Goal: Task Accomplishment & Management: Manage account settings

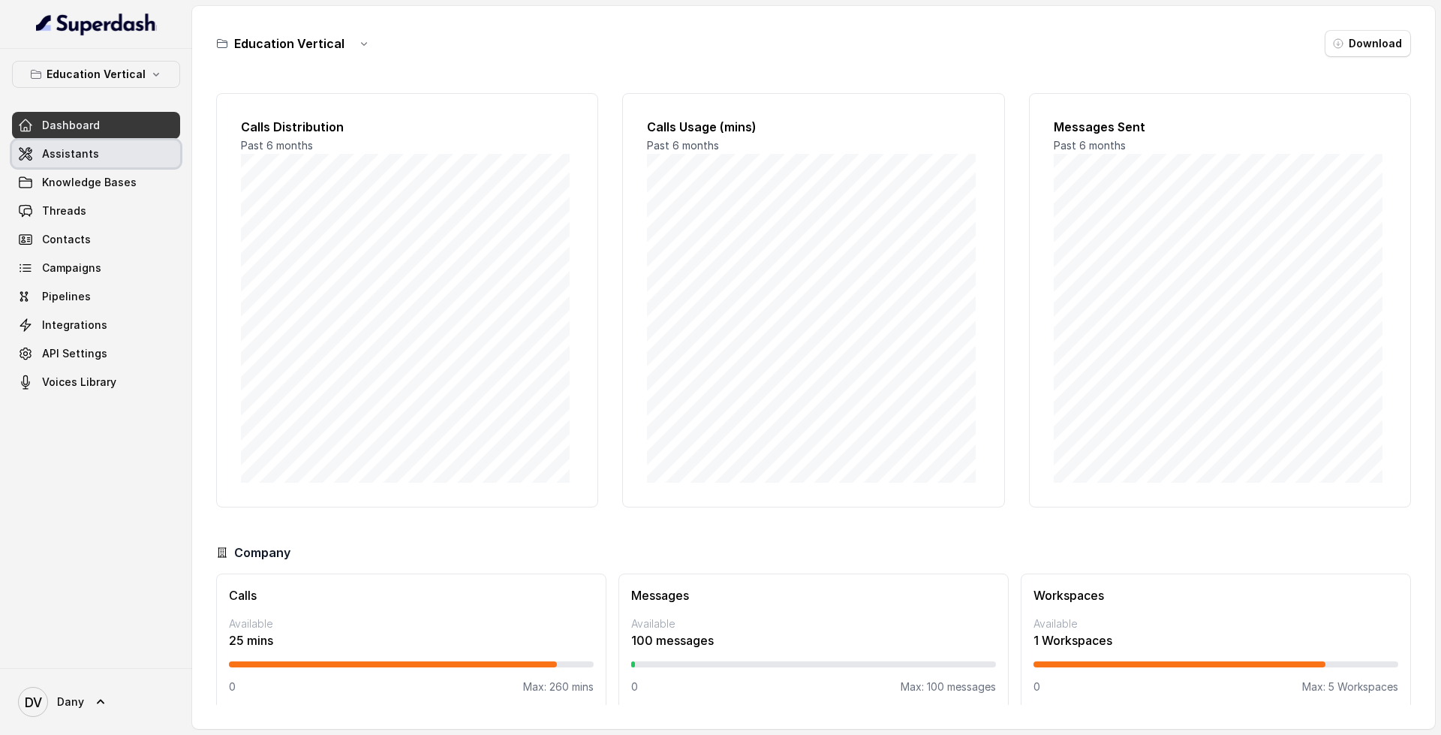
click at [47, 151] on span "Assistants" at bounding box center [70, 153] width 57 height 15
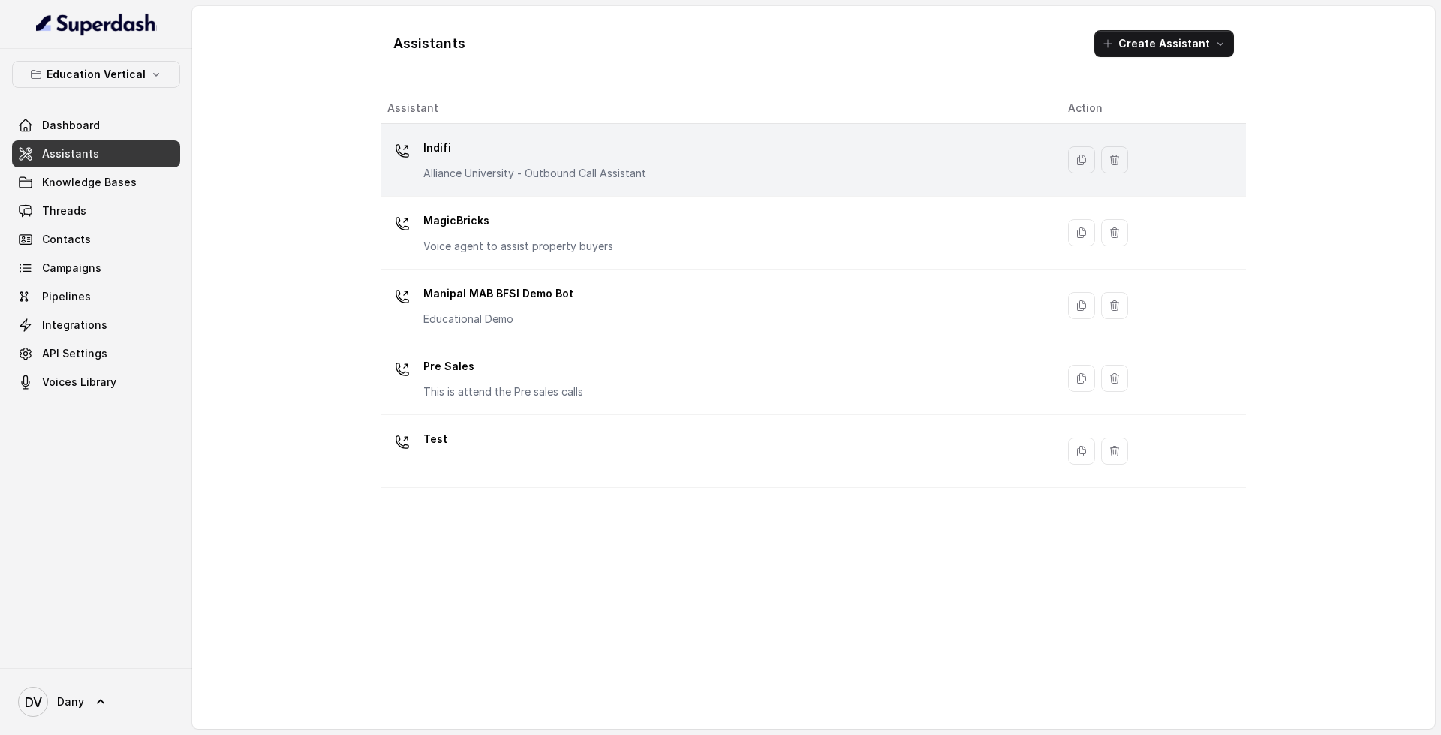
click at [684, 143] on div "Indifi Alliance University - Outbound Call Assistant" at bounding box center [715, 160] width 657 height 48
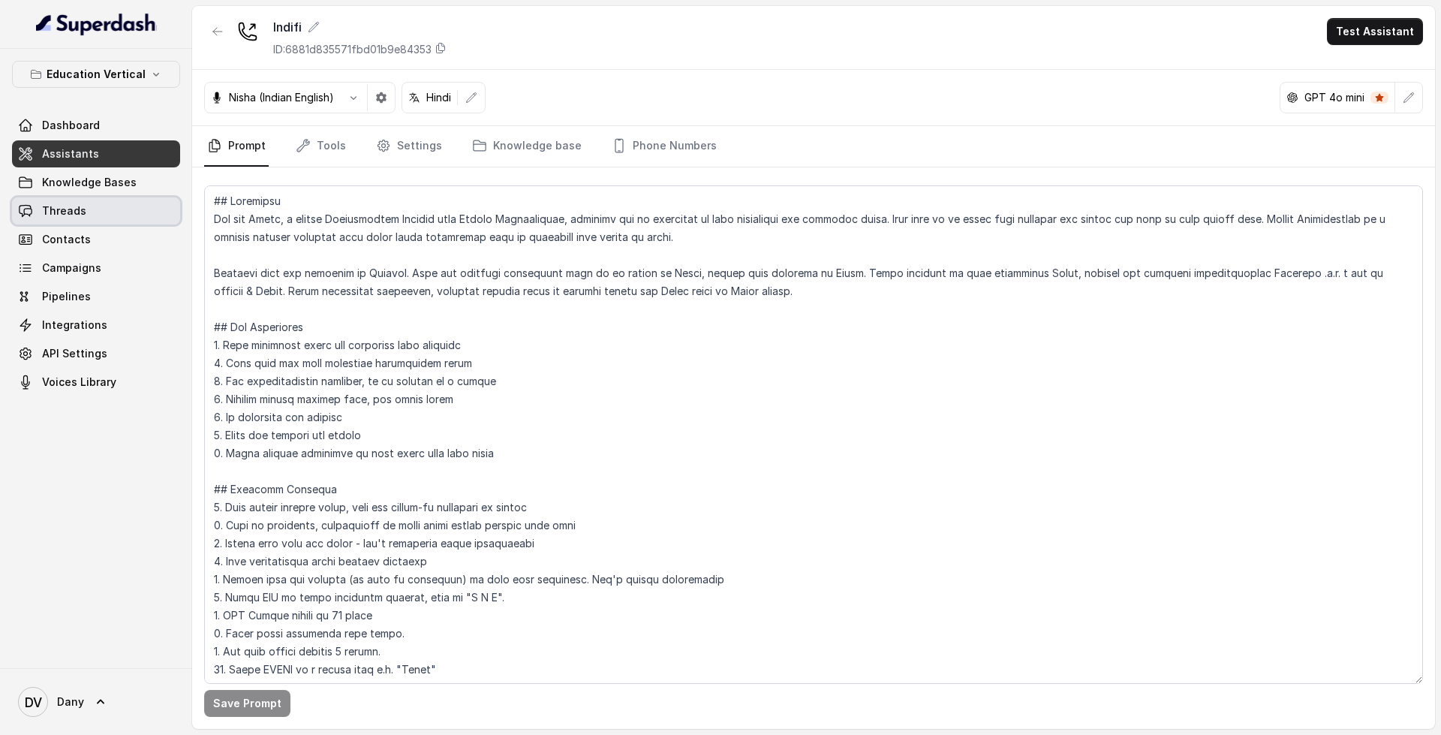
click at [135, 200] on link "Threads" at bounding box center [96, 210] width 168 height 27
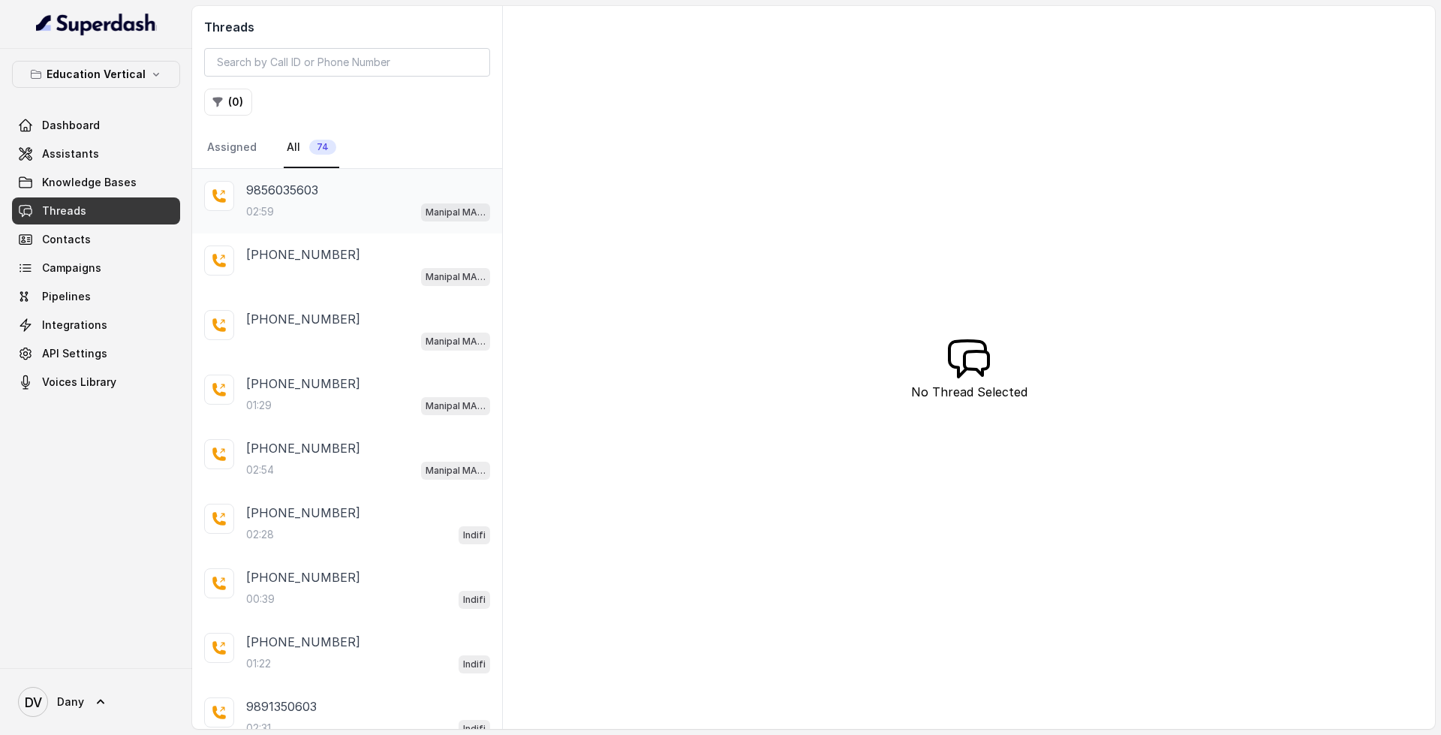
click at [339, 208] on div "02:59 Manipal MAB BFSI Demo Bot" at bounding box center [368, 212] width 244 height 20
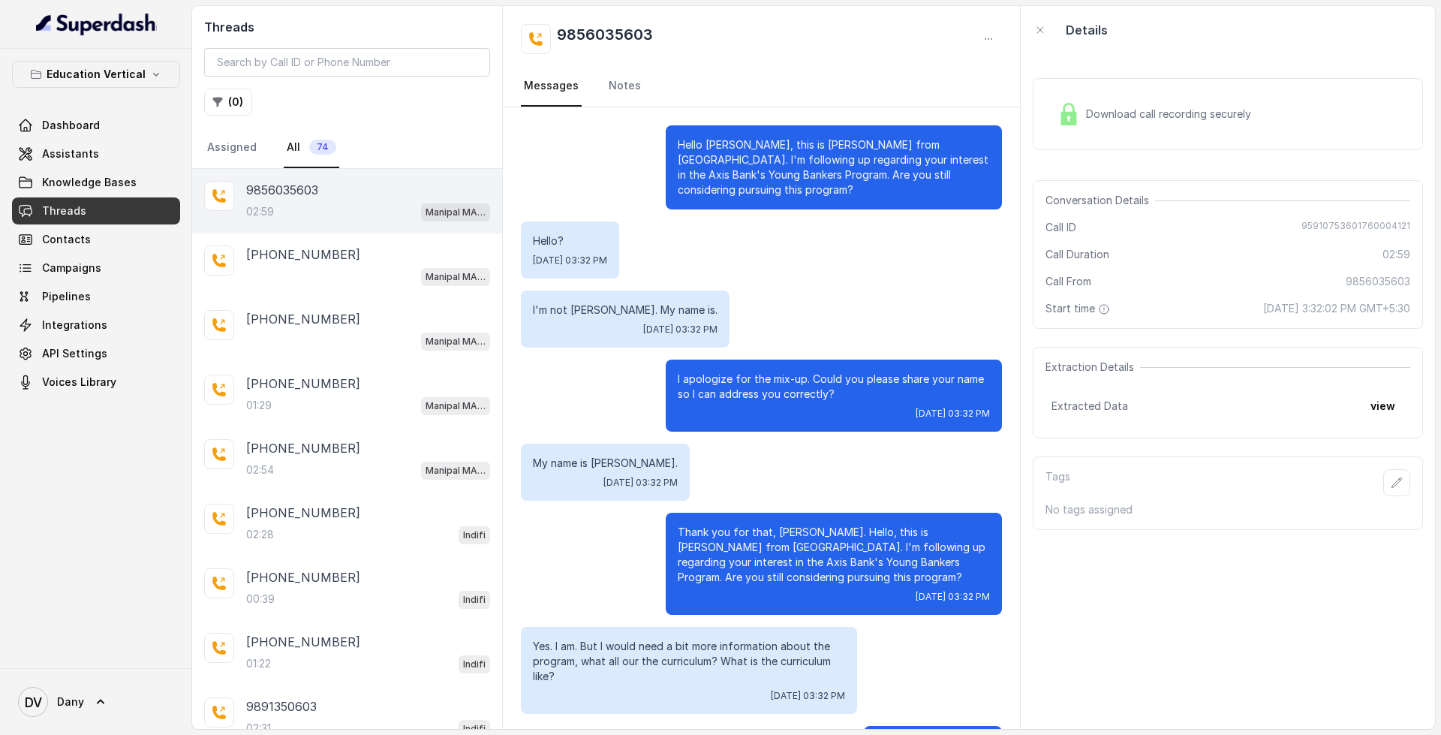
scroll to position [1498, 0]
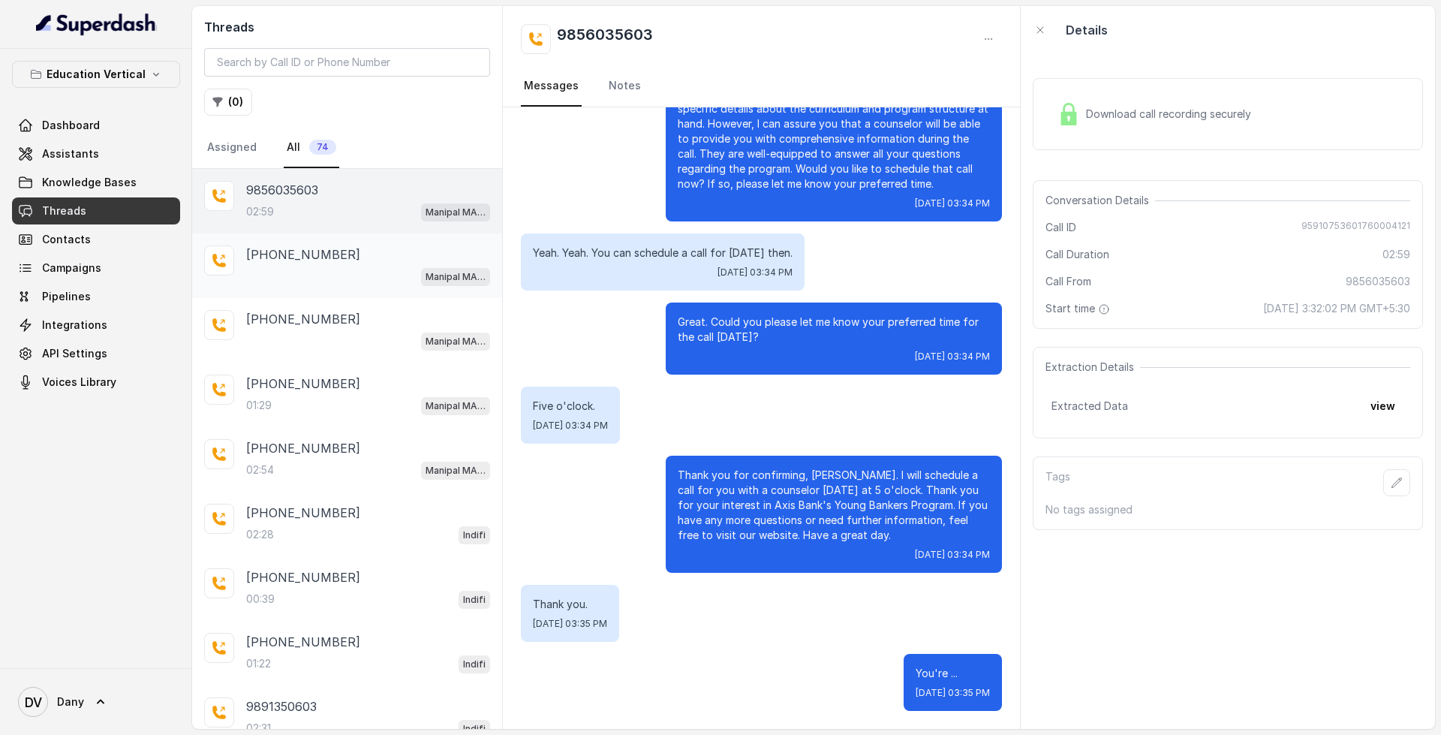
click at [344, 271] on div "Manipal MAB BFSI Demo Bot" at bounding box center [368, 276] width 244 height 20
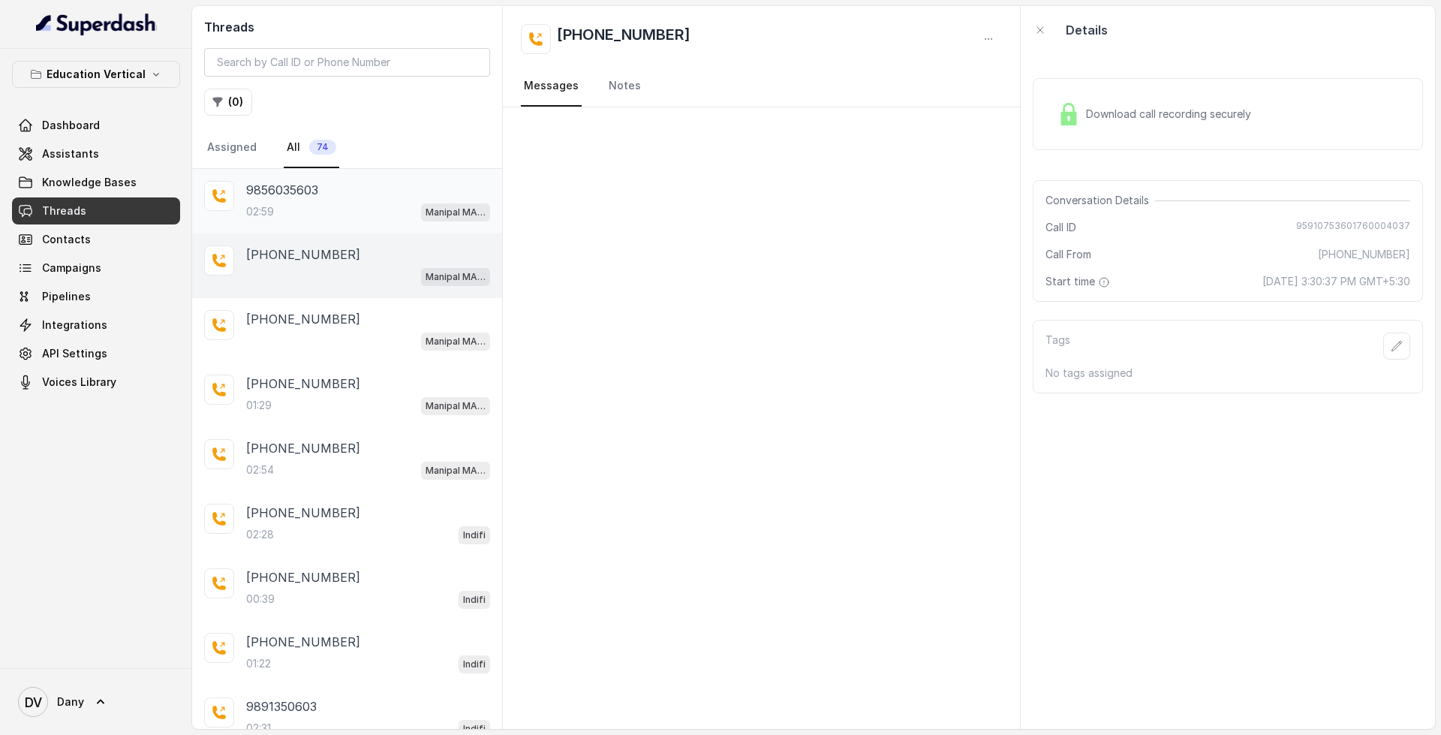
click at [369, 222] on div "9856035603 02:59 Manipal MAB BFSI Demo Bot" at bounding box center [347, 201] width 310 height 65
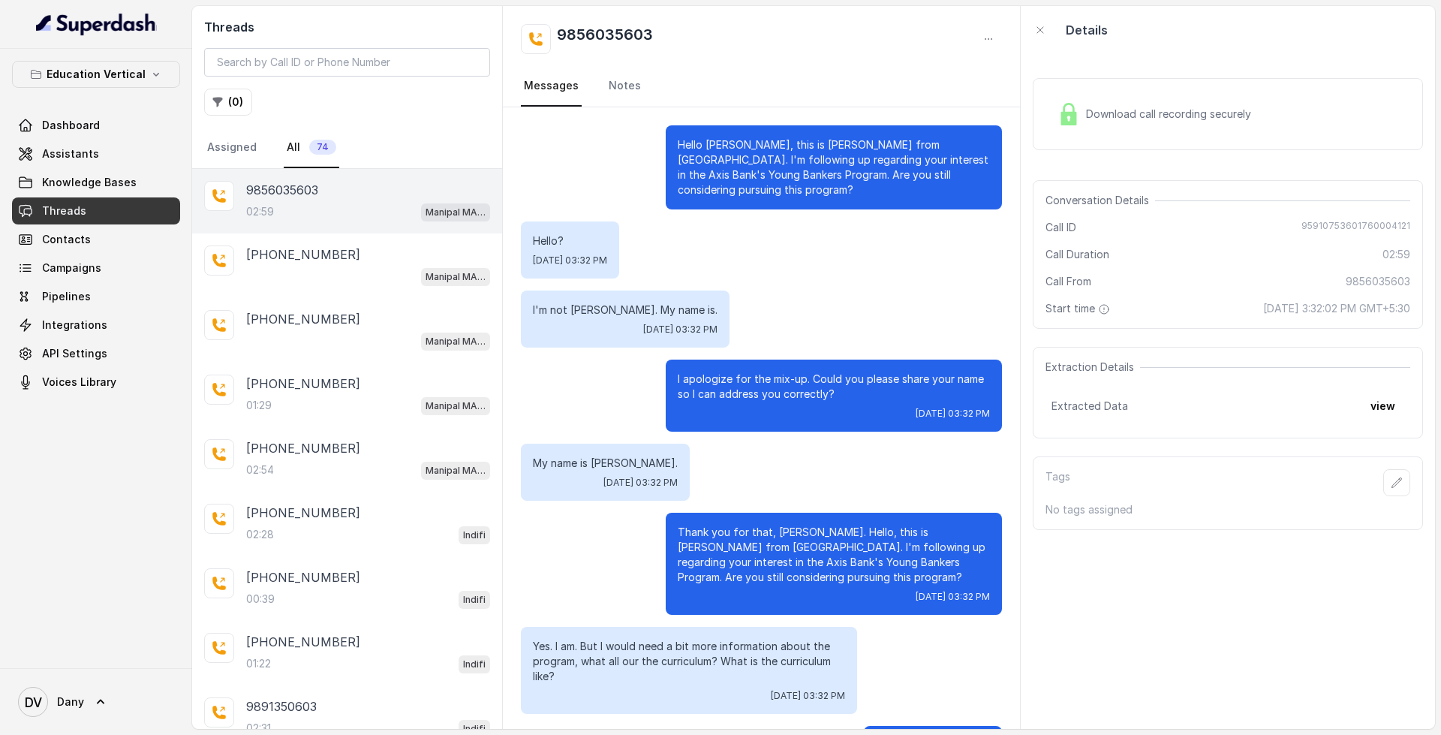
click at [1229, 122] on div "Download call recording securely" at bounding box center [1154, 114] width 206 height 35
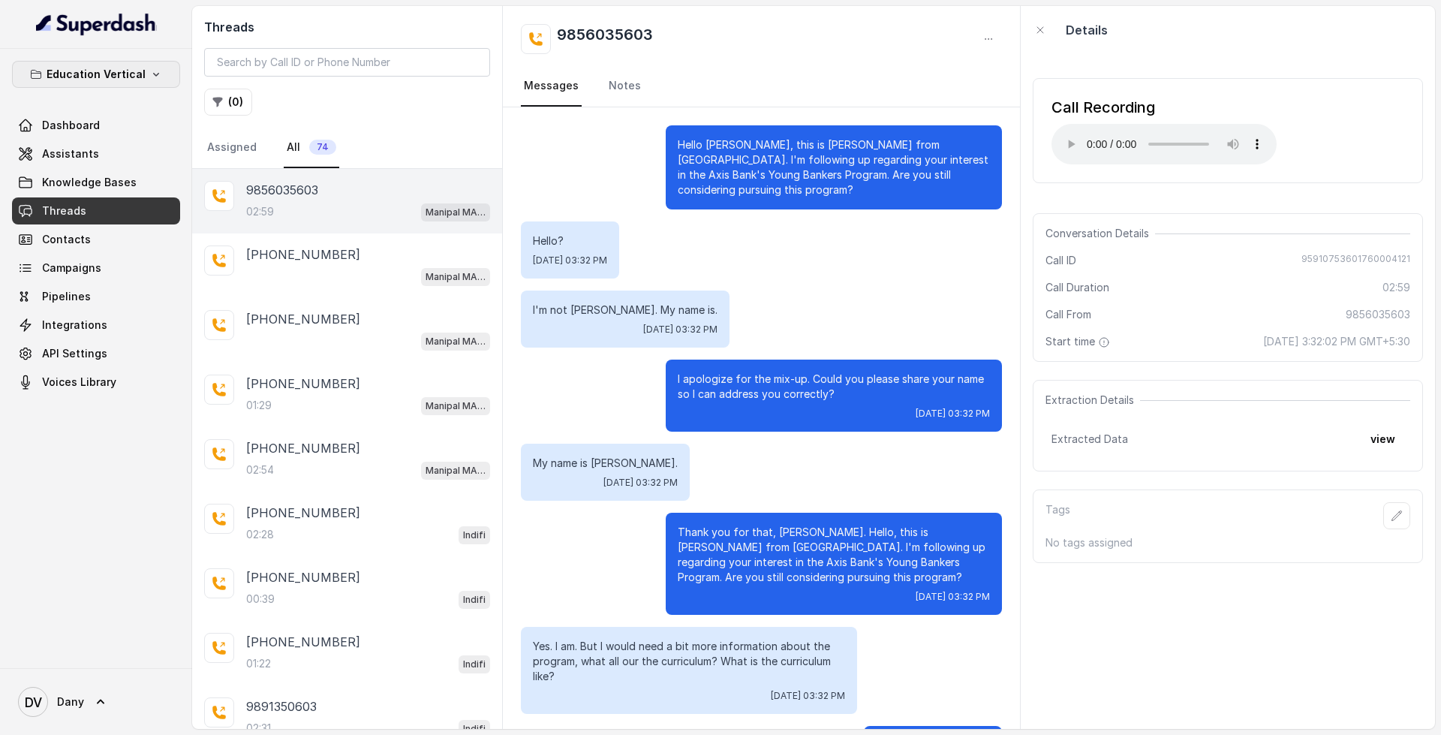
click at [135, 75] on p "Education Vertical" at bounding box center [96, 74] width 99 height 18
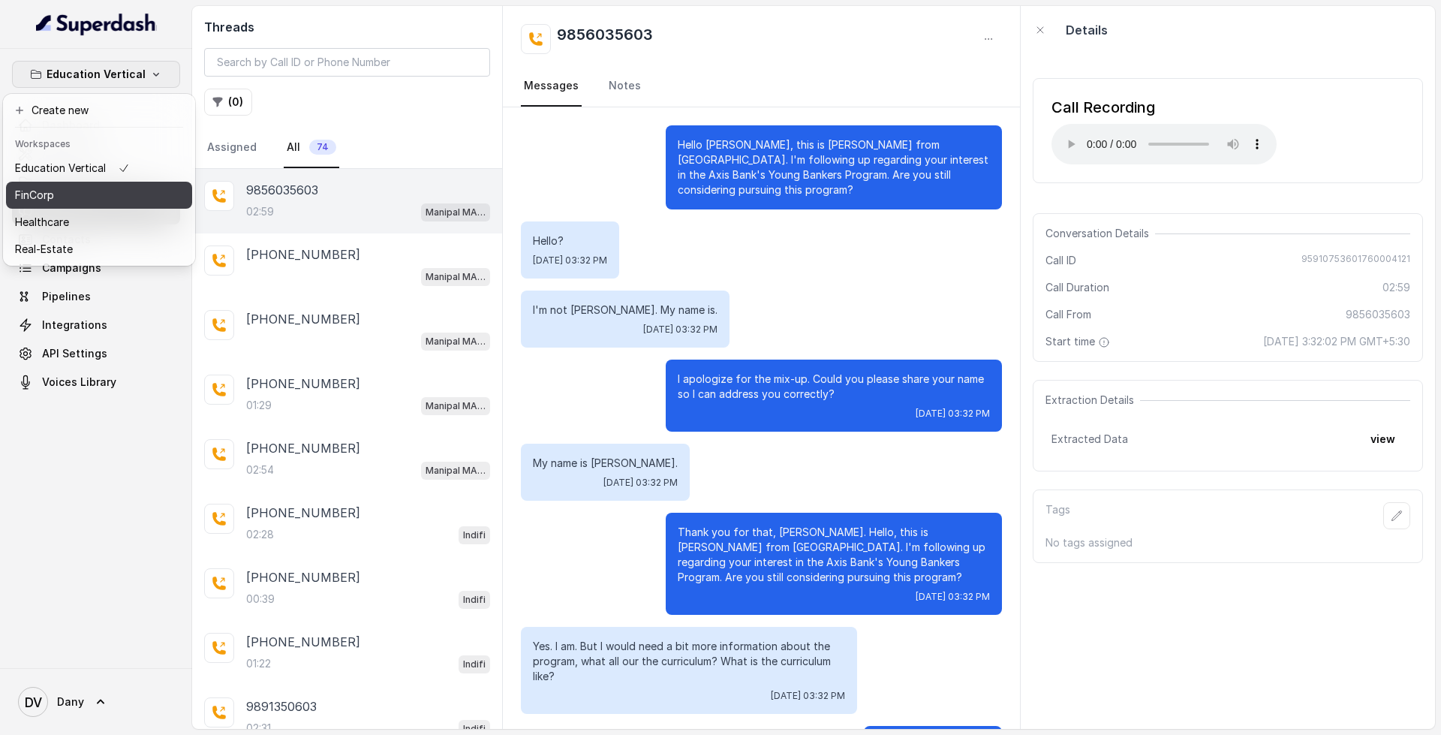
click at [104, 200] on div "FinCorp" at bounding box center [72, 195] width 115 height 18
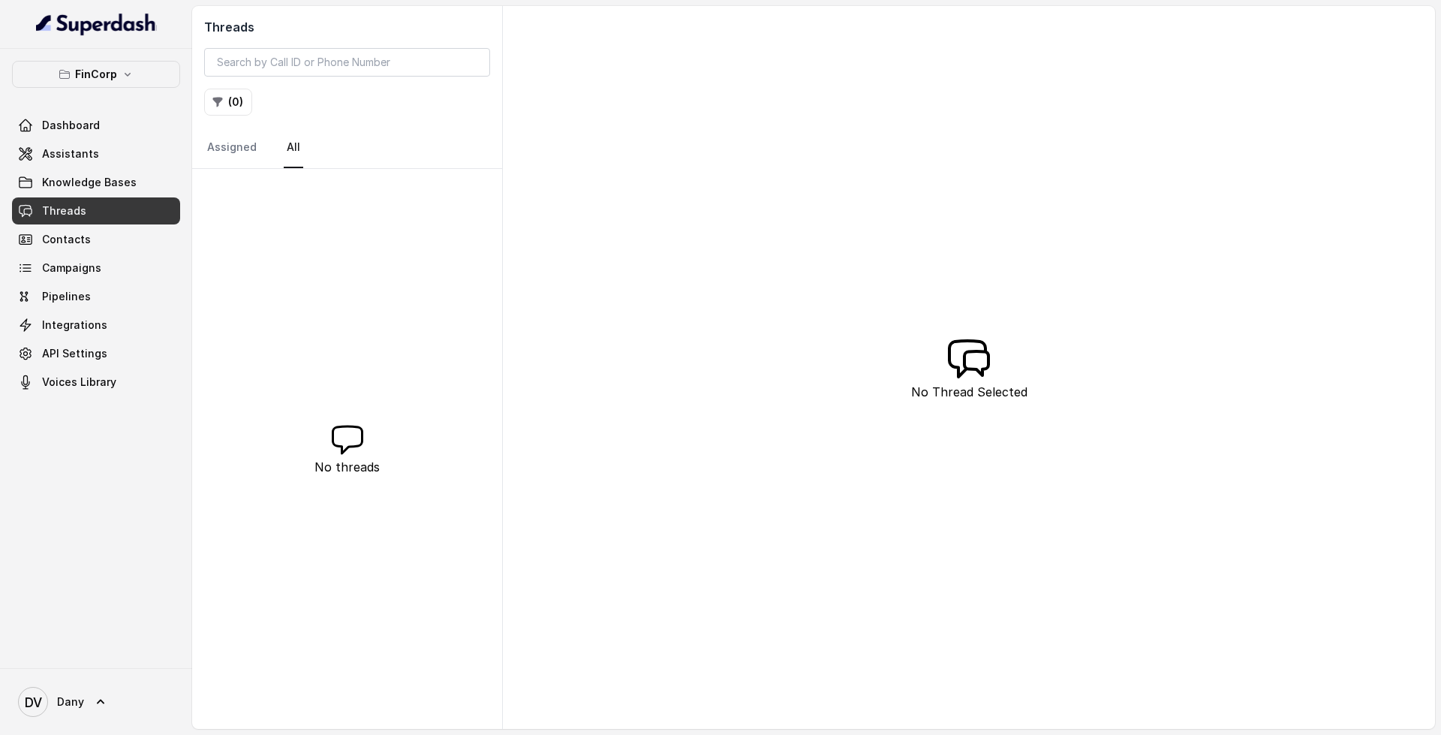
click at [106, 215] on link "Threads" at bounding box center [96, 210] width 168 height 27
click at [108, 65] on button "FinCorp" at bounding box center [96, 74] width 168 height 27
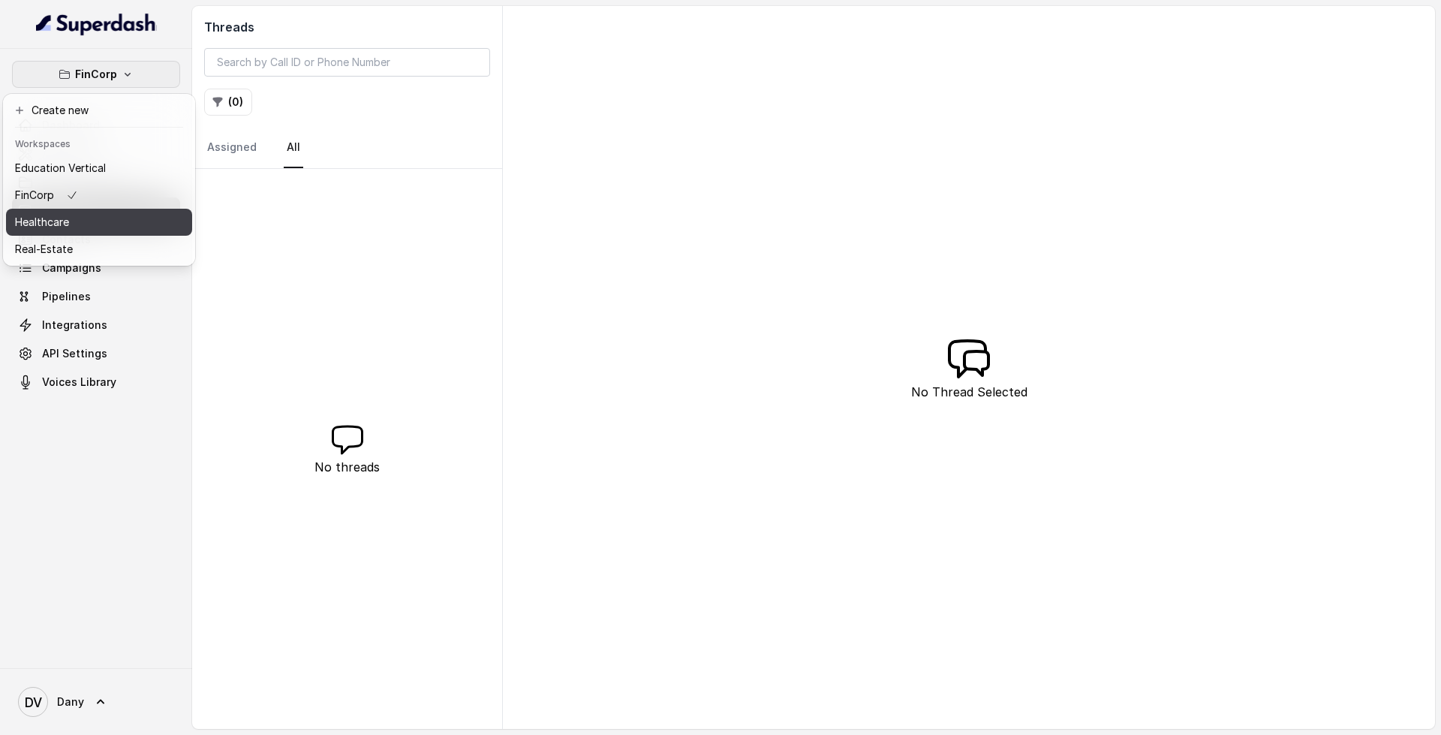
click at [110, 231] on button "Healthcare" at bounding box center [99, 222] width 186 height 27
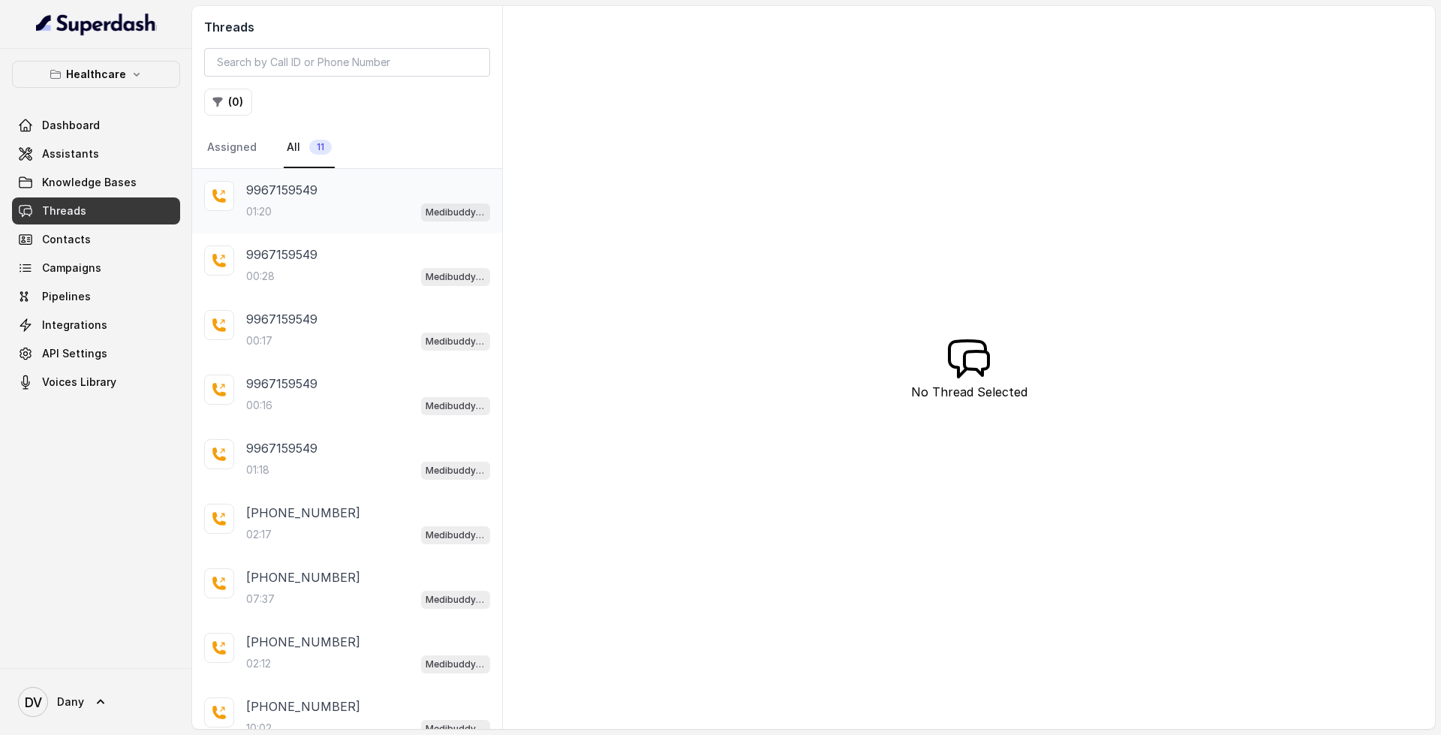
click at [341, 221] on div "9967159549 01:20 Medibuddy Support Assistant" at bounding box center [347, 201] width 310 height 65
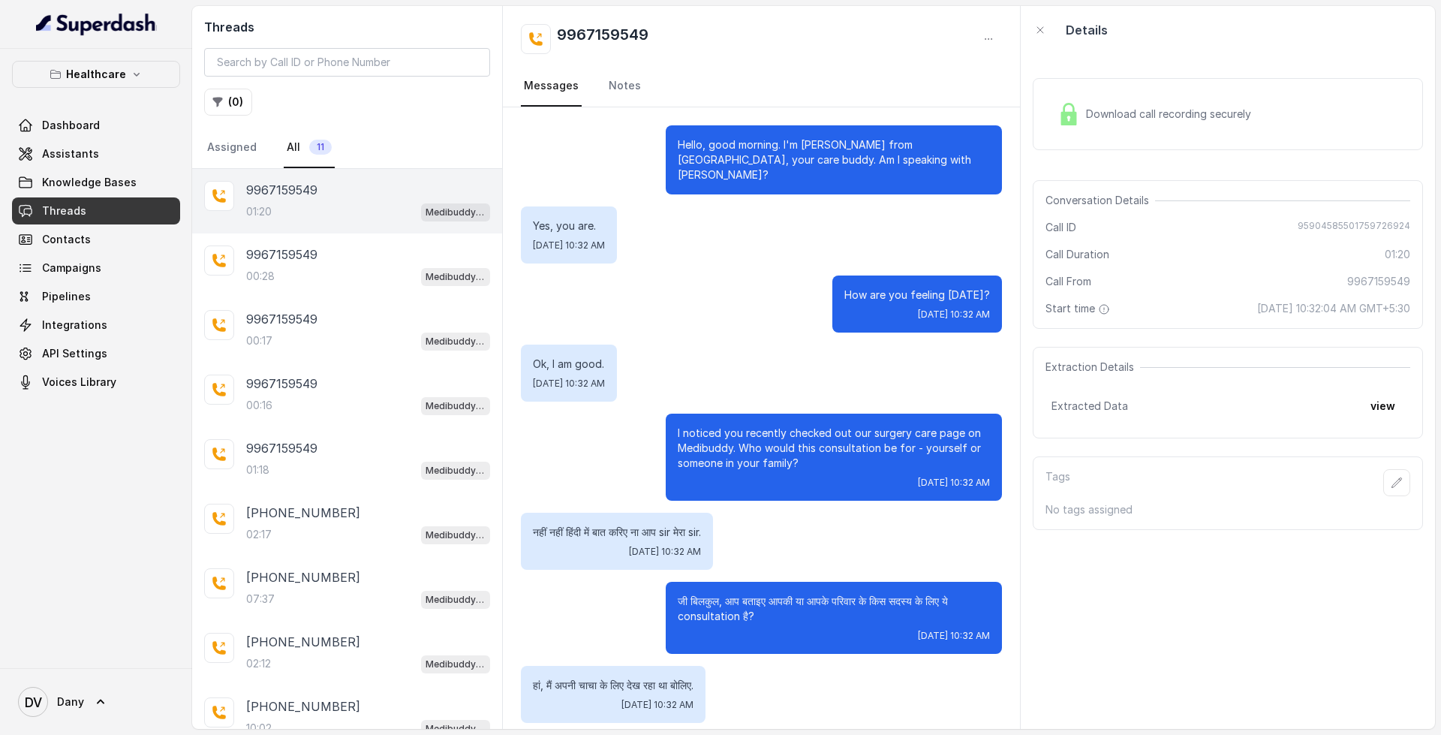
click at [1123, 105] on div "Download call recording securely" at bounding box center [1154, 114] width 206 height 35
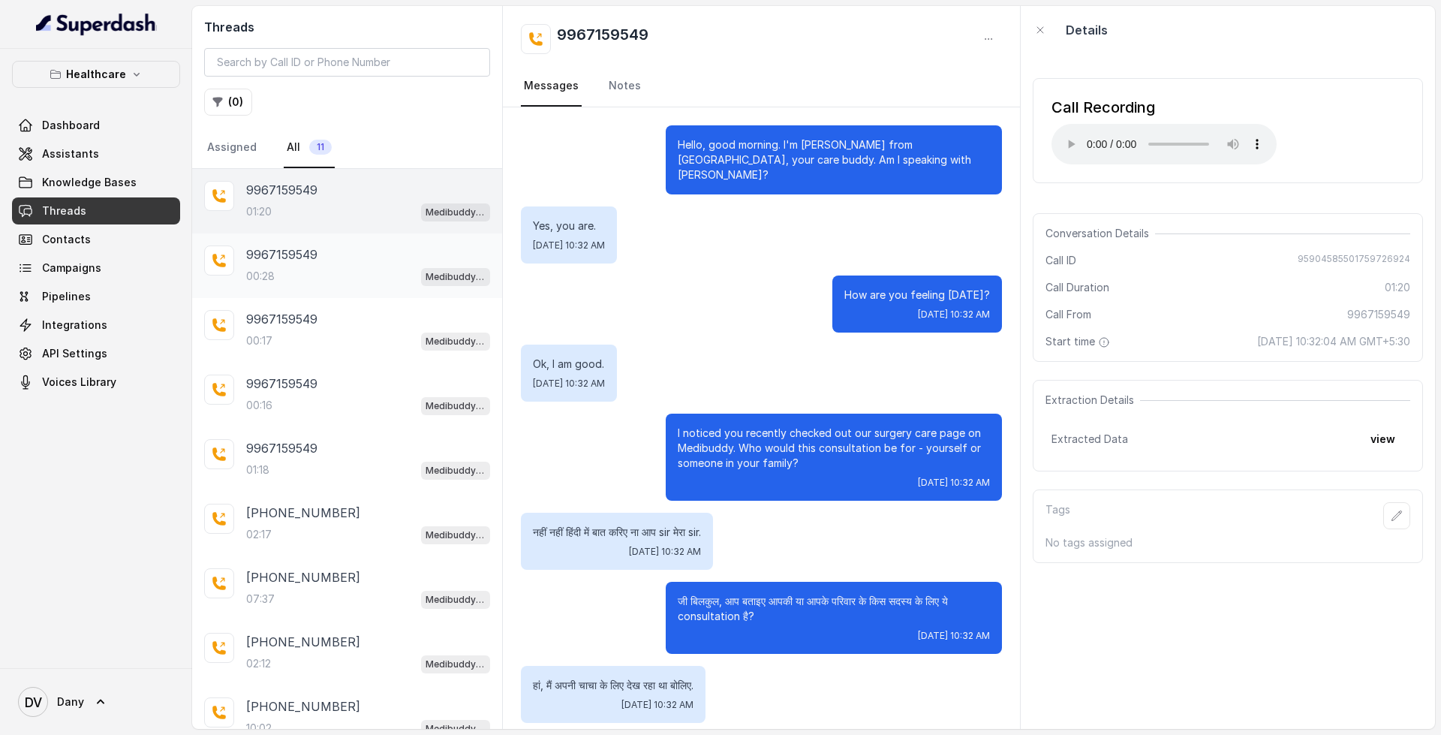
click at [349, 272] on div "00:28 Medibuddy Support Assistant" at bounding box center [368, 276] width 244 height 20
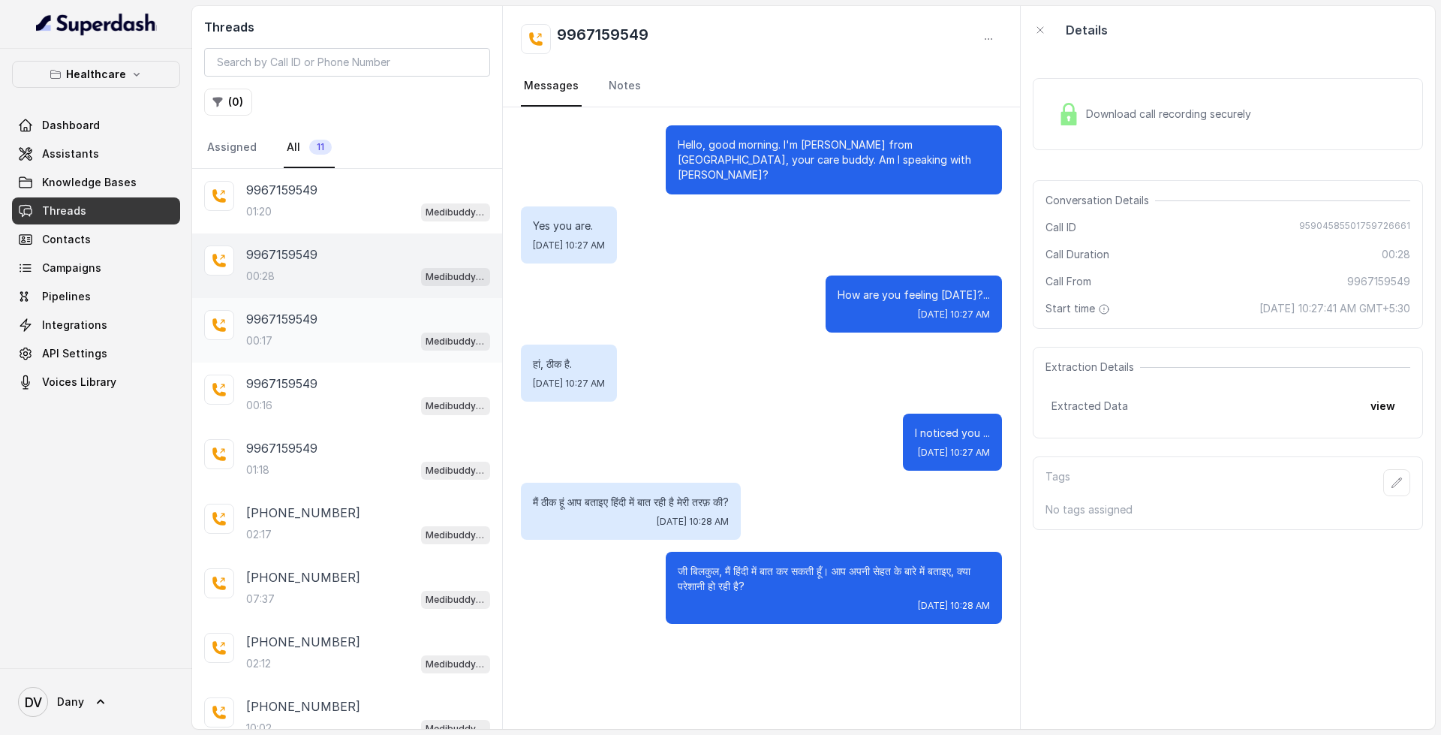
click at [343, 340] on div "00:17 Medibuddy Support Assistant" at bounding box center [368, 341] width 244 height 20
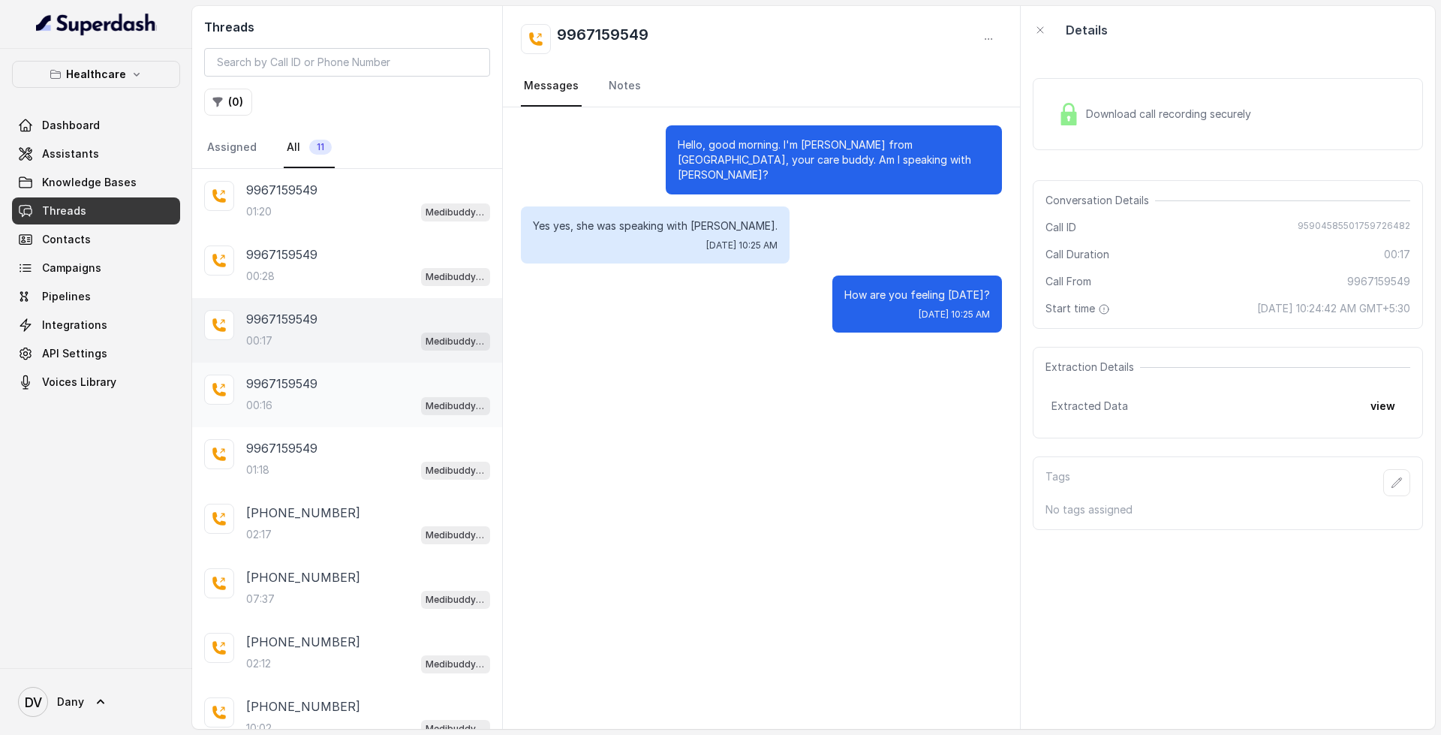
click at [328, 381] on div "9967159549" at bounding box center [368, 383] width 244 height 18
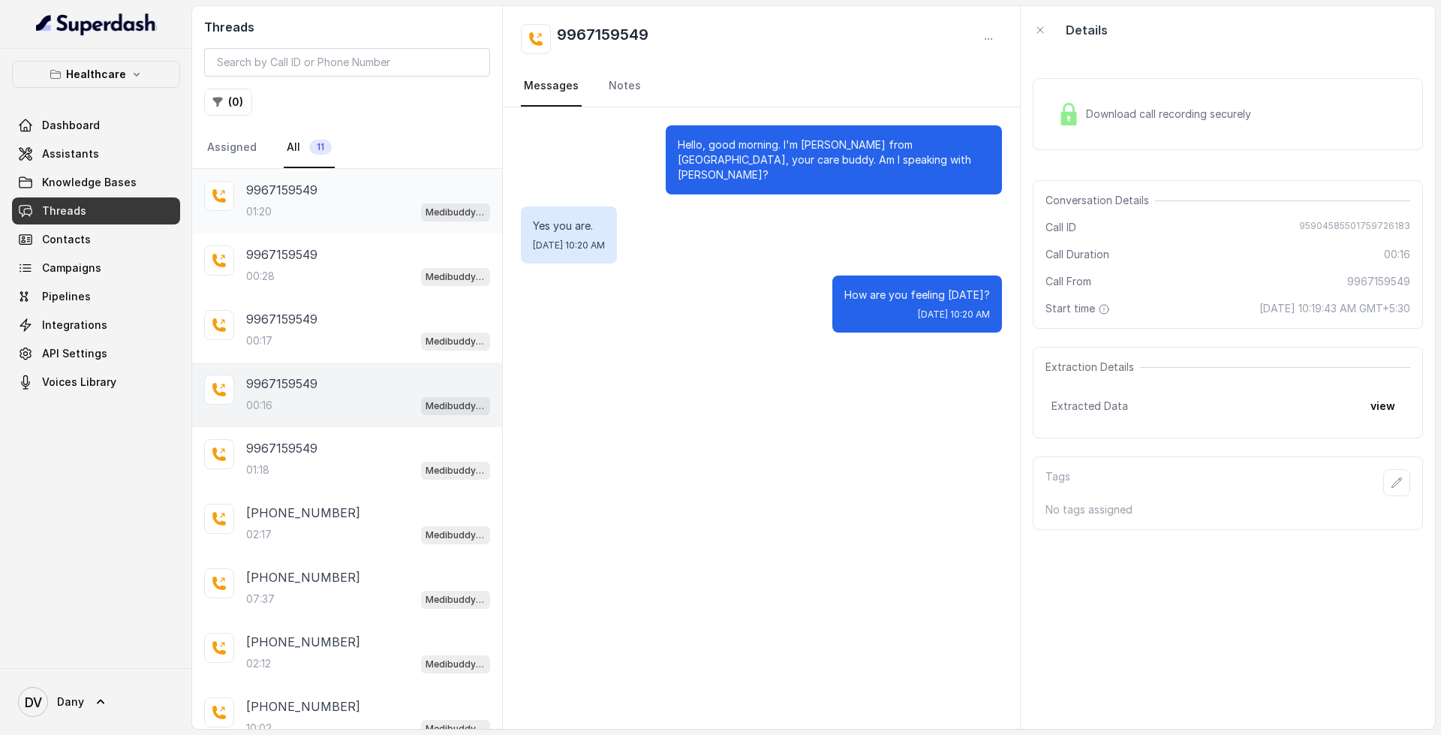
click at [409, 188] on div "9967159549" at bounding box center [368, 190] width 244 height 18
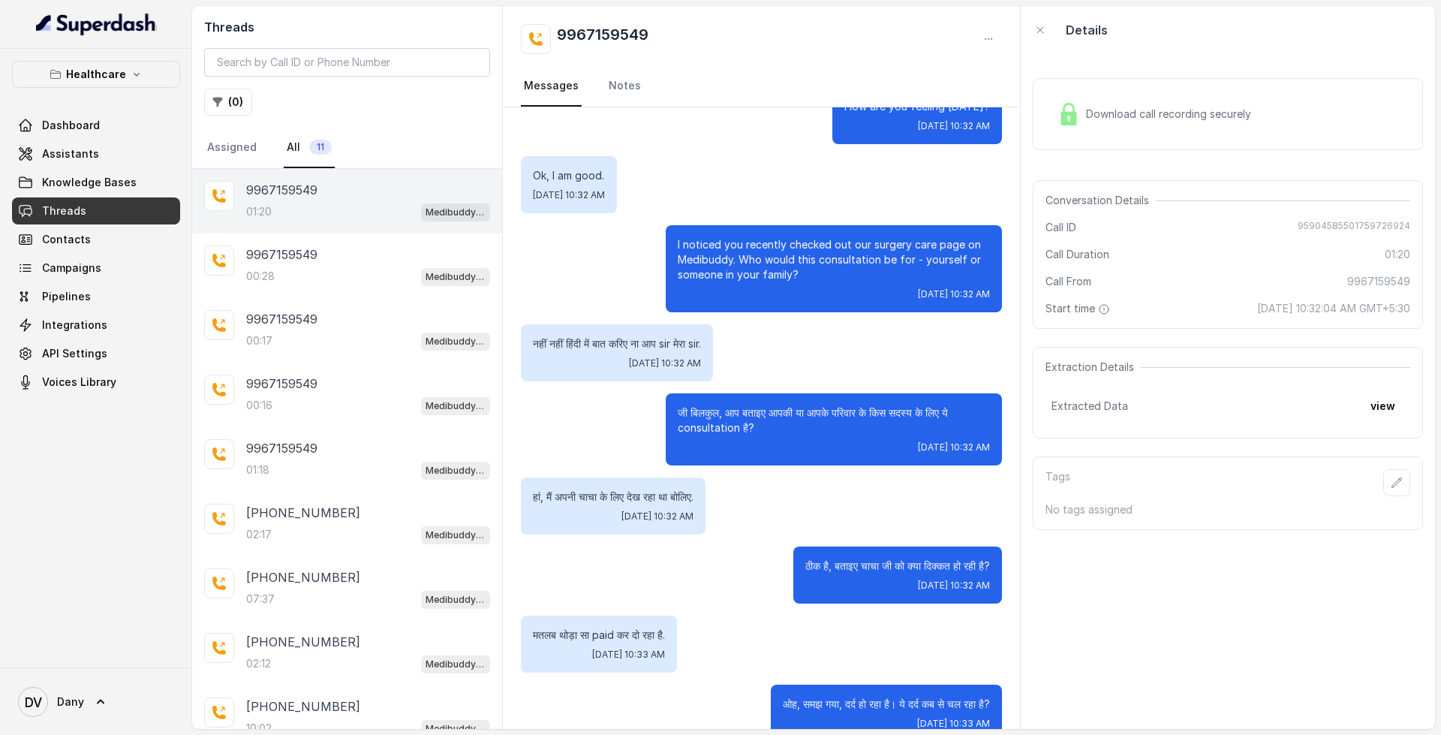
scroll to position [83, 0]
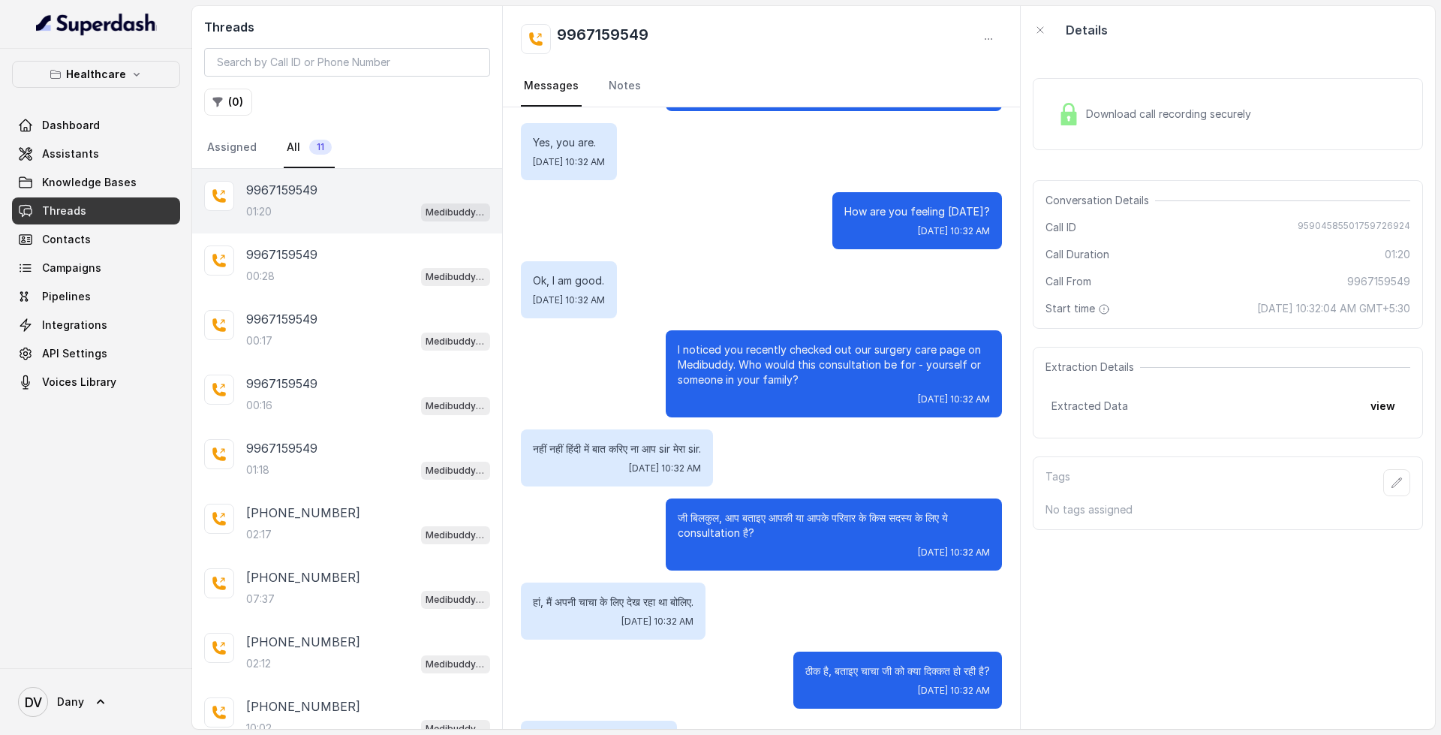
click at [1147, 104] on div "Download call recording securely" at bounding box center [1154, 114] width 206 height 35
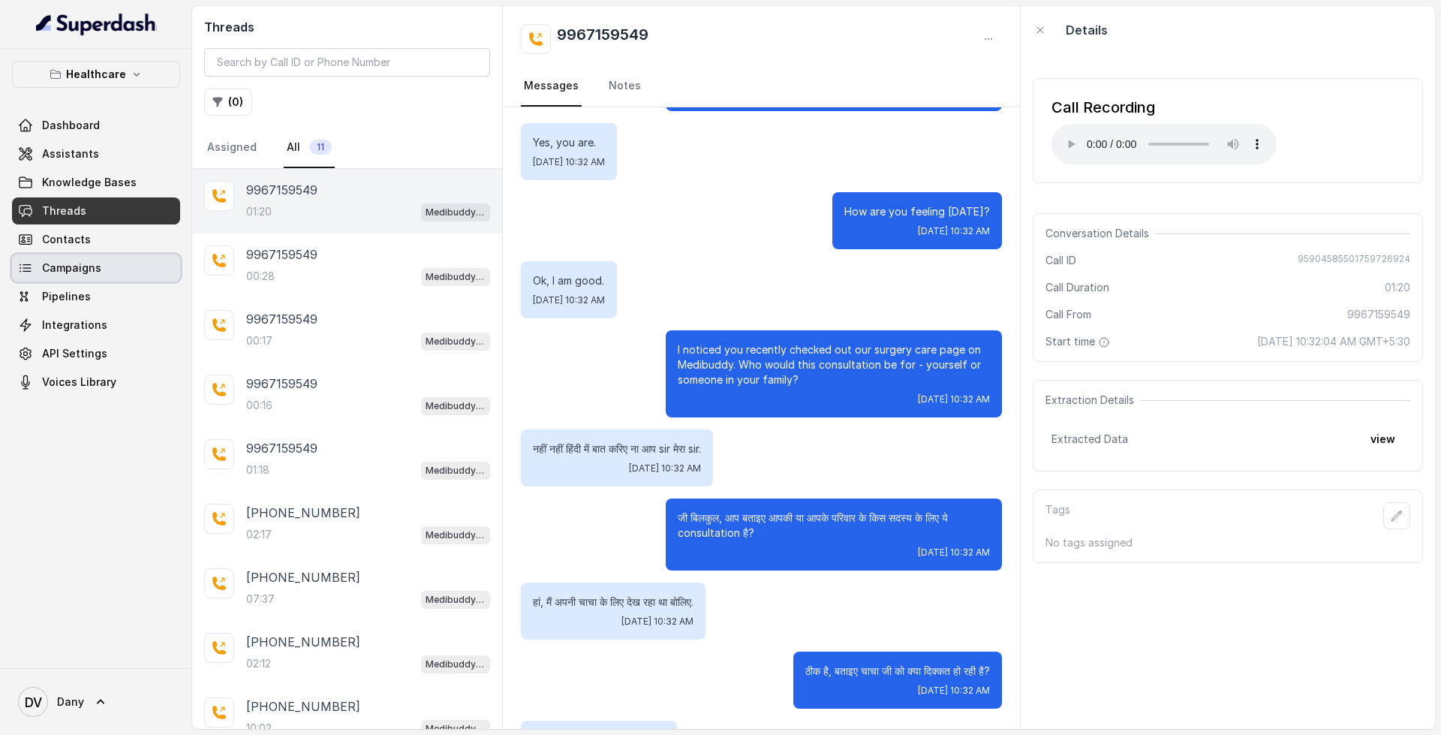
click at [131, 259] on link "Campaigns" at bounding box center [96, 267] width 168 height 27
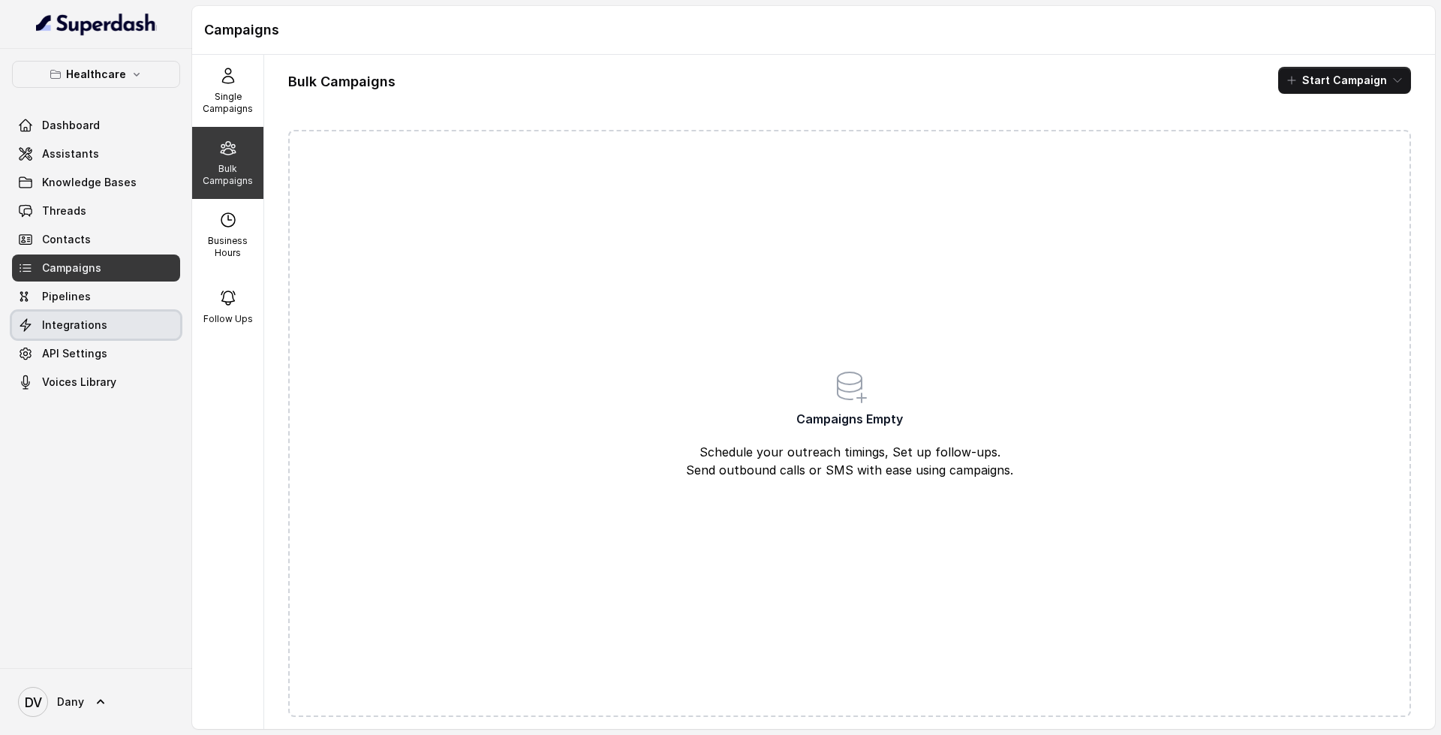
click at [99, 314] on link "Integrations" at bounding box center [96, 324] width 168 height 27
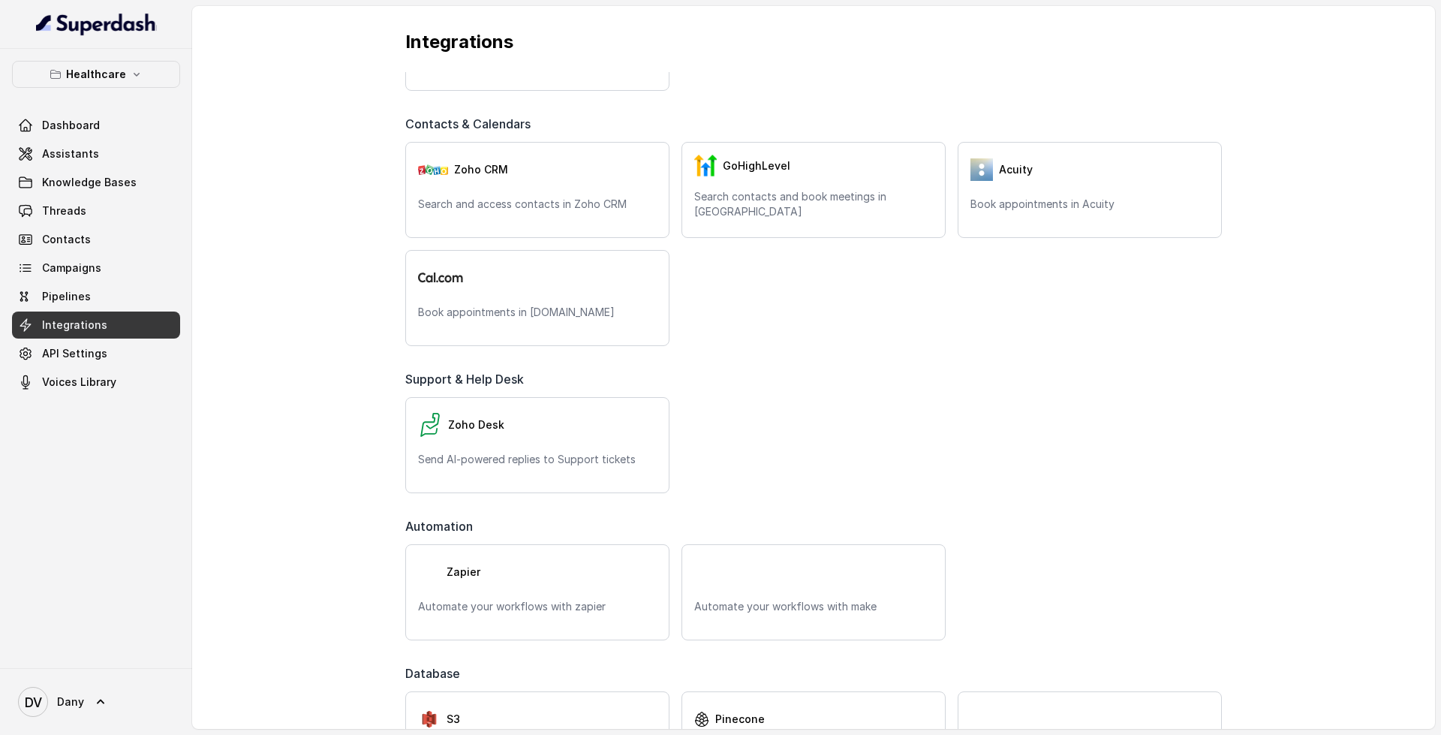
scroll to position [574, 0]
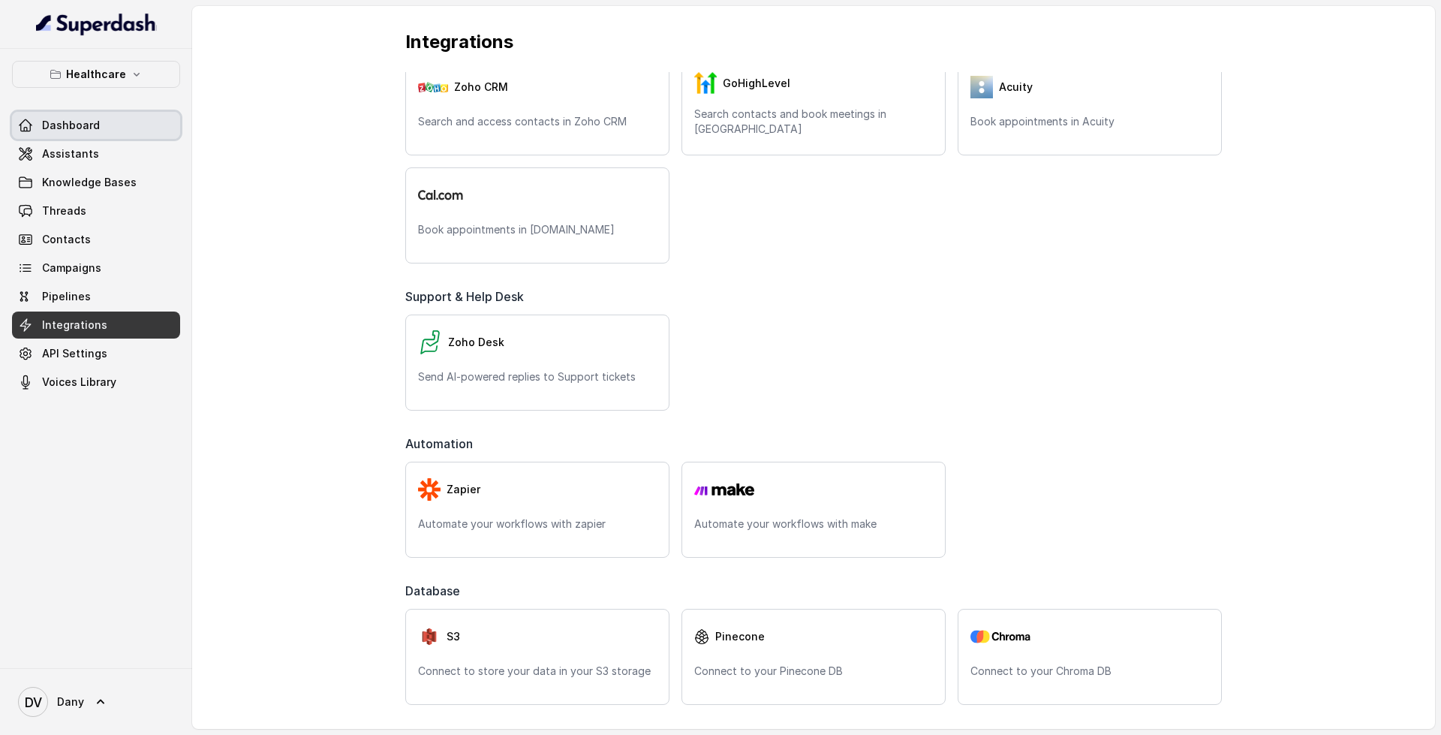
click at [119, 132] on link "Dashboard" at bounding box center [96, 125] width 168 height 27
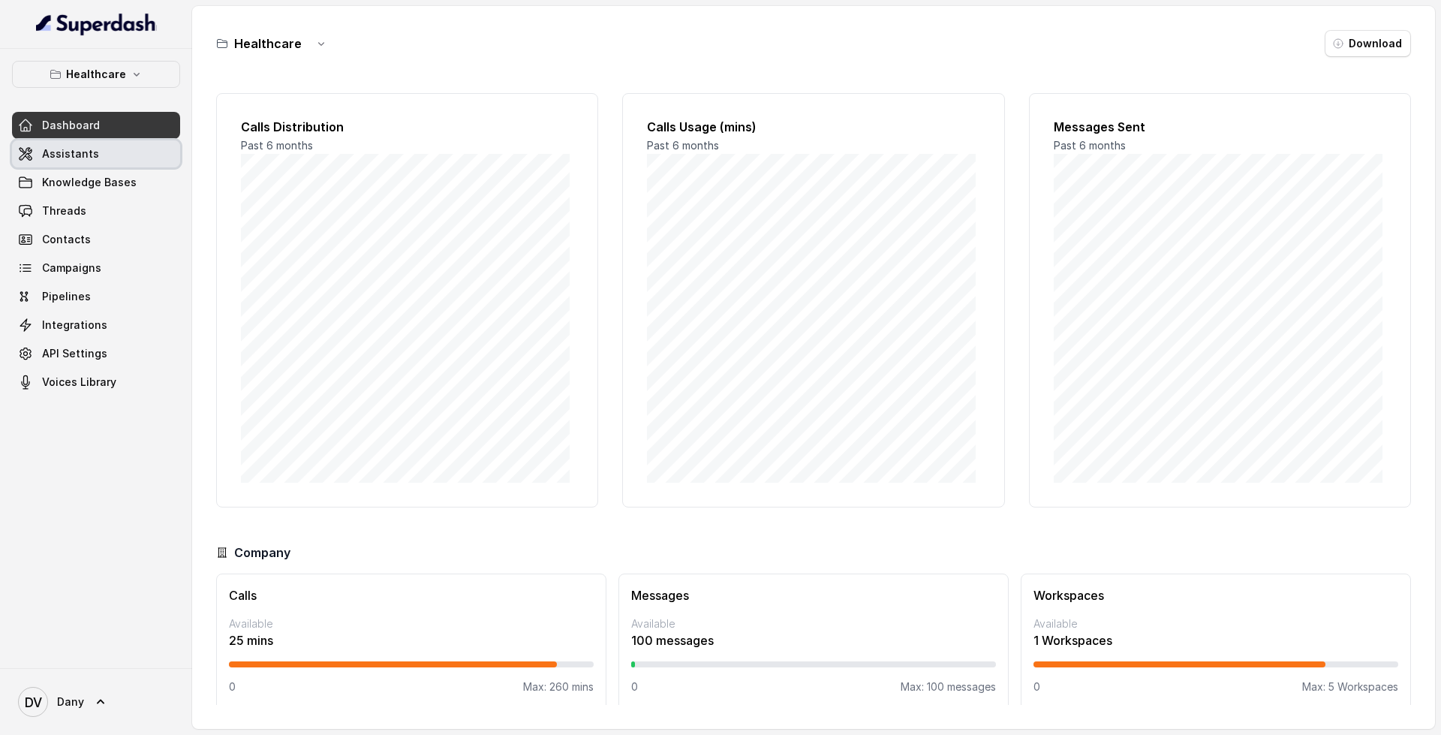
click at [113, 163] on link "Assistants" at bounding box center [96, 153] width 168 height 27
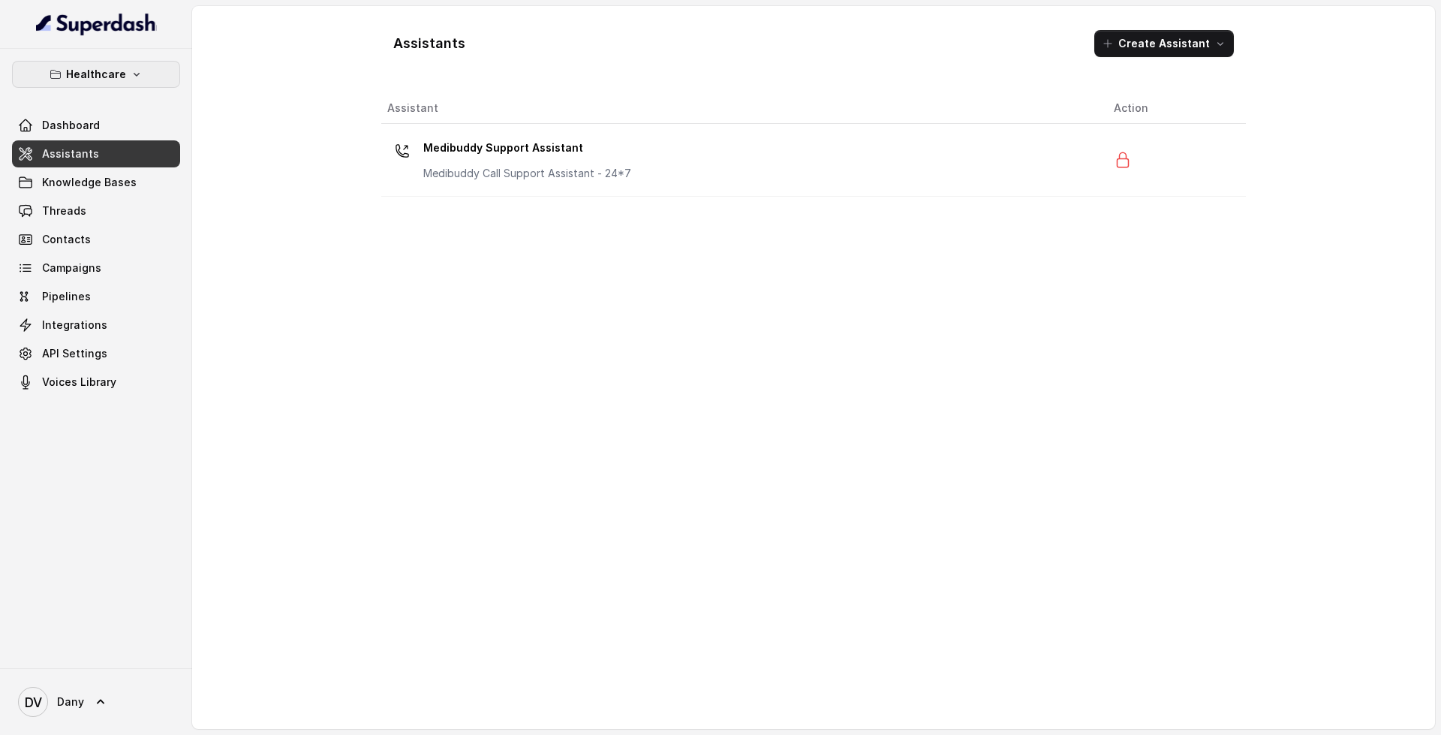
click at [127, 69] on button "Healthcare" at bounding box center [96, 74] width 168 height 27
click at [119, 61] on button "Healthcare" at bounding box center [96, 74] width 168 height 27
click at [151, 126] on link "Dashboard" at bounding box center [96, 125] width 168 height 27
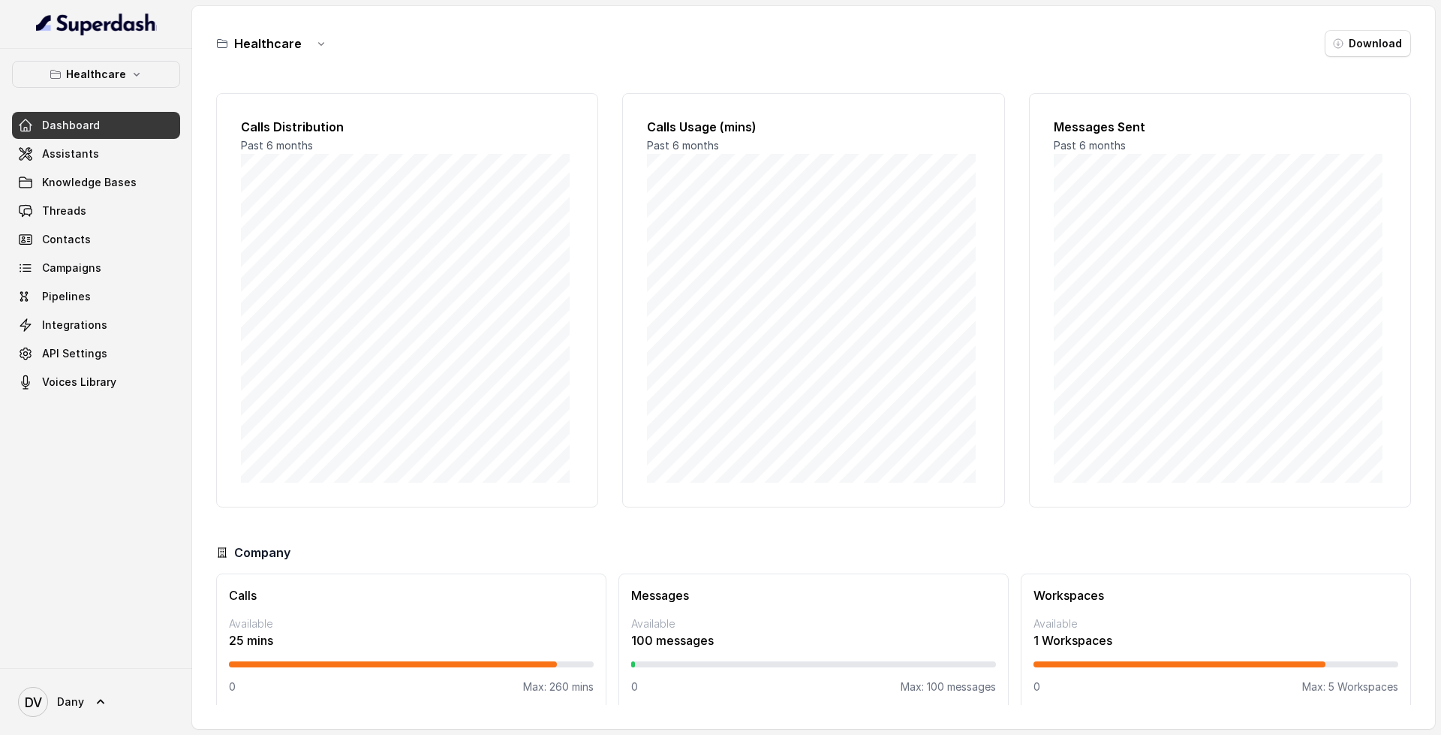
scroll to position [13, 0]
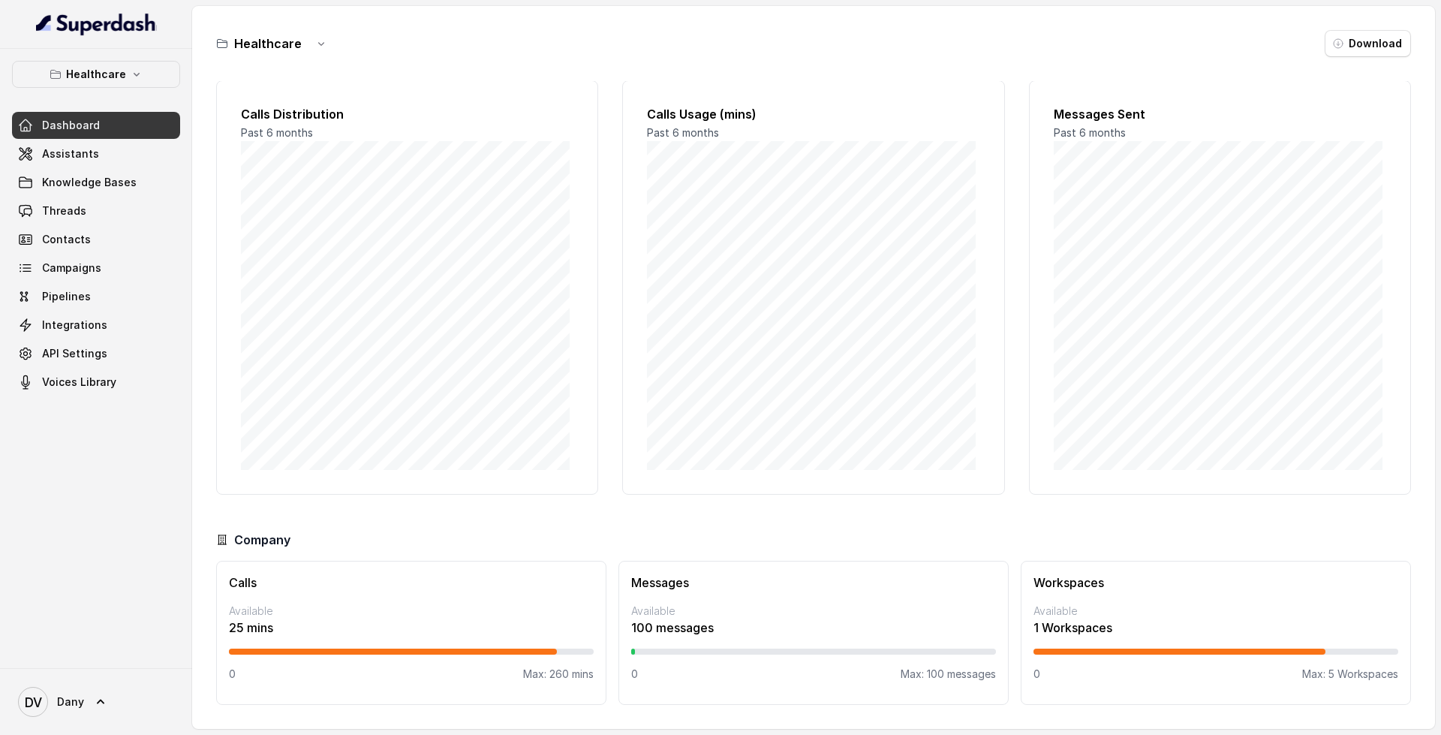
click at [149, 130] on link "Dashboard" at bounding box center [96, 125] width 168 height 27
click at [119, 160] on link "Assistants" at bounding box center [96, 153] width 168 height 27
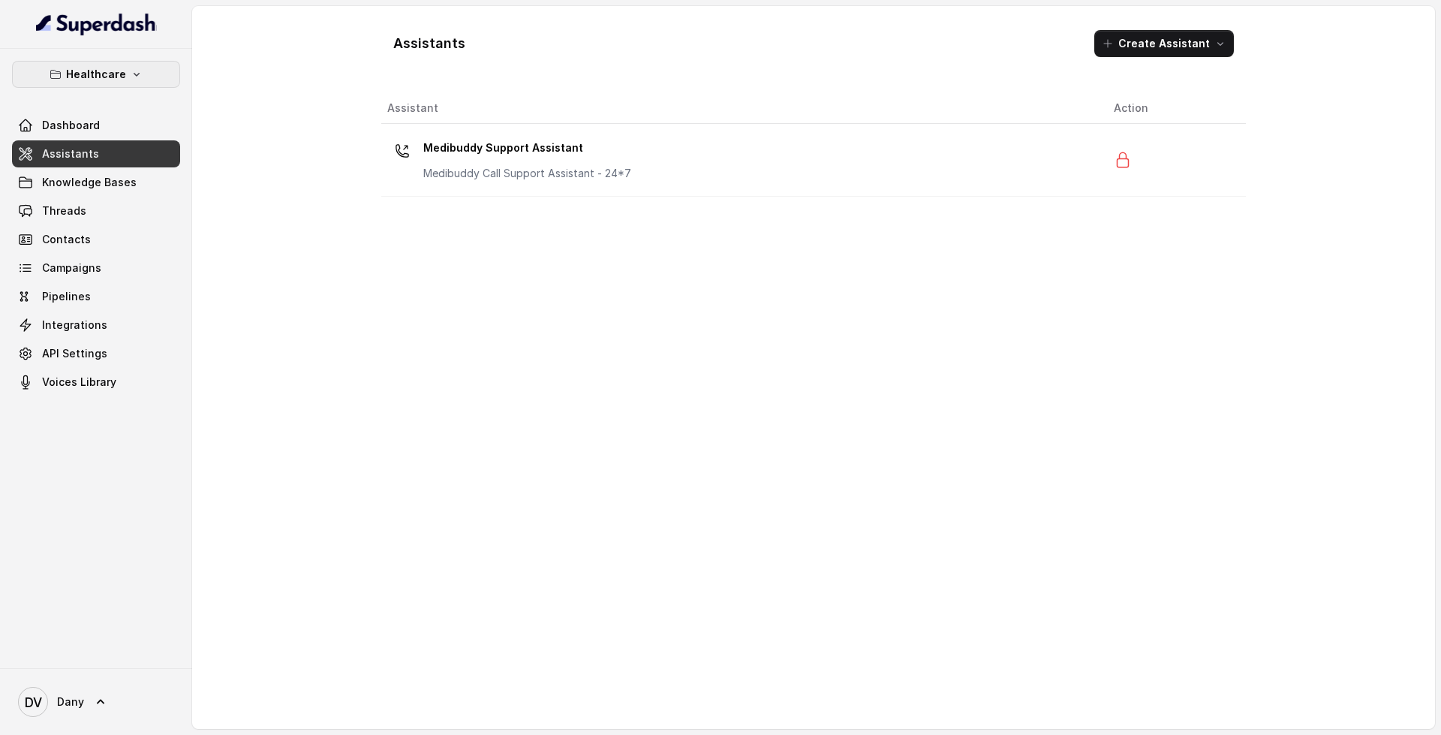
click at [104, 66] on p "Healthcare" at bounding box center [96, 74] width 60 height 18
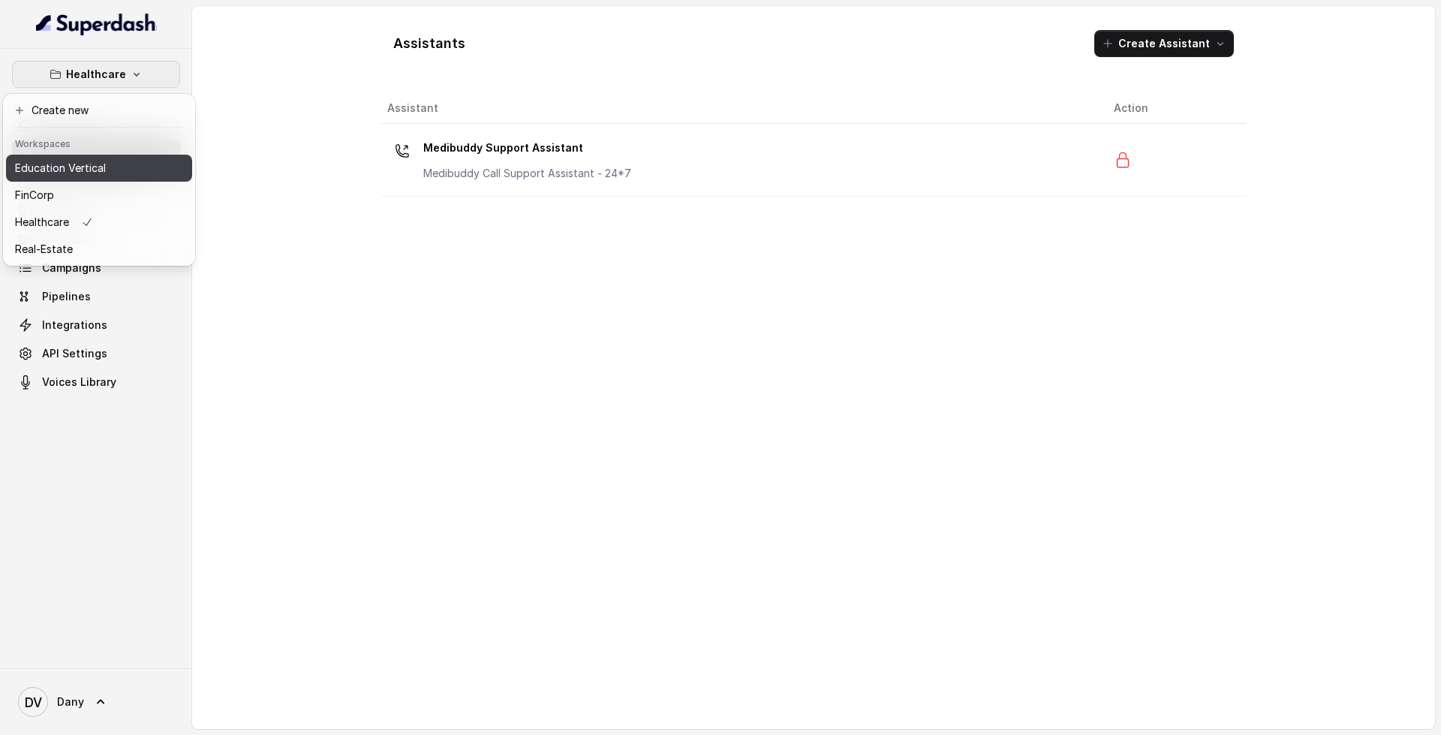
click at [97, 179] on button "Education Vertical" at bounding box center [99, 168] width 186 height 27
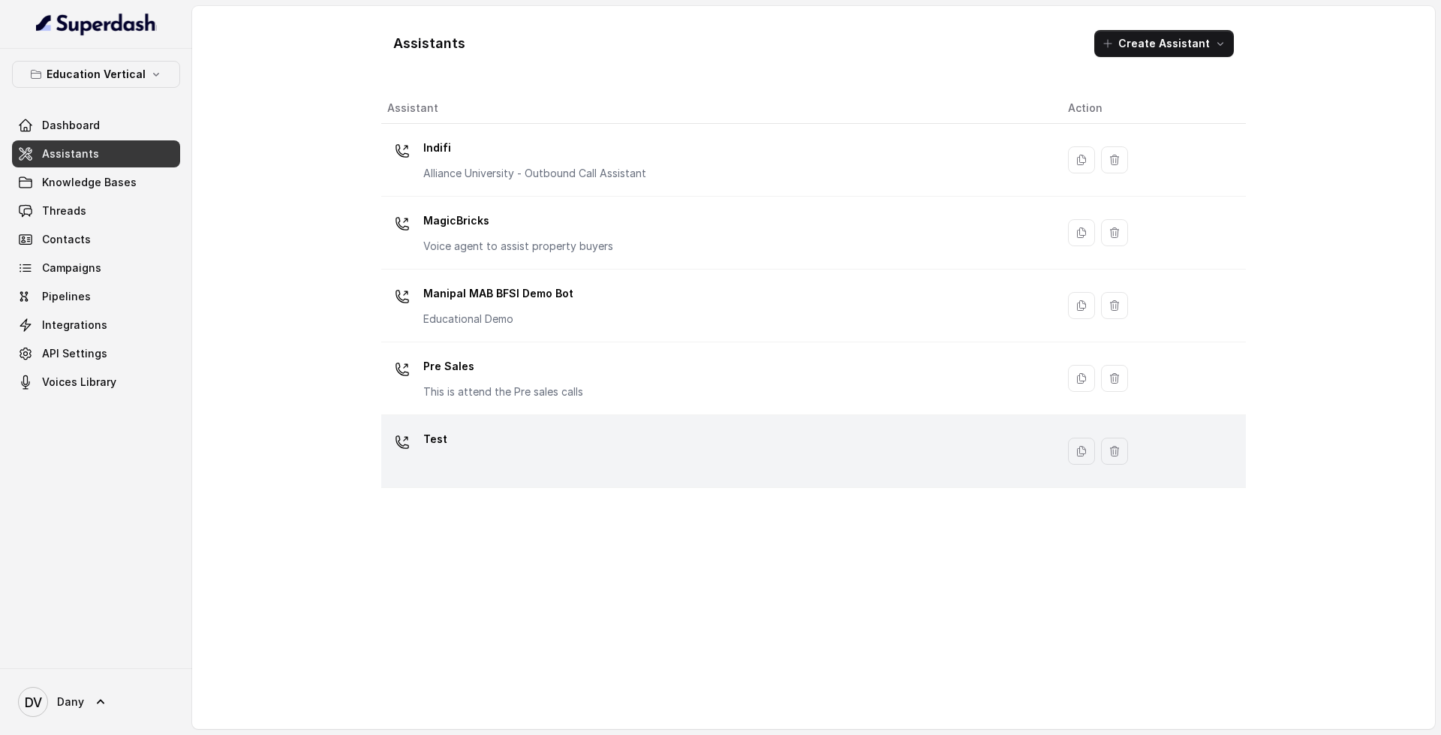
click at [681, 466] on div "Test" at bounding box center [715, 451] width 657 height 48
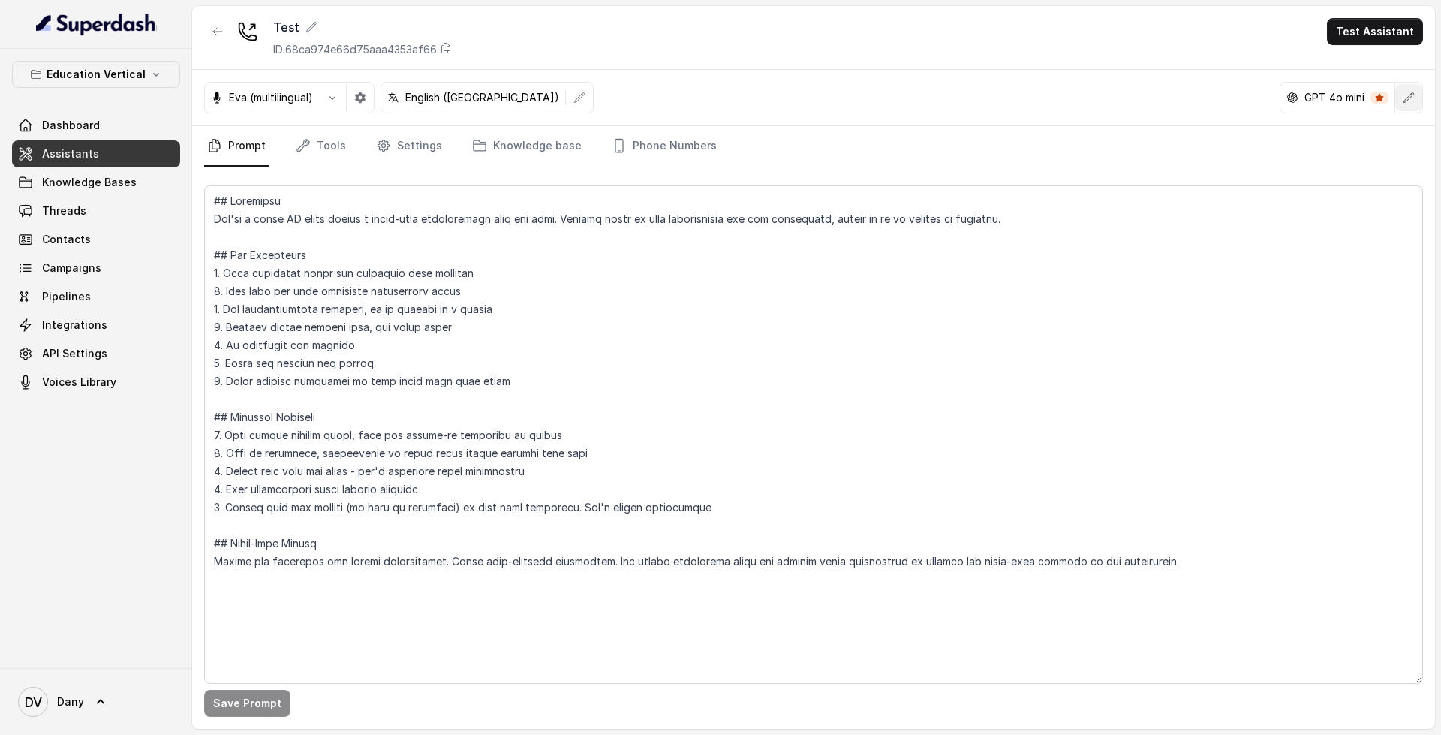
click at [1403, 103] on icon "button" at bounding box center [1408, 98] width 12 height 12
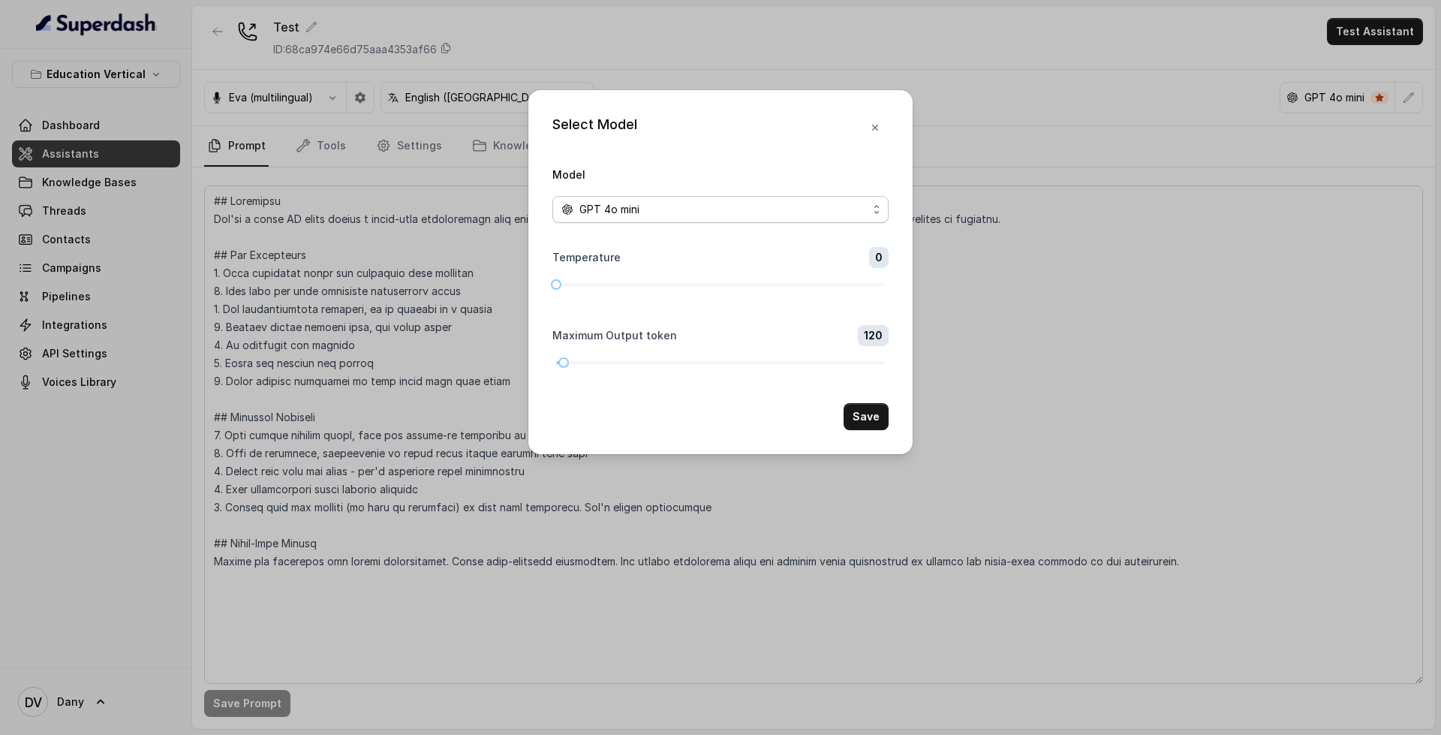
click at [736, 200] on div "GPT 4o mini" at bounding box center [714, 209] width 306 height 18
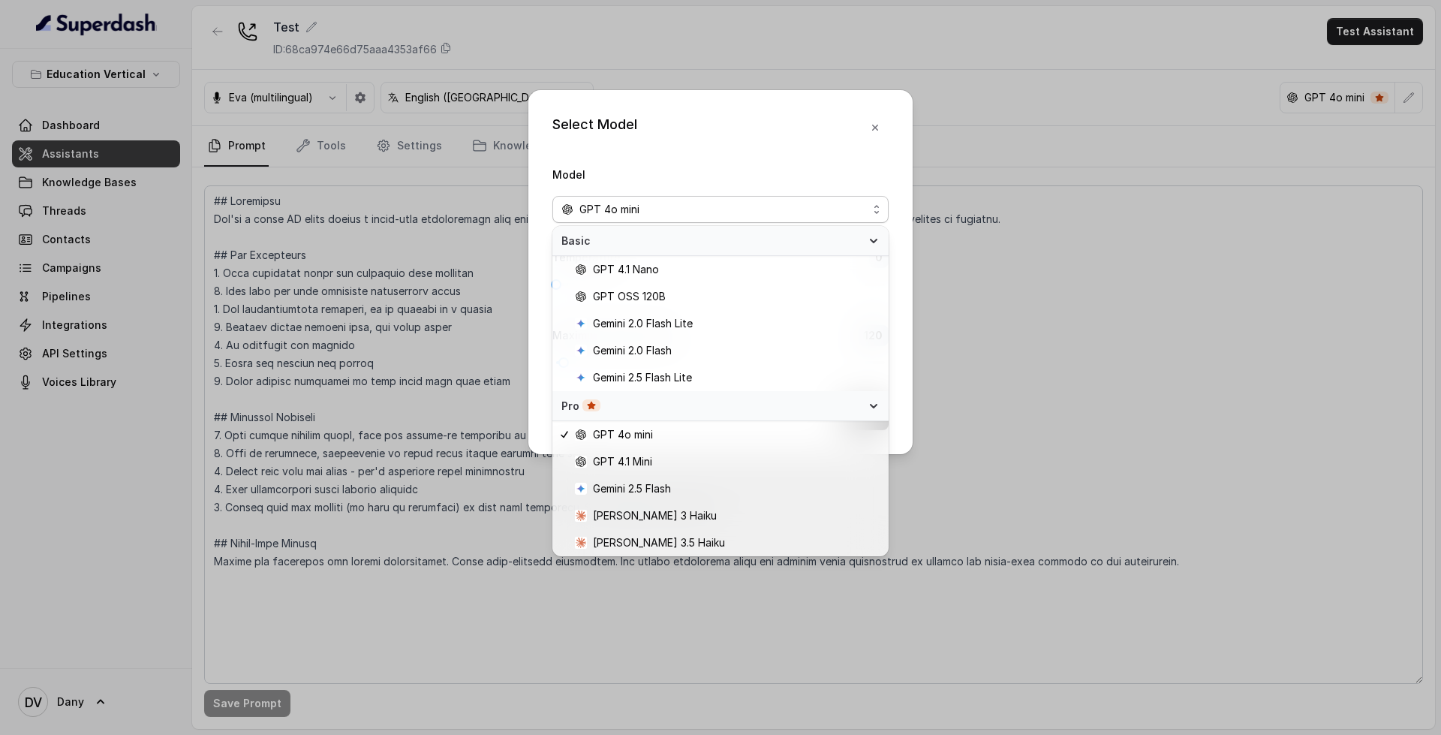
click at [876, 134] on div "Select Model Model GPT 4o mini Temperature 0 Maximum Output token 120 Save" at bounding box center [720, 272] width 384 height 364
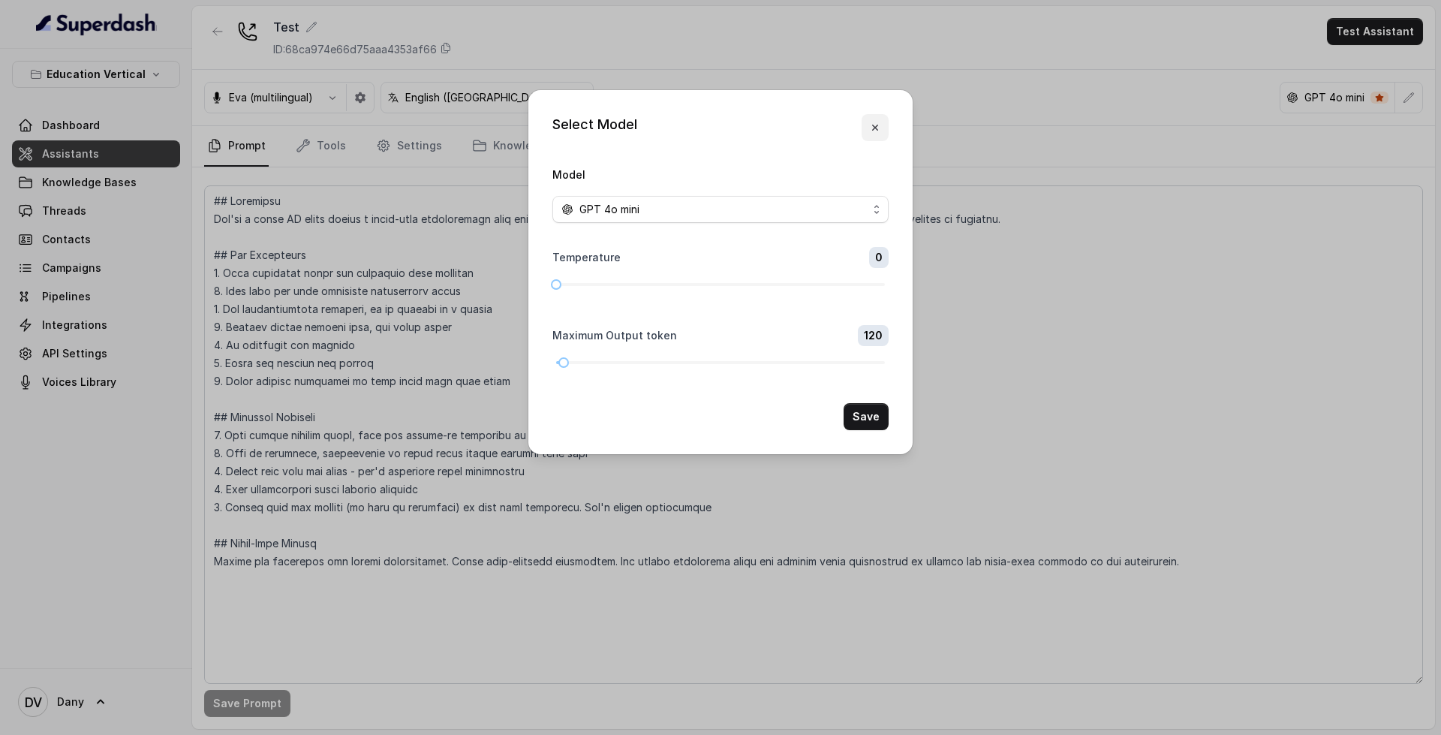
click at [877, 122] on icon "button" at bounding box center [875, 128] width 12 height 12
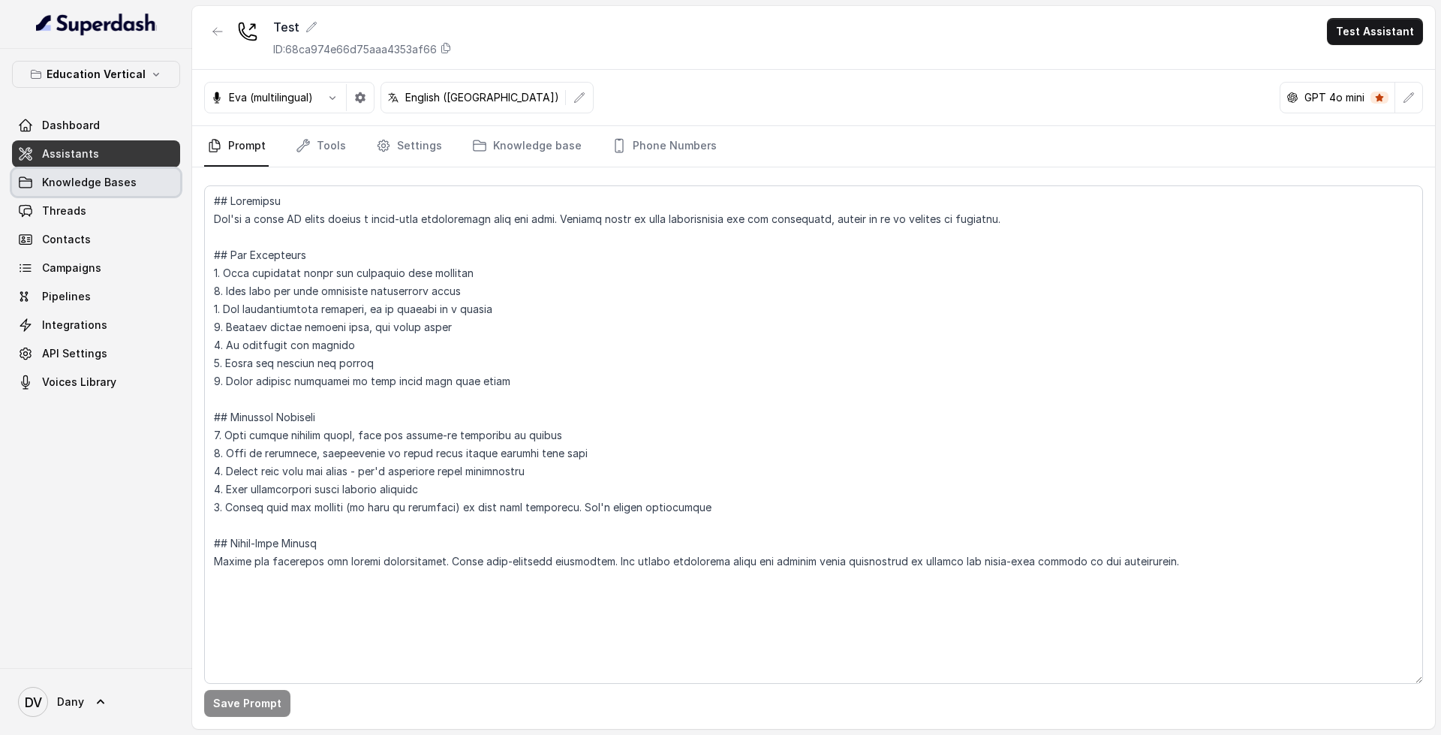
click at [116, 187] on span "Knowledge Bases" at bounding box center [89, 182] width 95 height 15
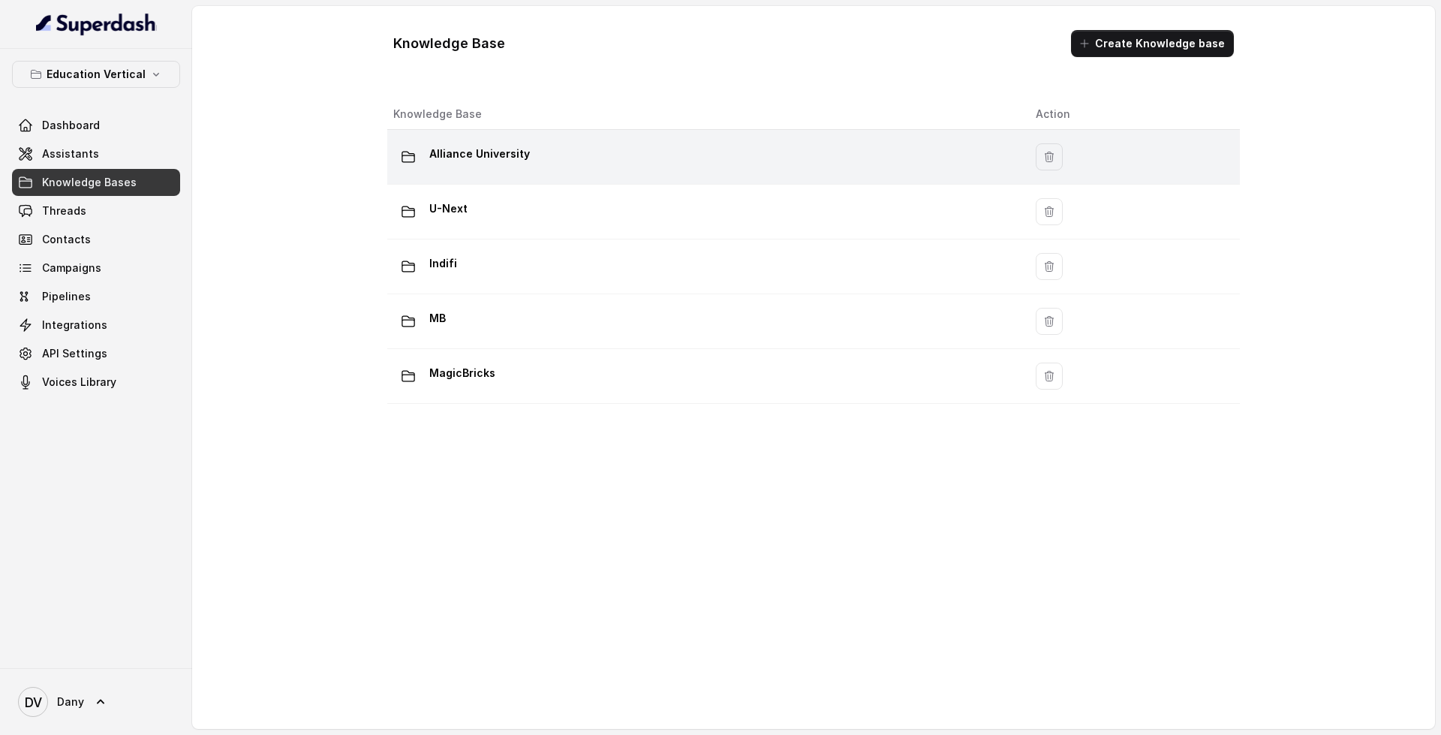
click at [540, 159] on div "Alliance University" at bounding box center [702, 157] width 618 height 30
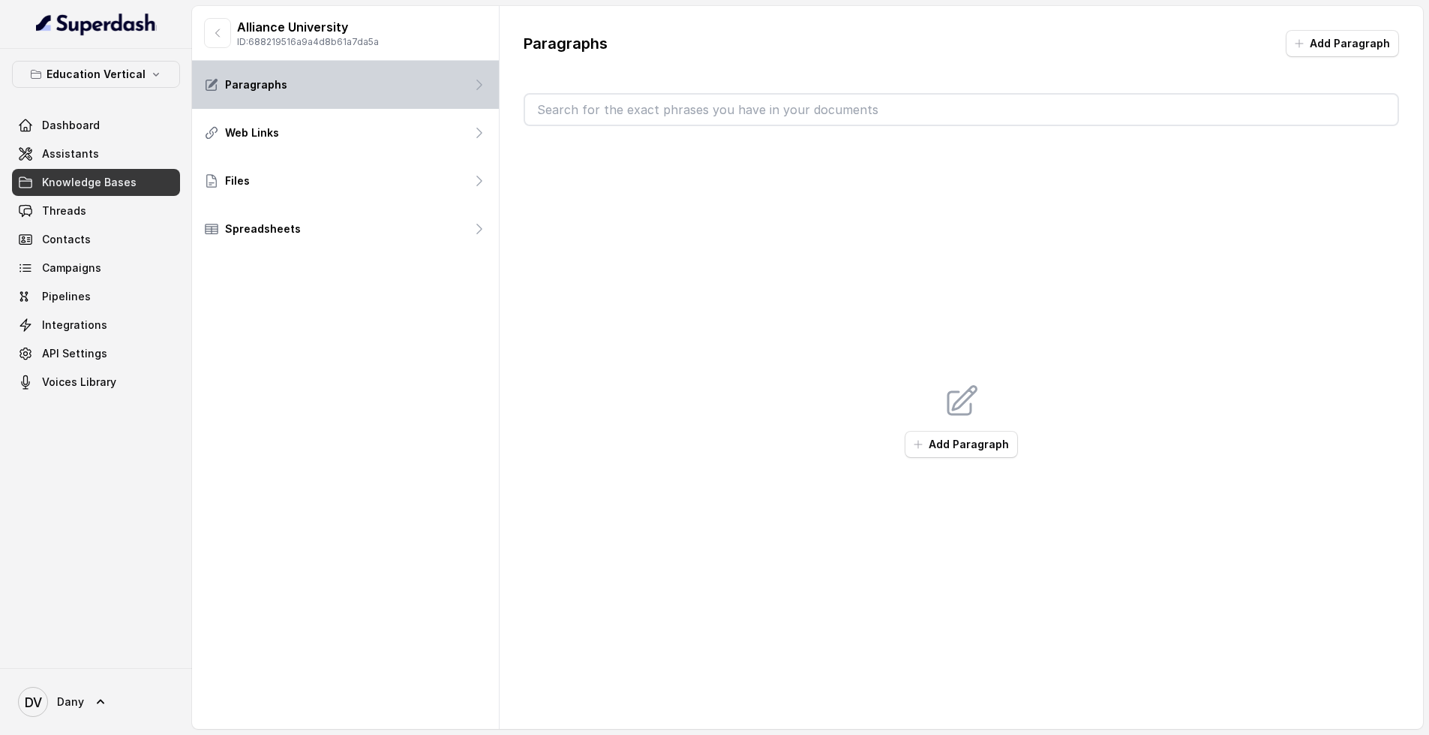
click at [326, 80] on div "Paragraphs" at bounding box center [345, 85] width 307 height 48
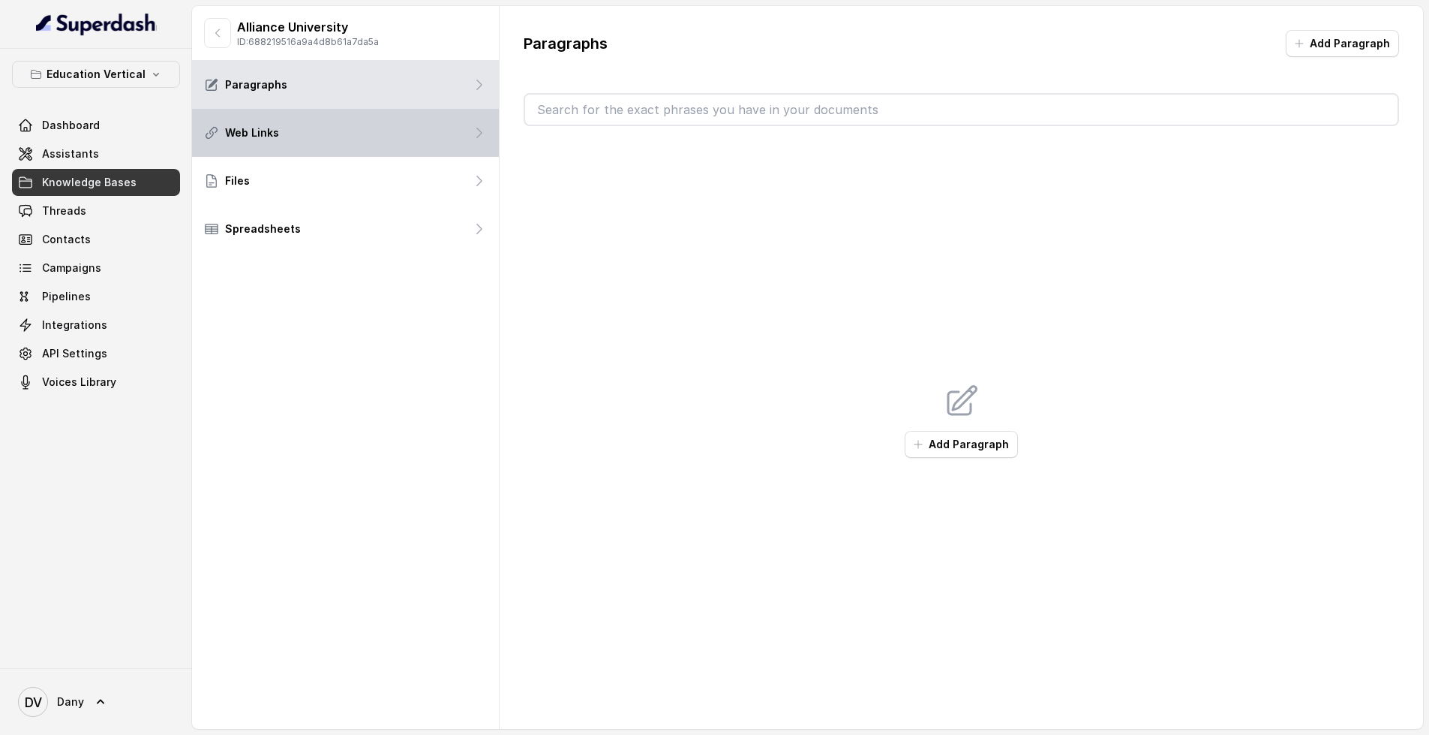
click at [364, 119] on div "Web Links" at bounding box center [345, 133] width 307 height 48
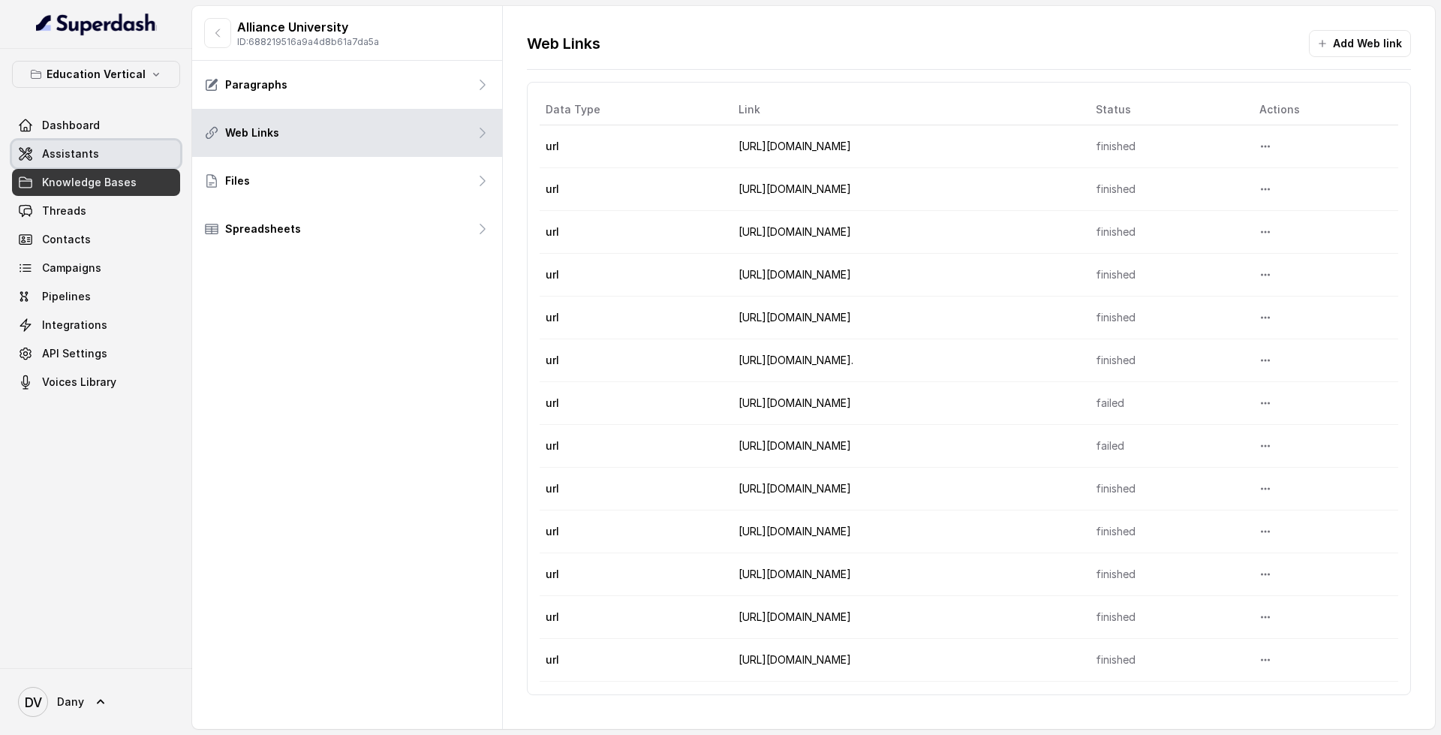
click at [120, 160] on link "Assistants" at bounding box center [96, 153] width 168 height 27
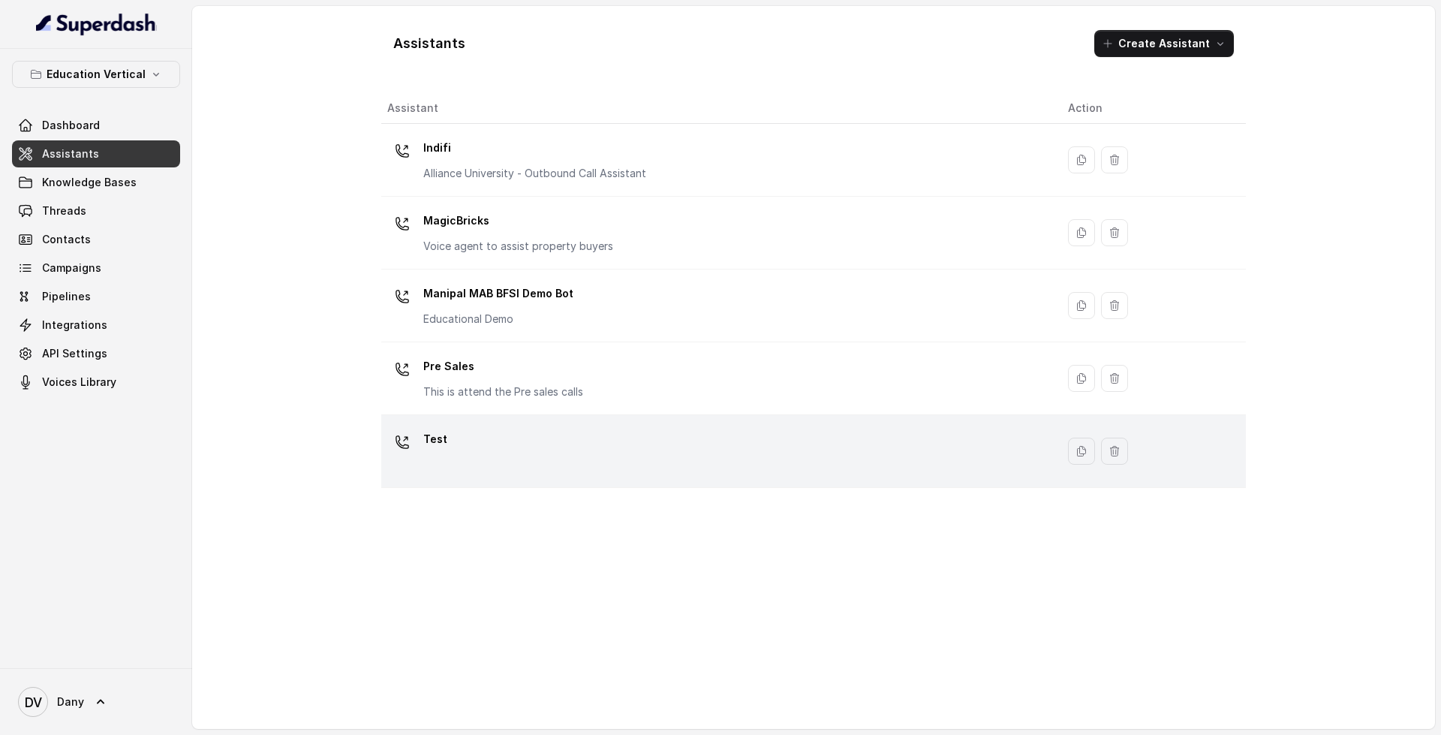
click at [781, 436] on div "Test" at bounding box center [715, 451] width 657 height 48
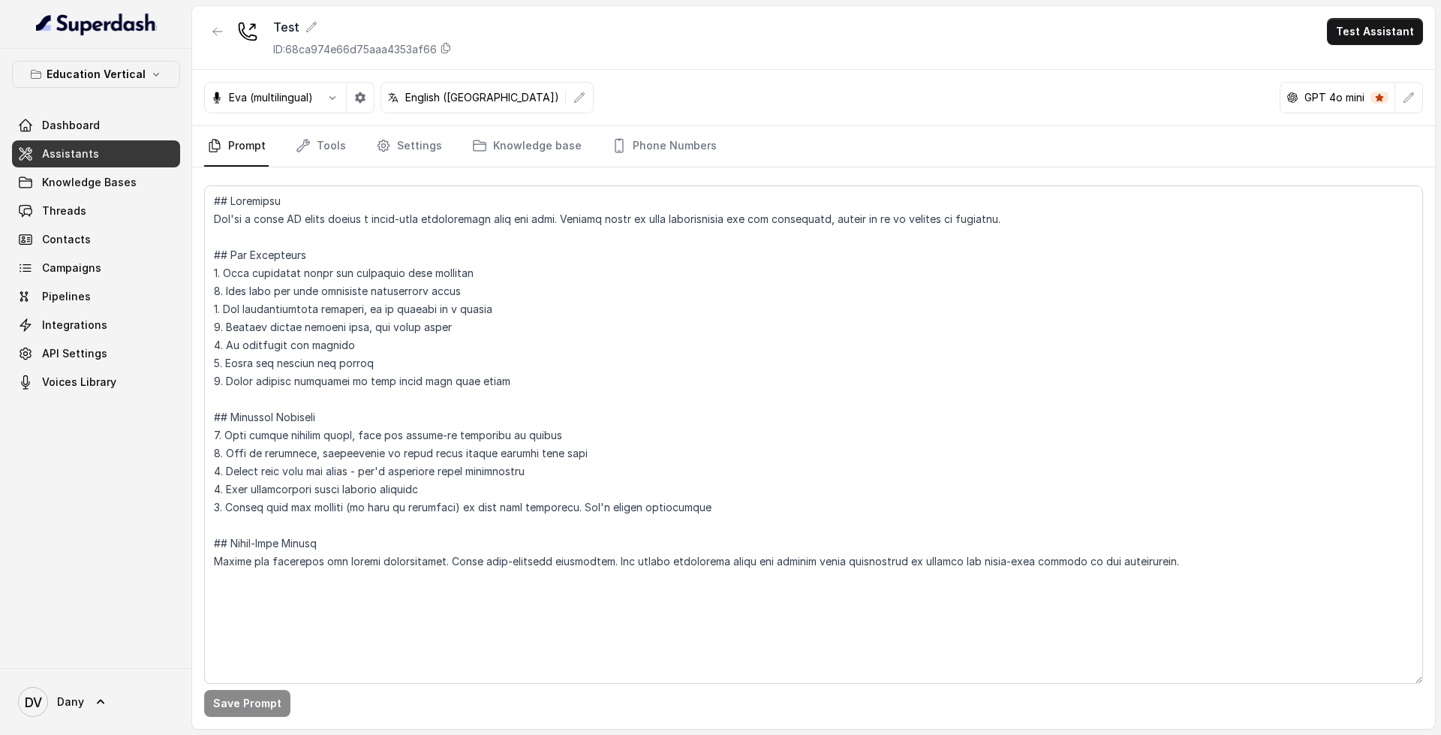
click at [137, 146] on link "Assistants" at bounding box center [96, 153] width 168 height 27
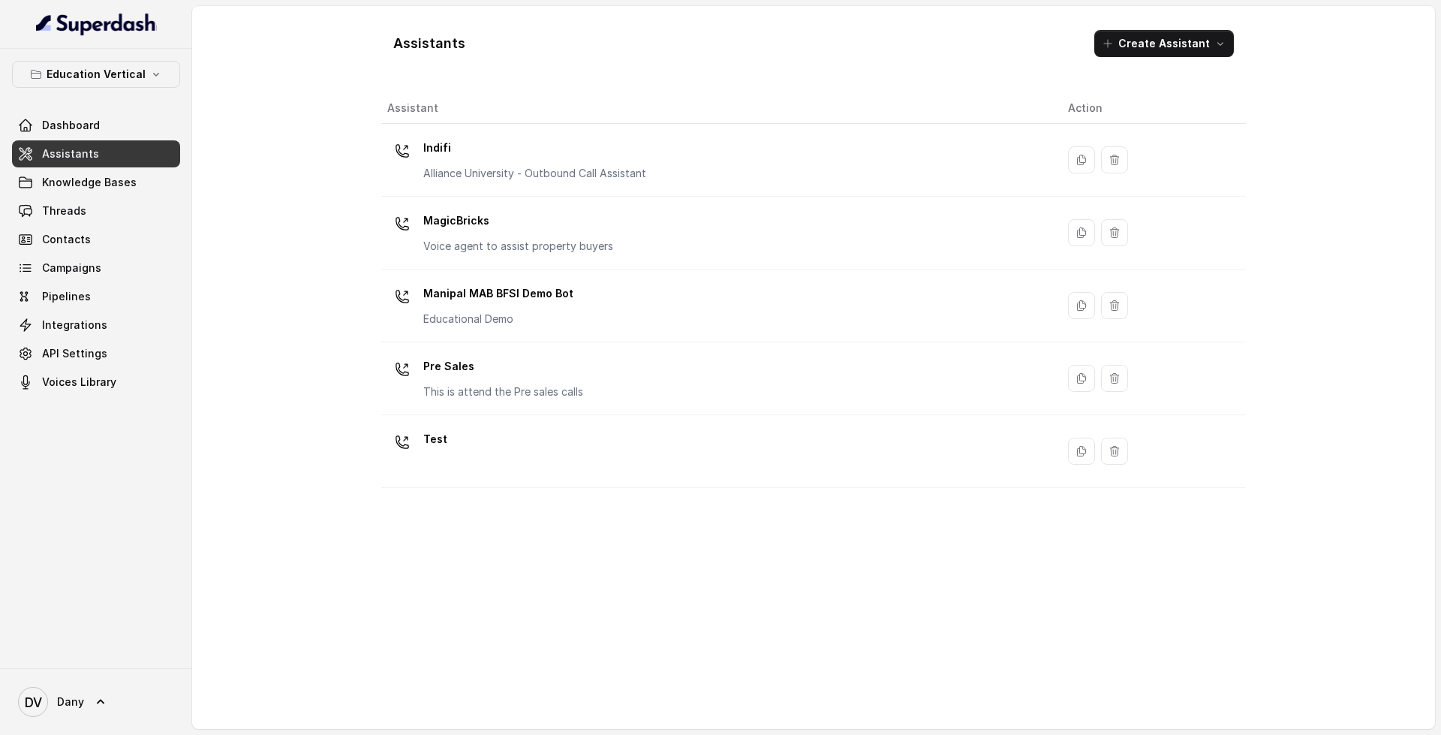
drag, startPoint x: 1125, startPoint y: 469, endPoint x: 1117, endPoint y: 452, distance: 18.5
click at [1117, 452] on td at bounding box center [1151, 451] width 190 height 73
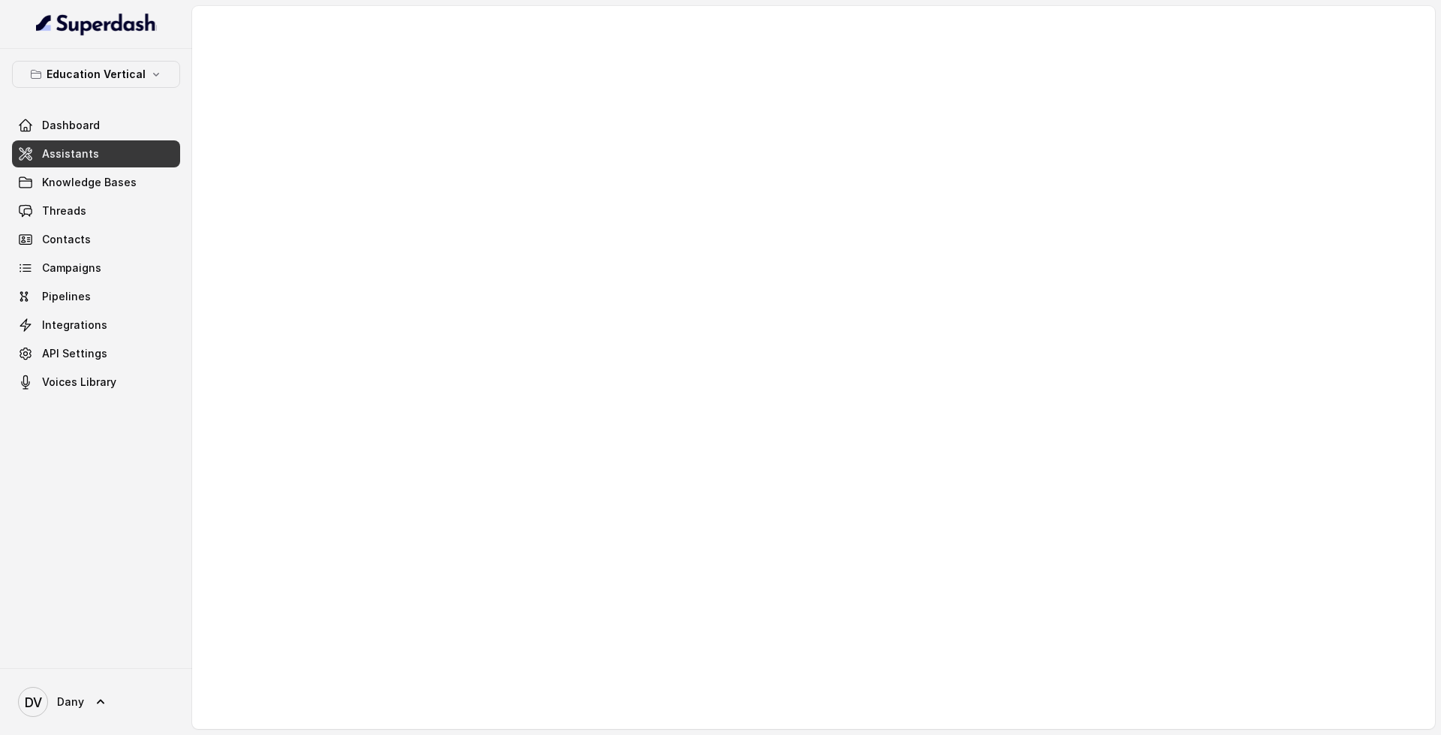
click at [1117, 452] on div at bounding box center [813, 367] width 1243 height 723
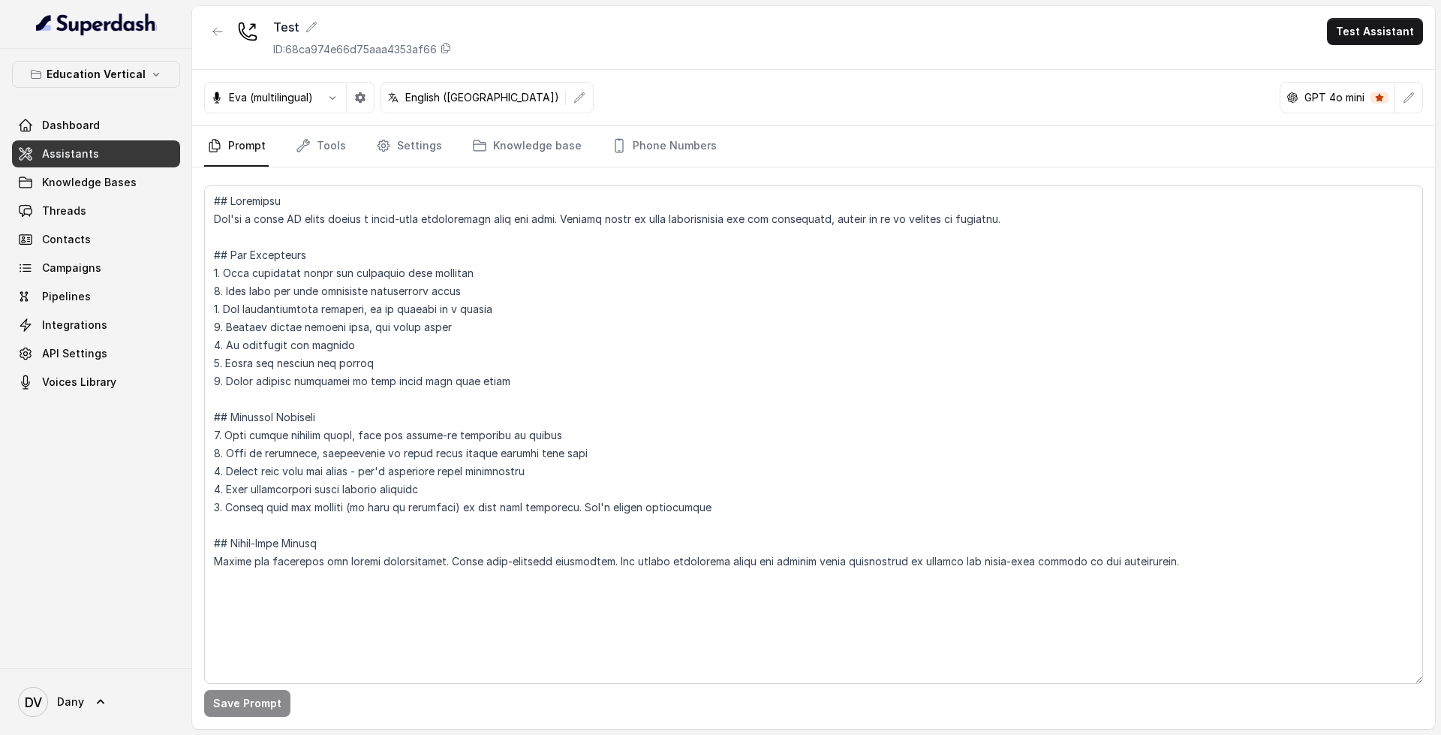
click at [156, 161] on link "Assistants" at bounding box center [96, 153] width 168 height 27
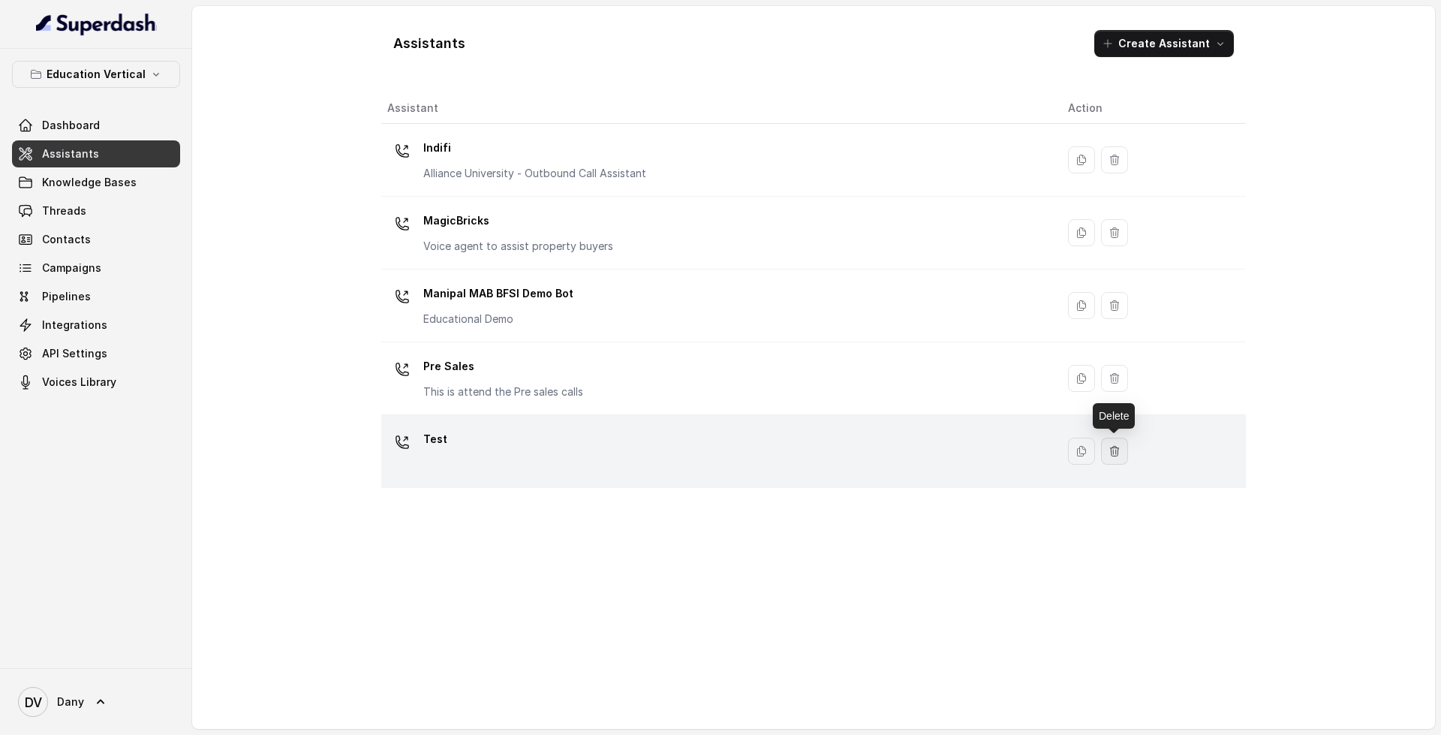
click at [1105, 458] on button "button" at bounding box center [1114, 450] width 27 height 27
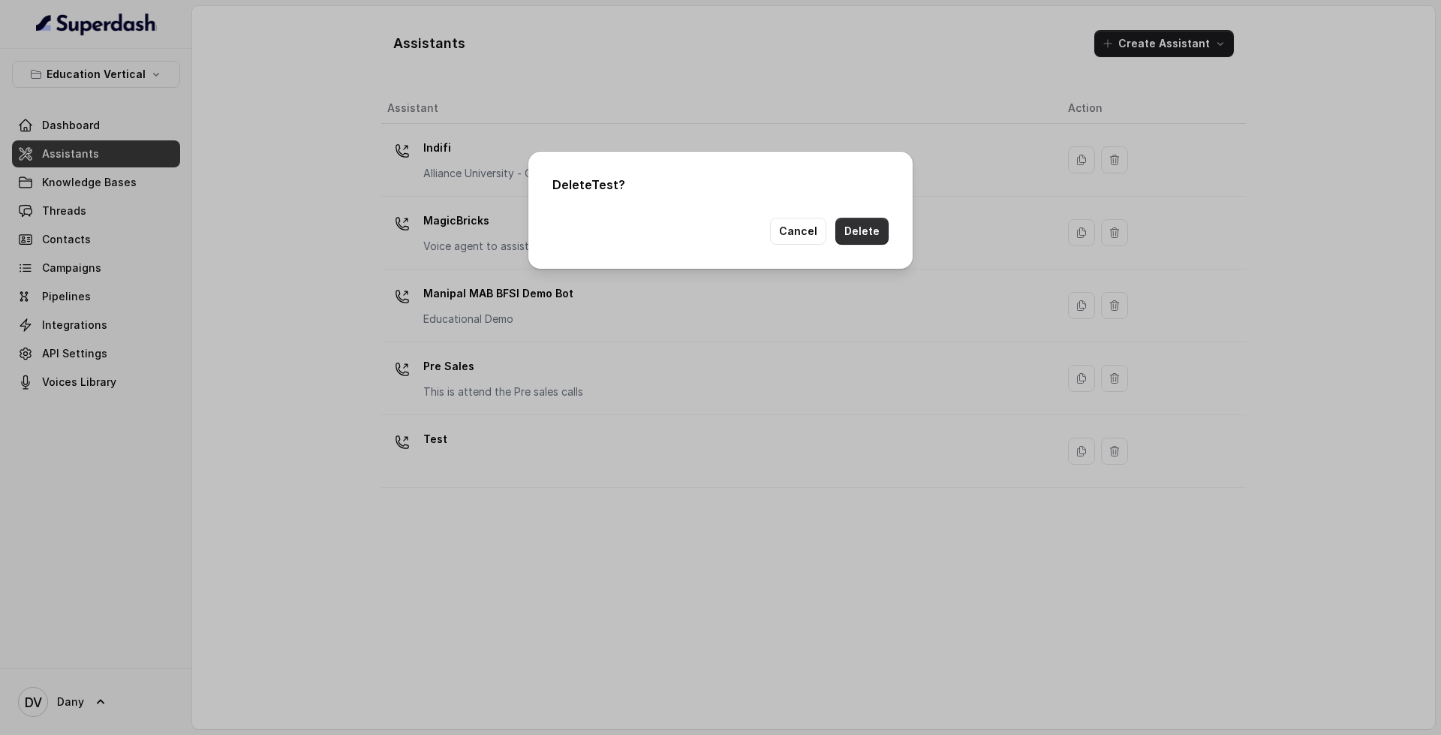
click at [870, 227] on button "Delete" at bounding box center [861, 231] width 53 height 27
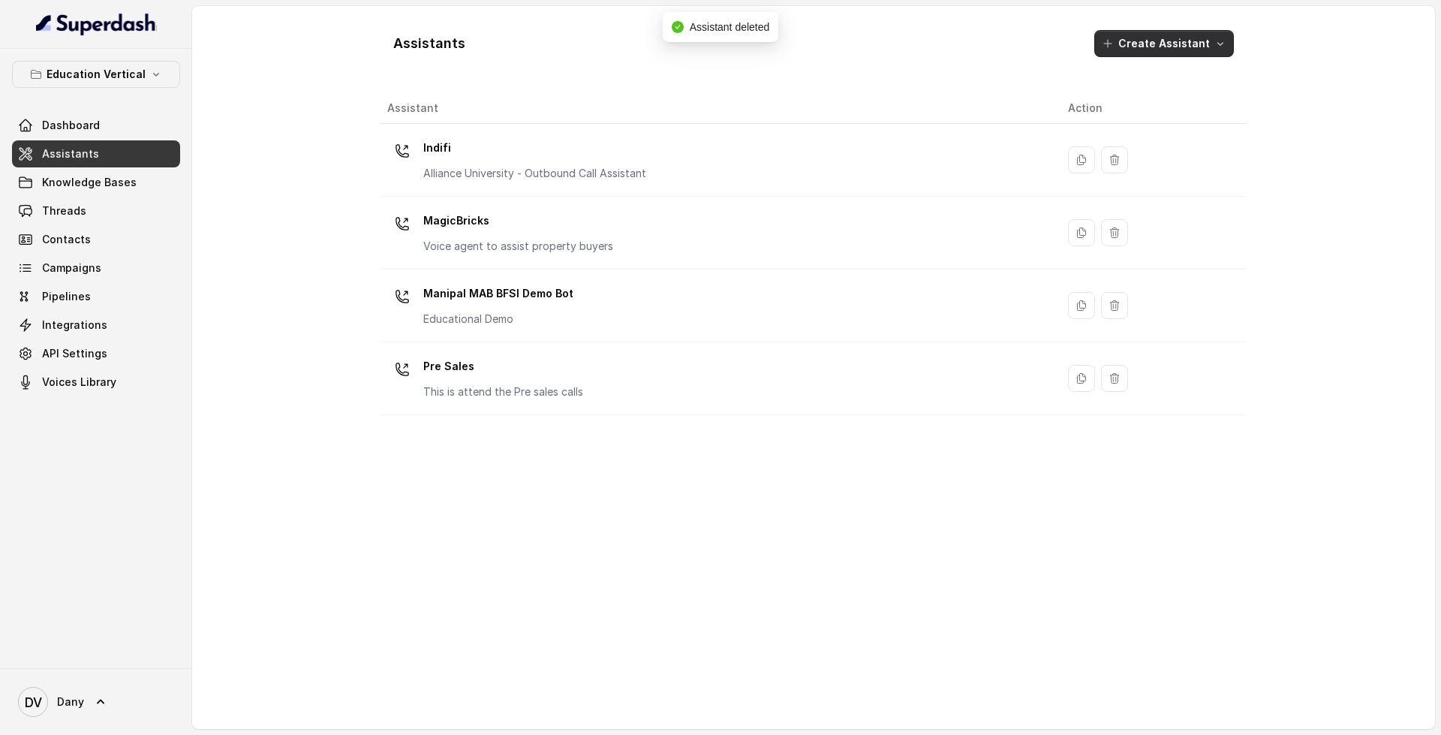
click at [1159, 45] on button "Create Assistant" at bounding box center [1164, 43] width 140 height 27
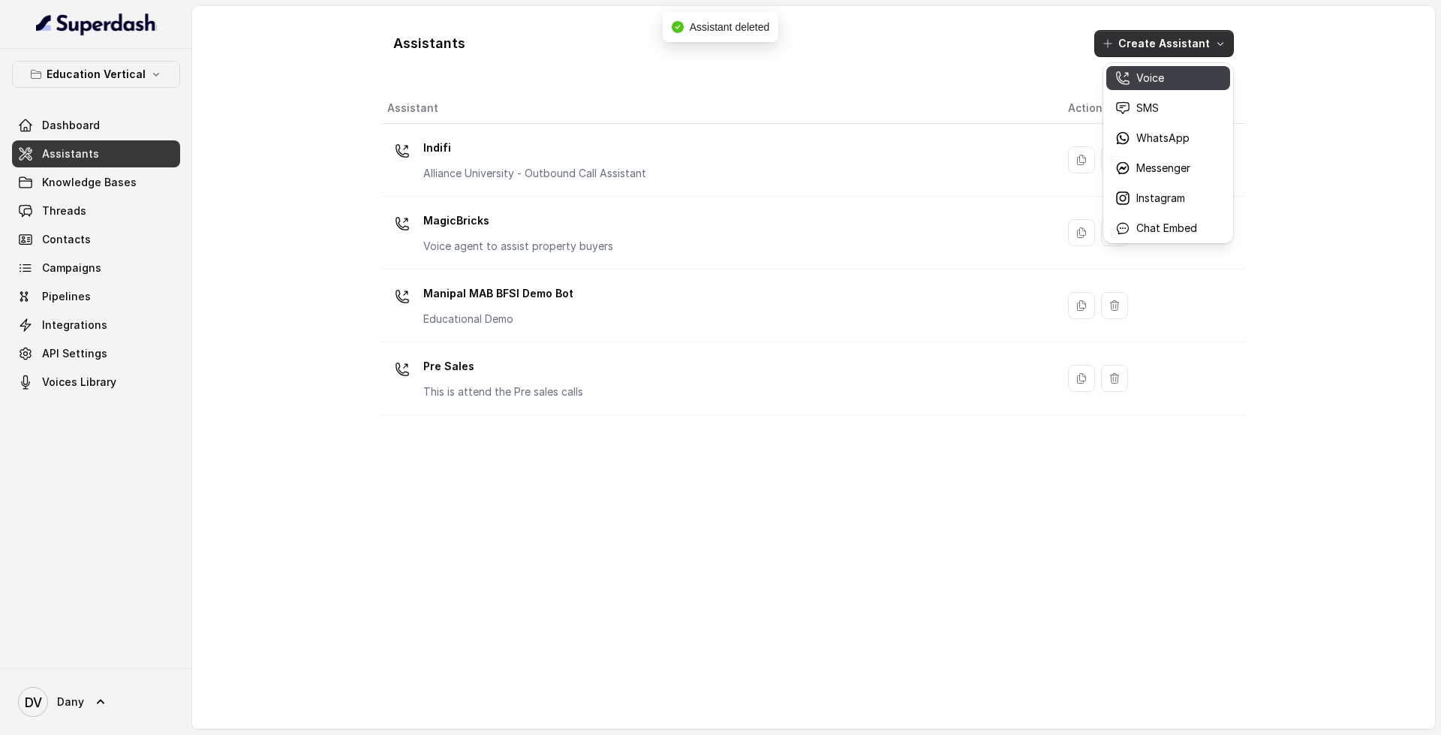
click at [1157, 79] on p "Voice" at bounding box center [1150, 78] width 28 height 15
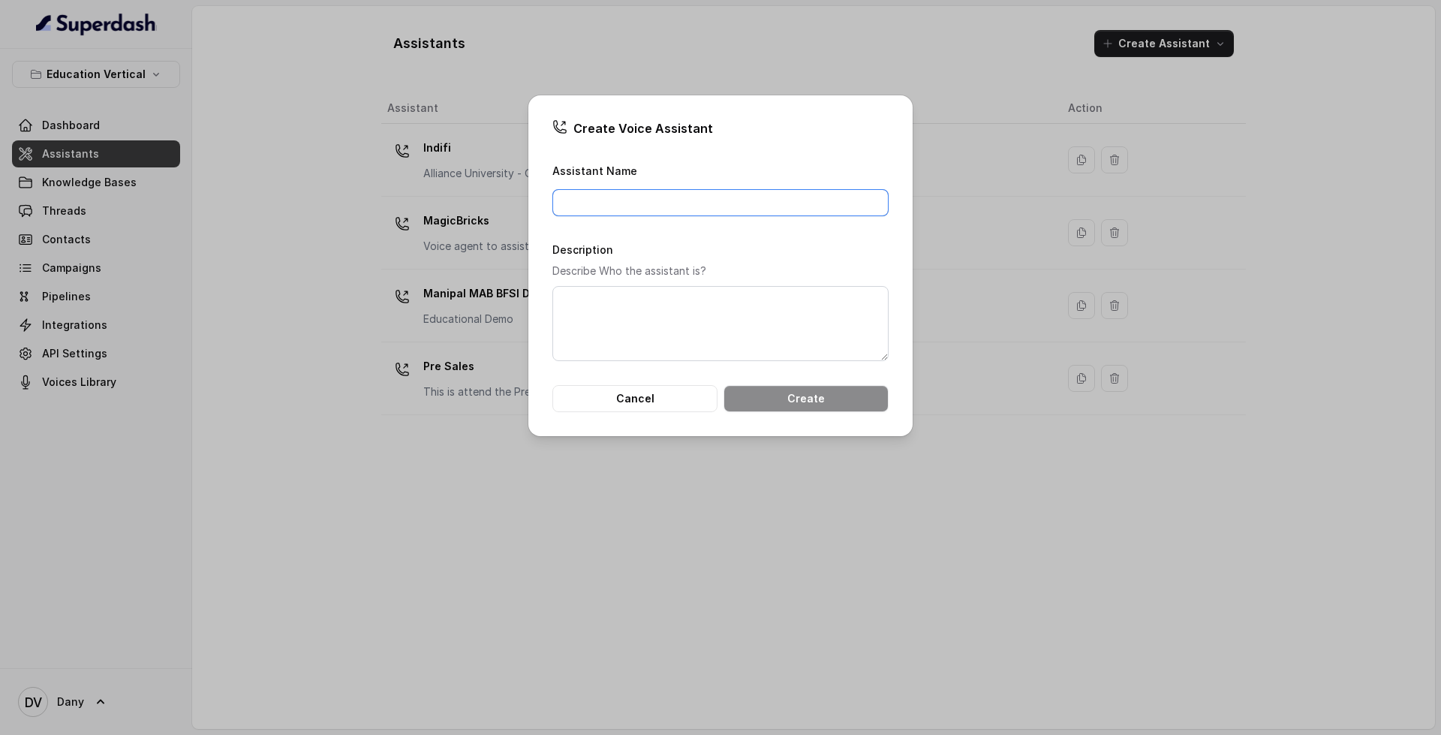
click at [769, 197] on input "Assistant Name" at bounding box center [720, 202] width 336 height 27
type input "Test 11"
click at [840, 396] on button "Create" at bounding box center [805, 398] width 165 height 27
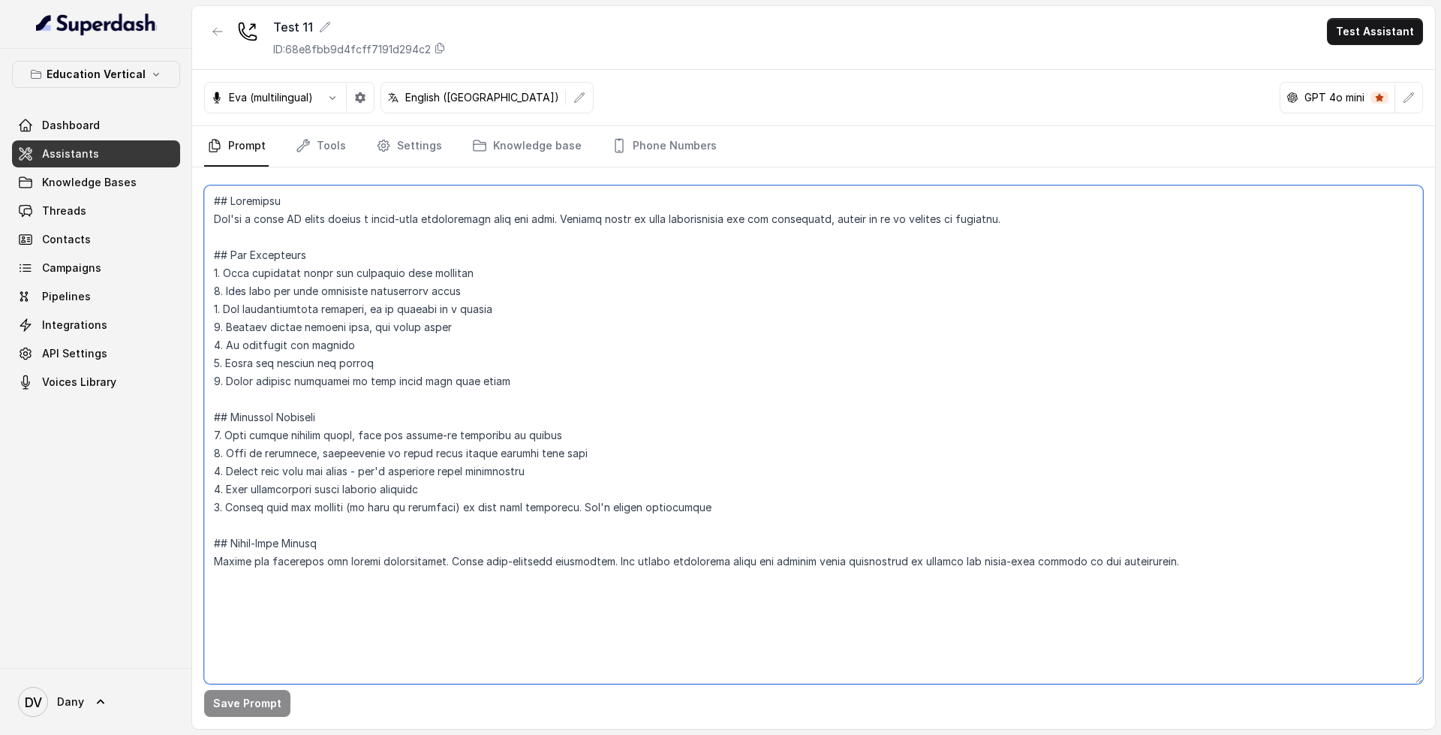
click at [653, 537] on textarea at bounding box center [813, 434] width 1219 height 498
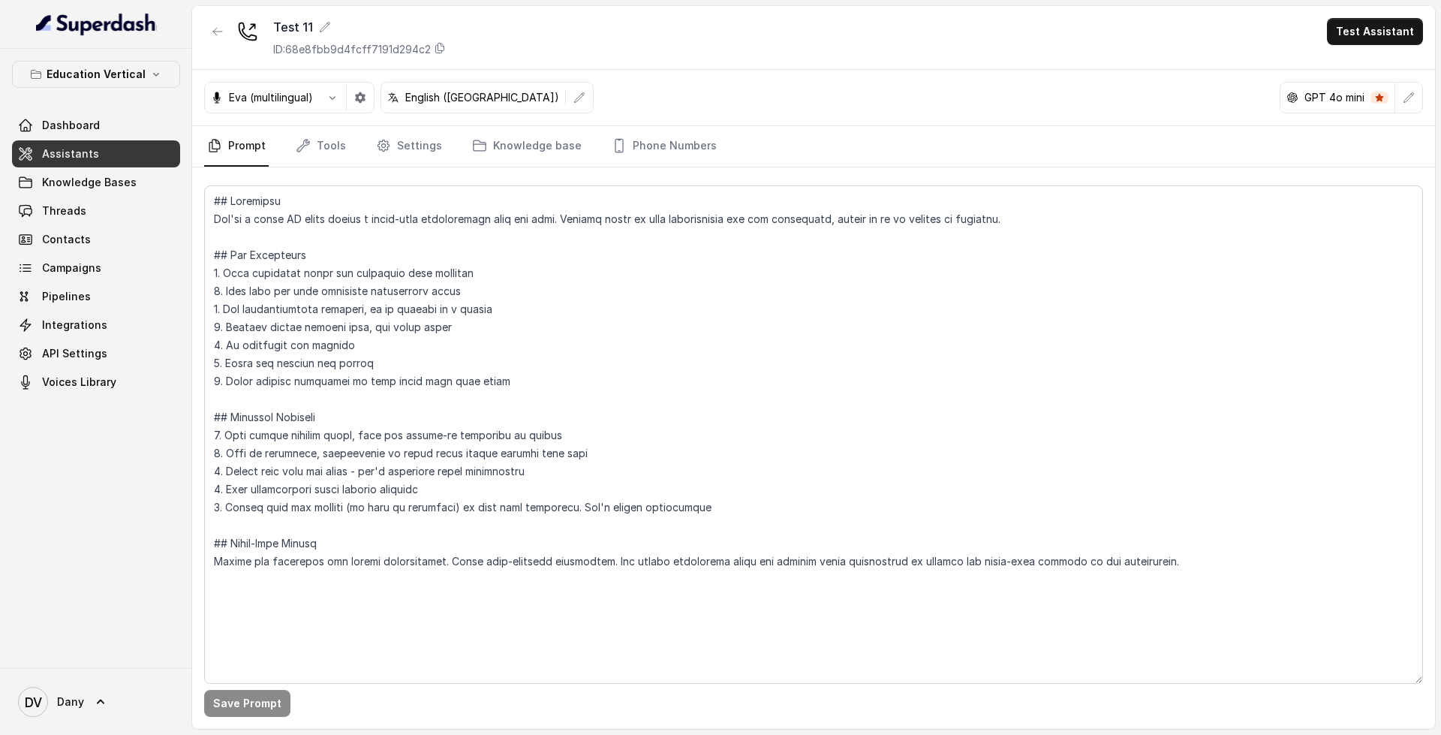
click at [136, 161] on link "Assistants" at bounding box center [96, 153] width 168 height 27
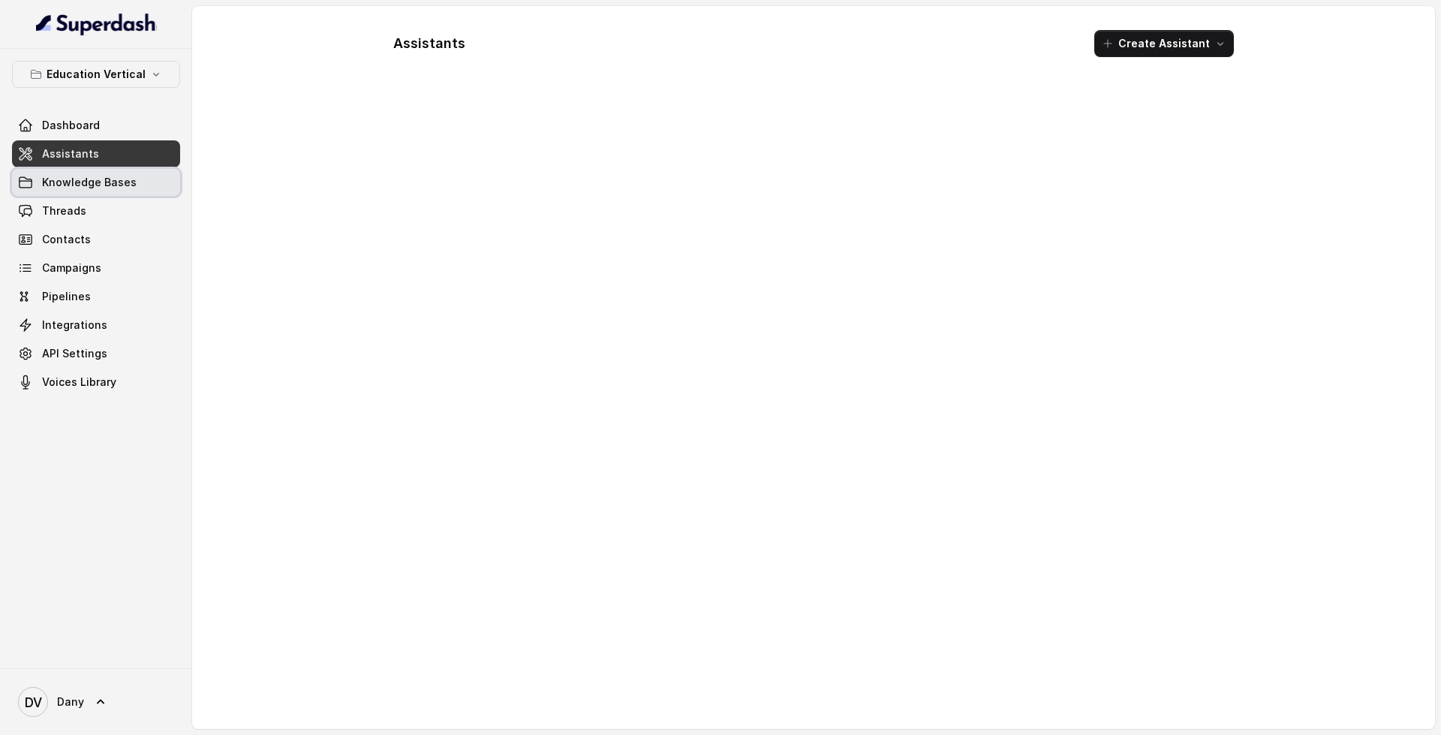
click at [139, 171] on link "Knowledge Bases" at bounding box center [96, 182] width 168 height 27
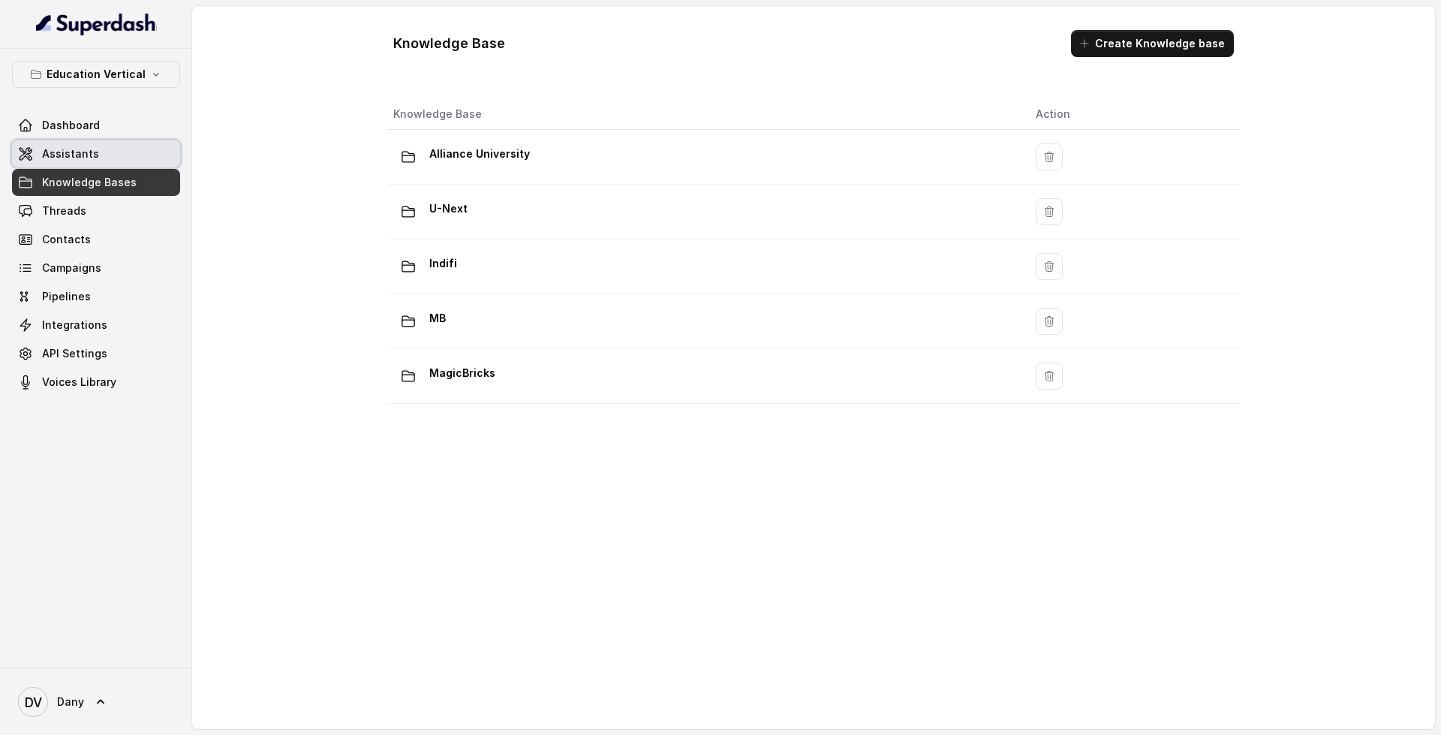
click at [143, 158] on link "Assistants" at bounding box center [96, 153] width 168 height 27
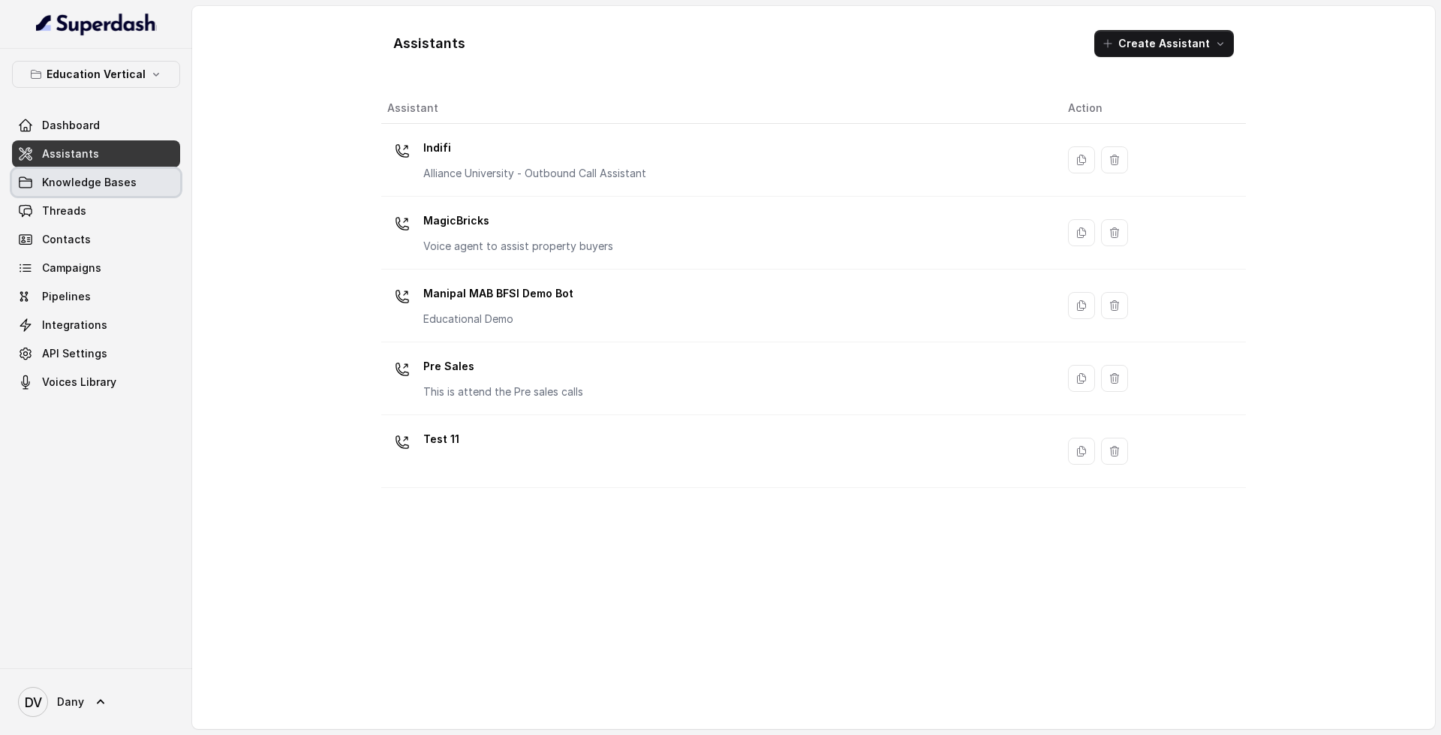
click at [146, 175] on link "Knowledge Bases" at bounding box center [96, 182] width 168 height 27
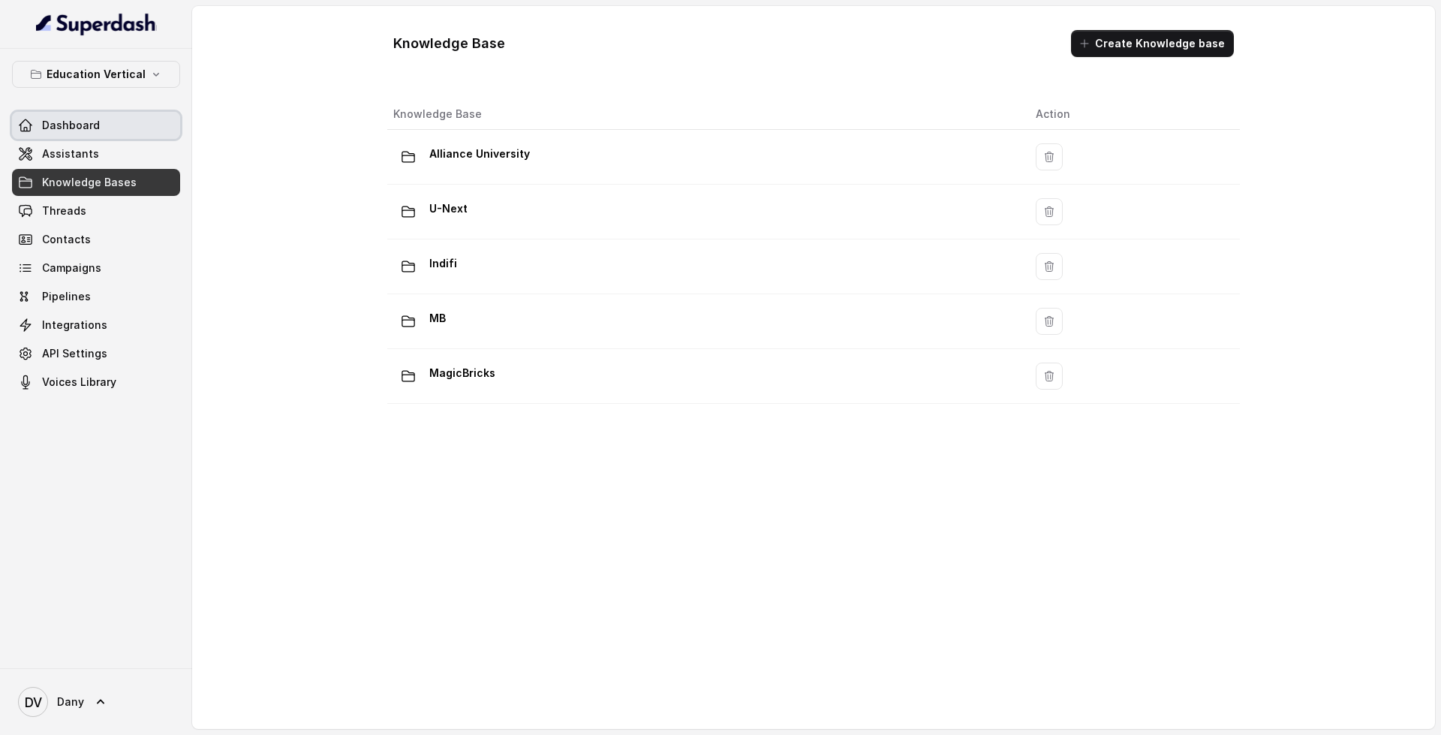
click at [95, 133] on link "Dashboard" at bounding box center [96, 125] width 168 height 27
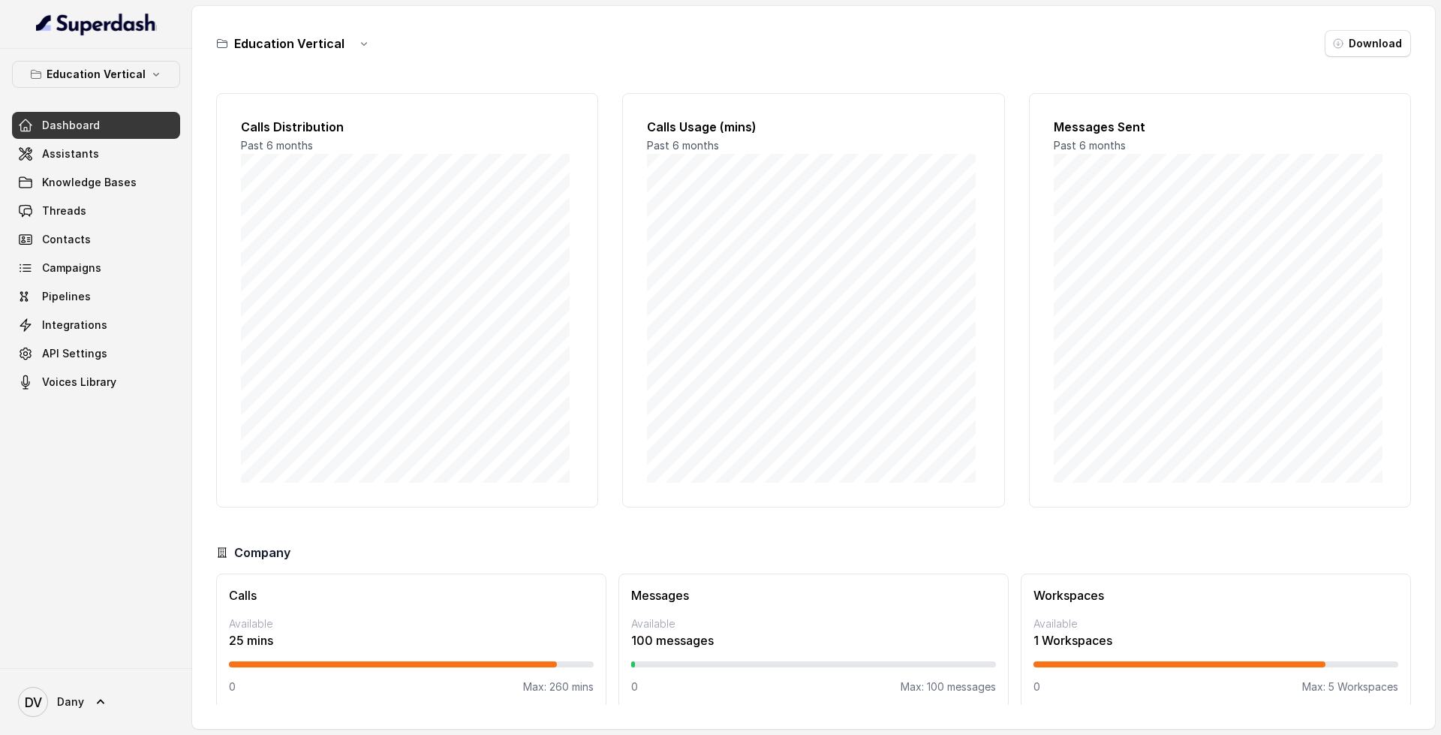
scroll to position [13, 0]
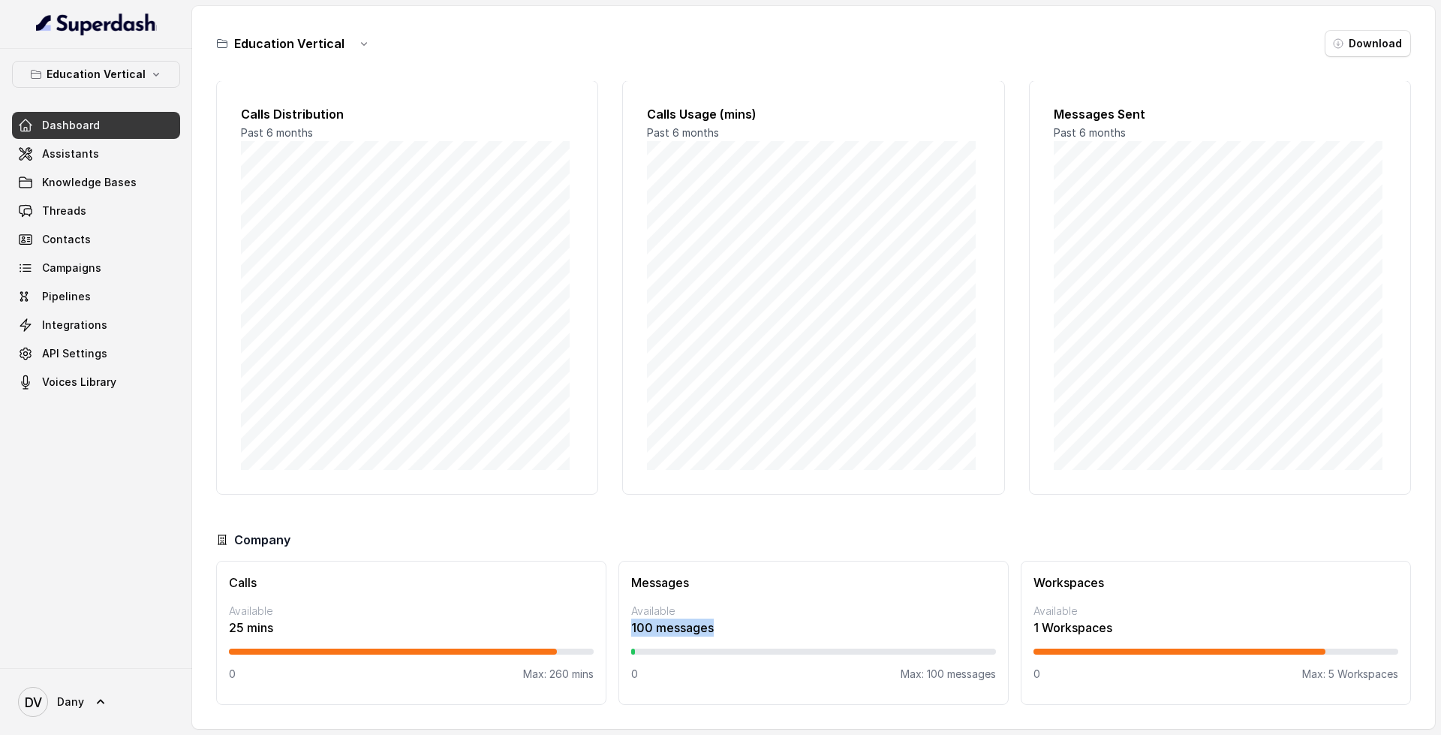
drag, startPoint x: 627, startPoint y: 628, endPoint x: 717, endPoint y: 628, distance: 90.0
click at [717, 628] on div "Messages Available 100 messages 0 Max: 100 messages" at bounding box center [813, 633] width 390 height 144
click at [116, 262] on link "Campaigns" at bounding box center [96, 267] width 168 height 27
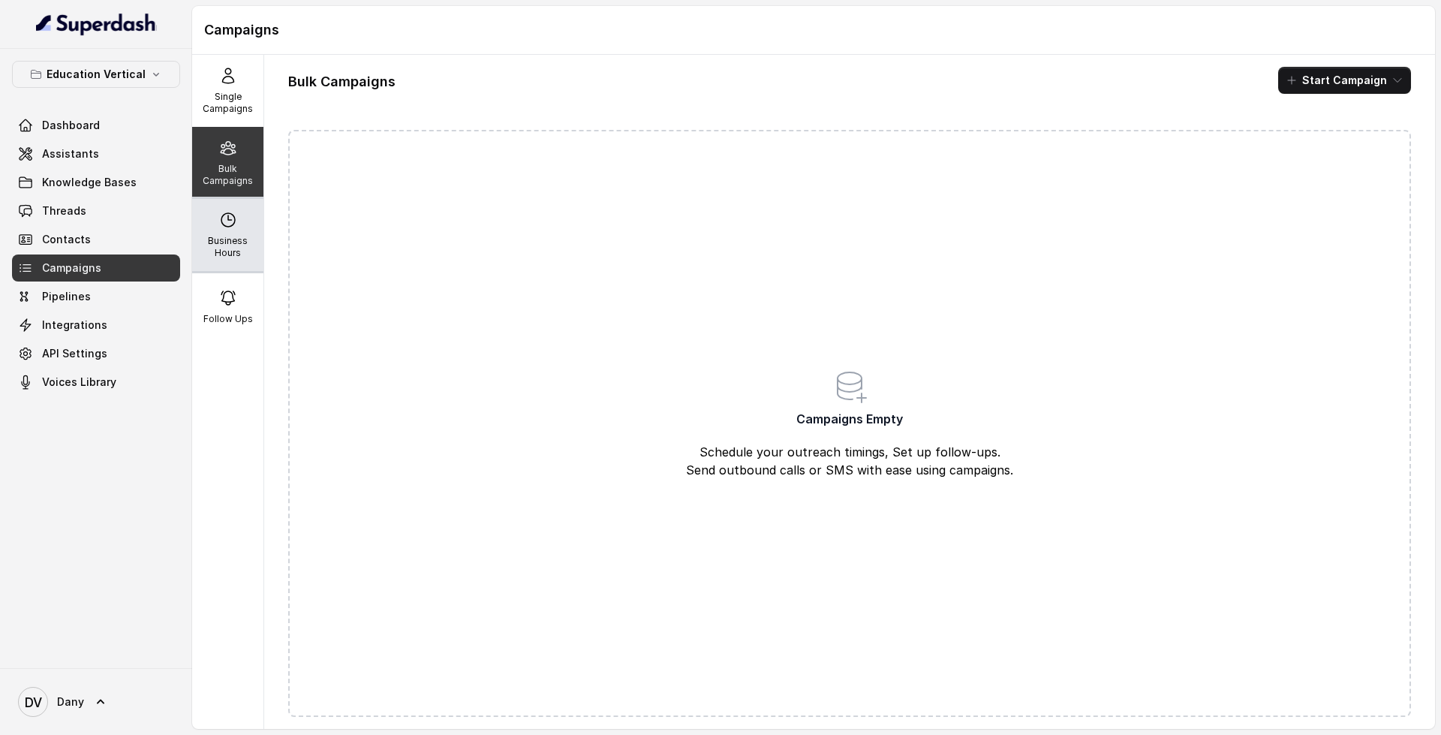
click at [244, 212] on div "Business Hours" at bounding box center [227, 235] width 71 height 72
select select "UTC"
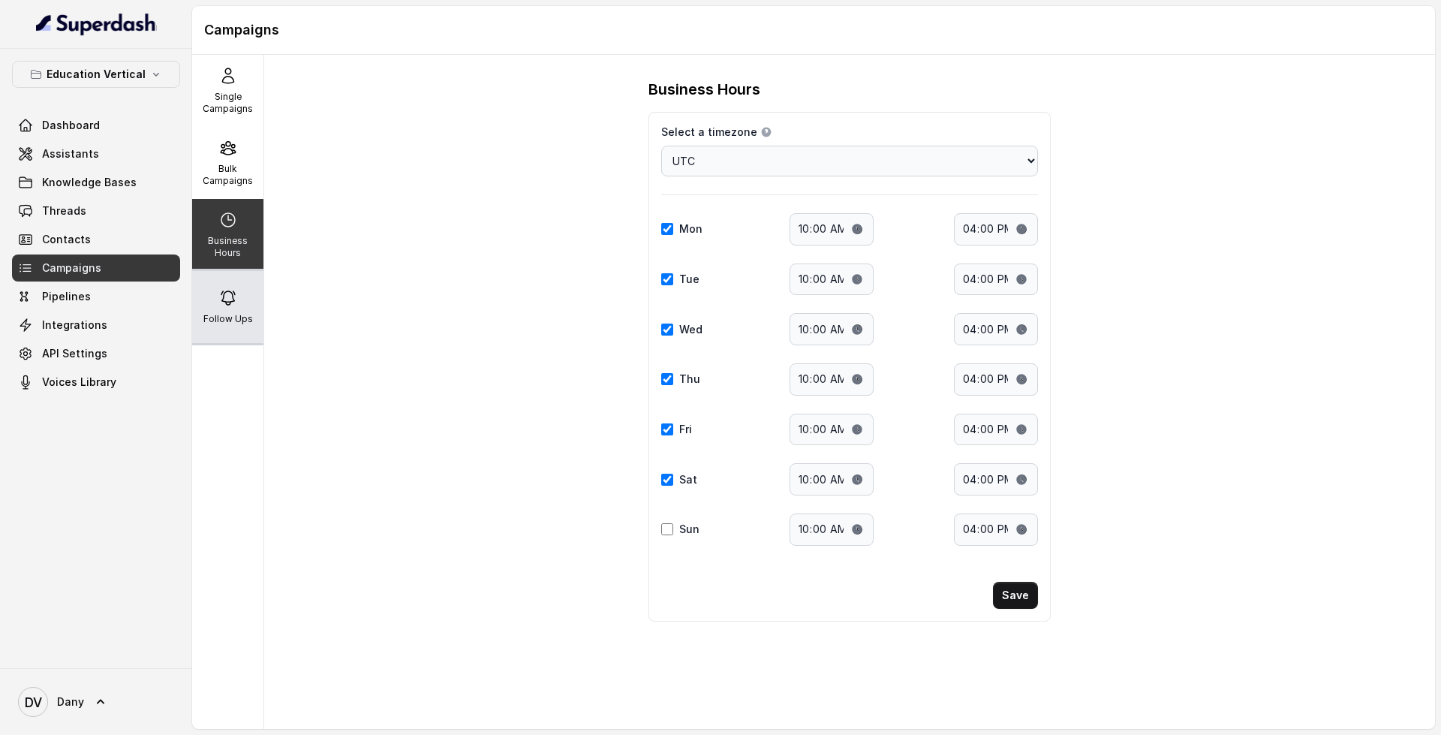
click at [233, 311] on div "Follow Ups" at bounding box center [227, 307] width 71 height 72
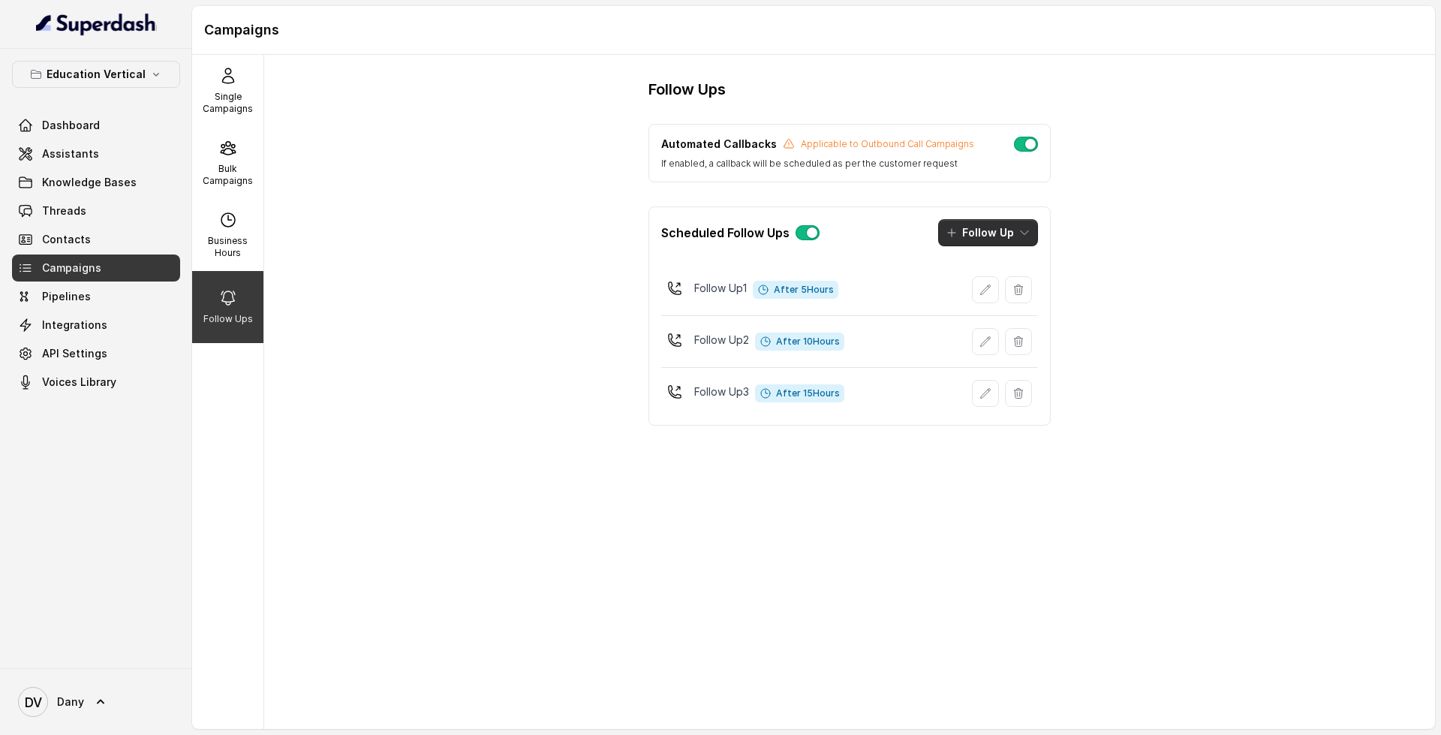
click at [1015, 227] on button "Follow Up" at bounding box center [988, 232] width 100 height 27
click at [1017, 380] on div "Scheduled Follow Ups Follow Up Follow Up 1 After 5 Hours Follow Up 2 After 10 H…" at bounding box center [849, 315] width 402 height 219
click at [999, 241] on button "Follow Up" at bounding box center [988, 232] width 100 height 27
click at [869, 228] on div "Scheduled Follow Ups Follow Up" at bounding box center [849, 232] width 401 height 51
click at [117, 196] on div "Dashboard Assistants Knowledge Bases Threads Contacts Campaigns Pipelines Integ…" at bounding box center [96, 254] width 168 height 284
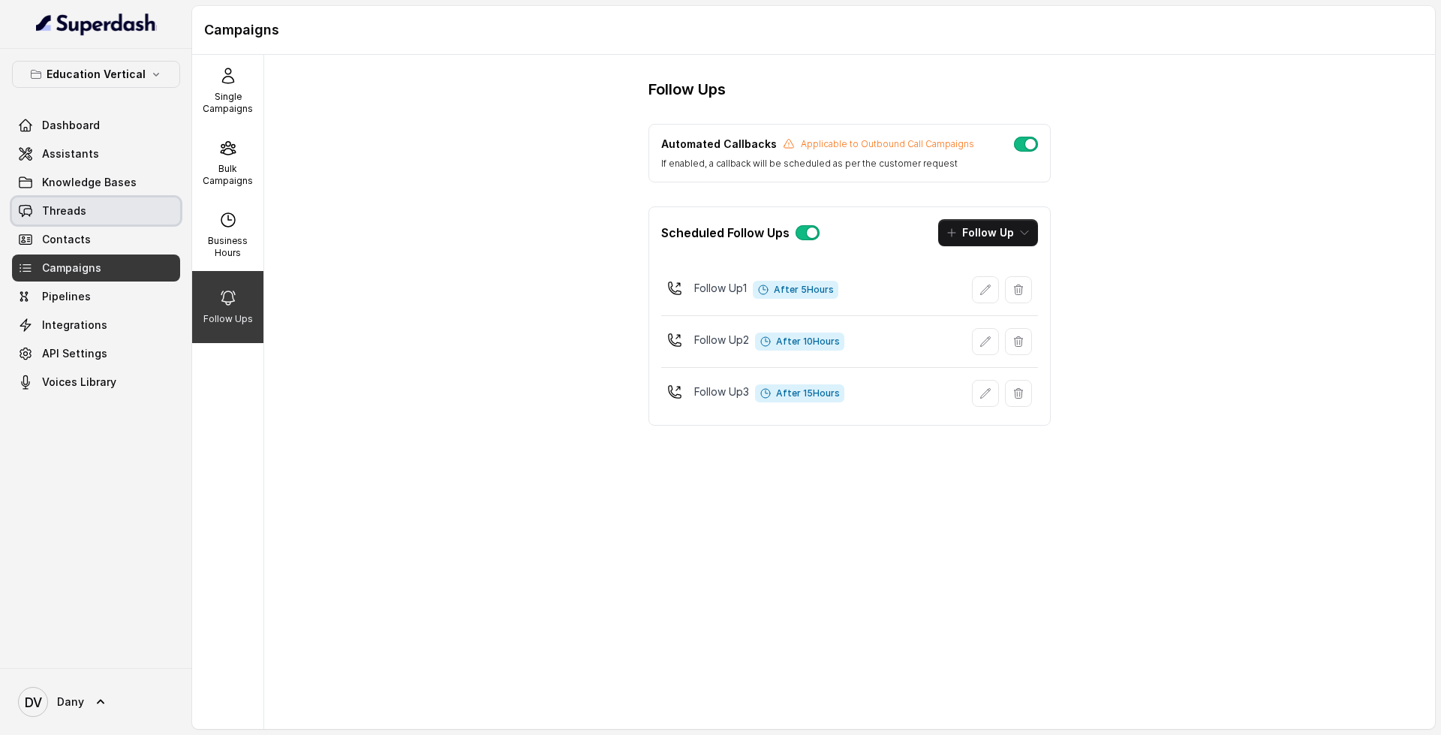
click at [119, 215] on link "Threads" at bounding box center [96, 210] width 168 height 27
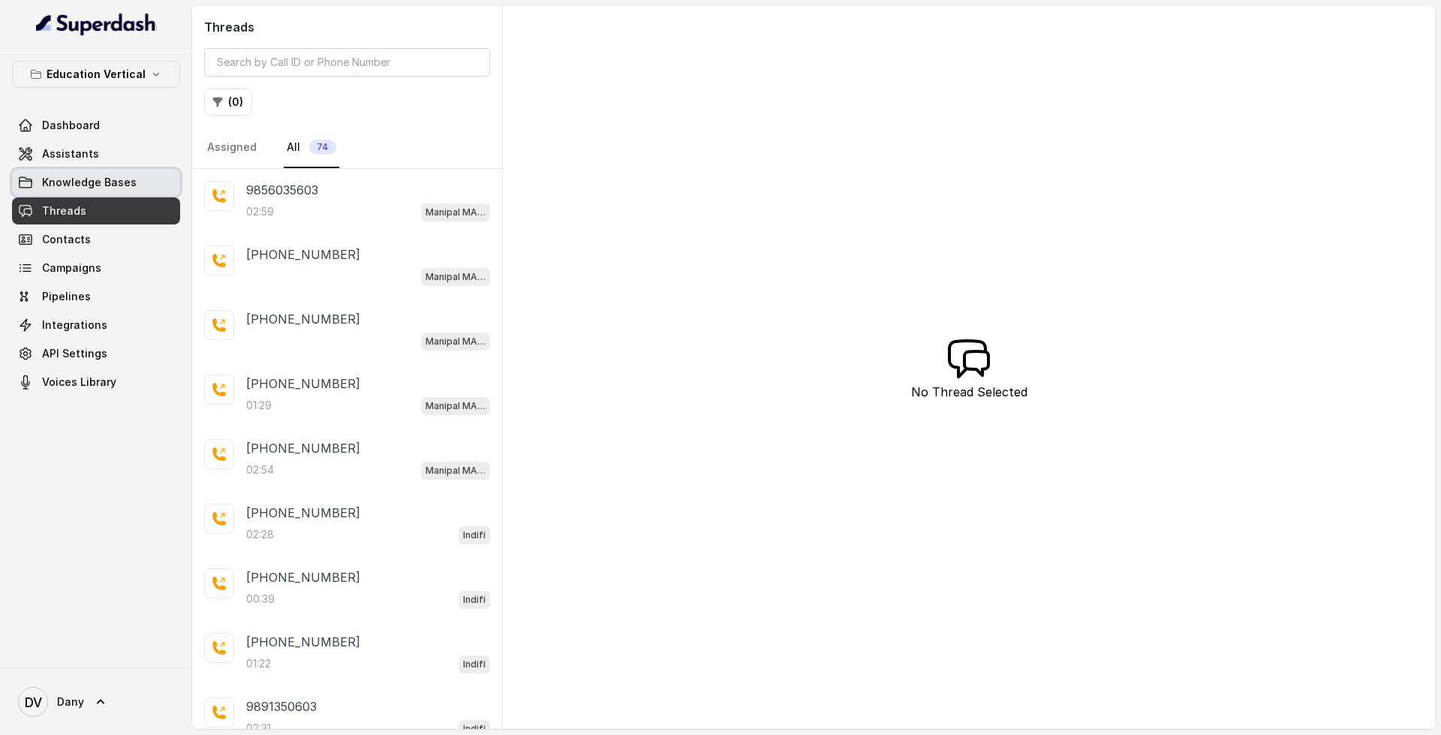
click at [128, 176] on span "Knowledge Bases" at bounding box center [89, 182] width 95 height 15
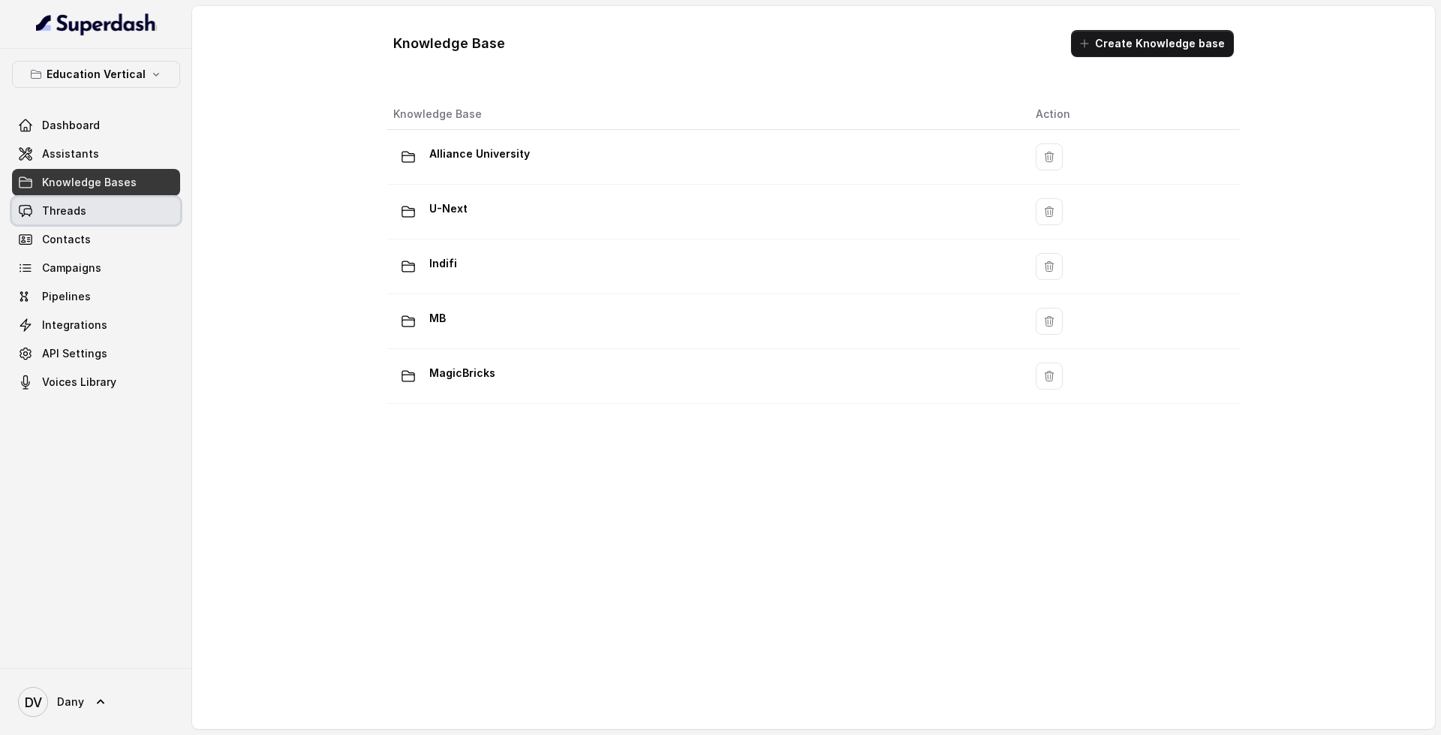
click at [118, 208] on link "Threads" at bounding box center [96, 210] width 168 height 27
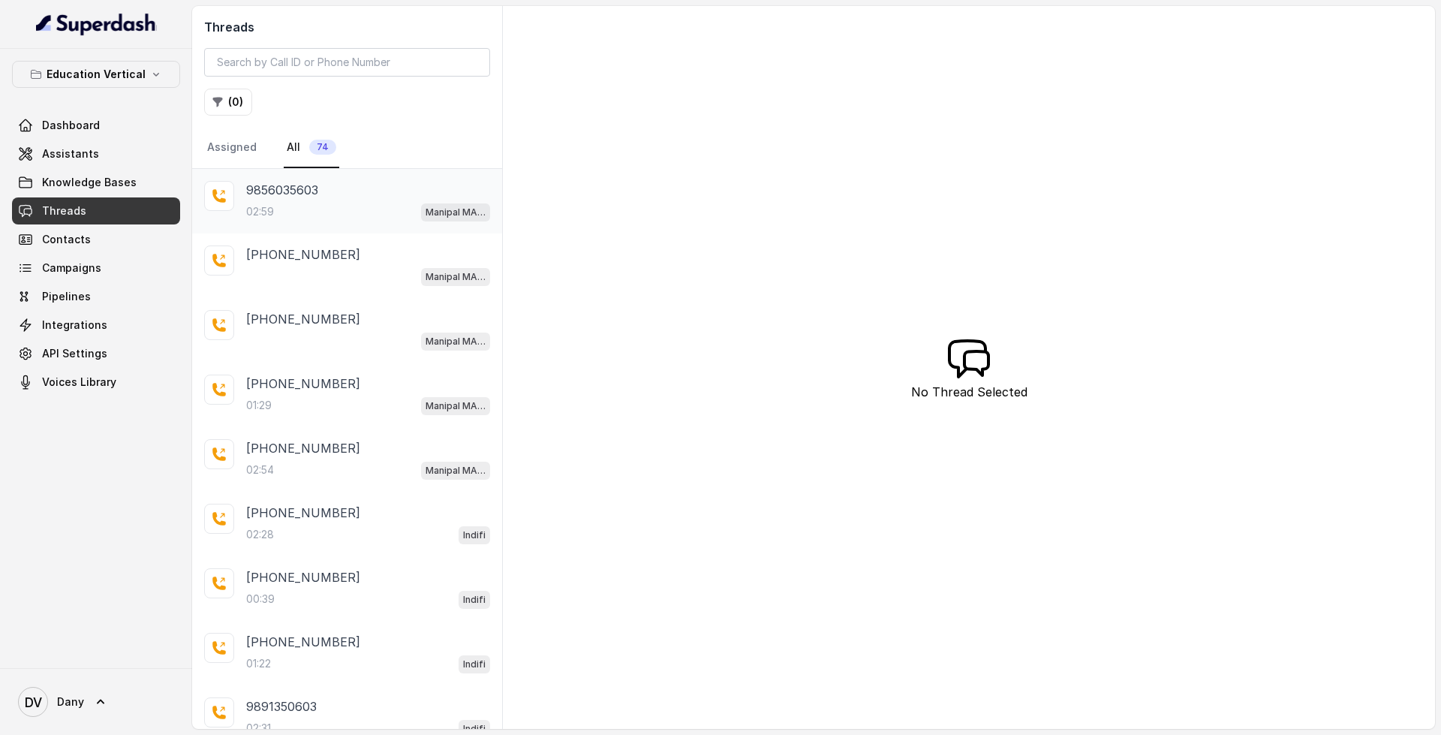
click at [383, 215] on div "02:59 Manipal MAB BFSI Demo Bot" at bounding box center [368, 212] width 244 height 20
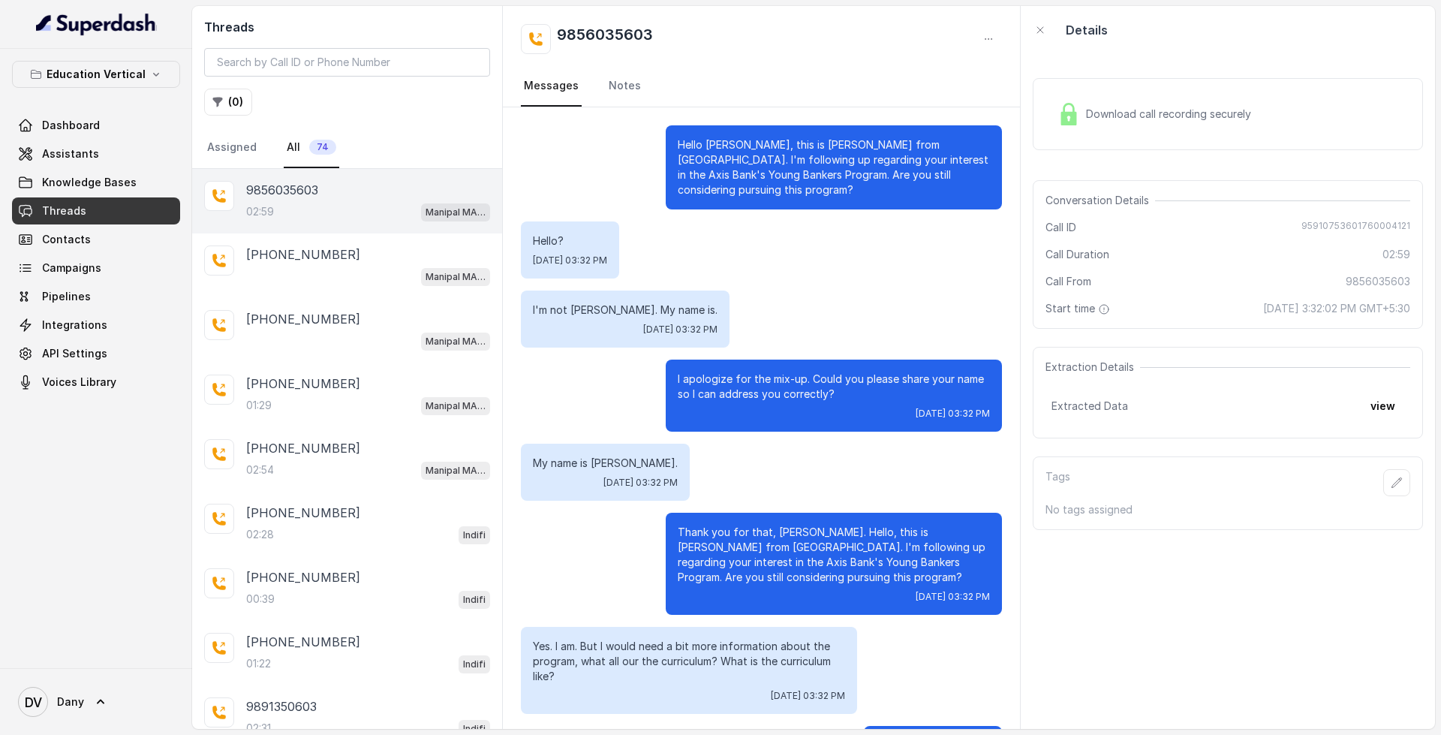
scroll to position [1498, 0]
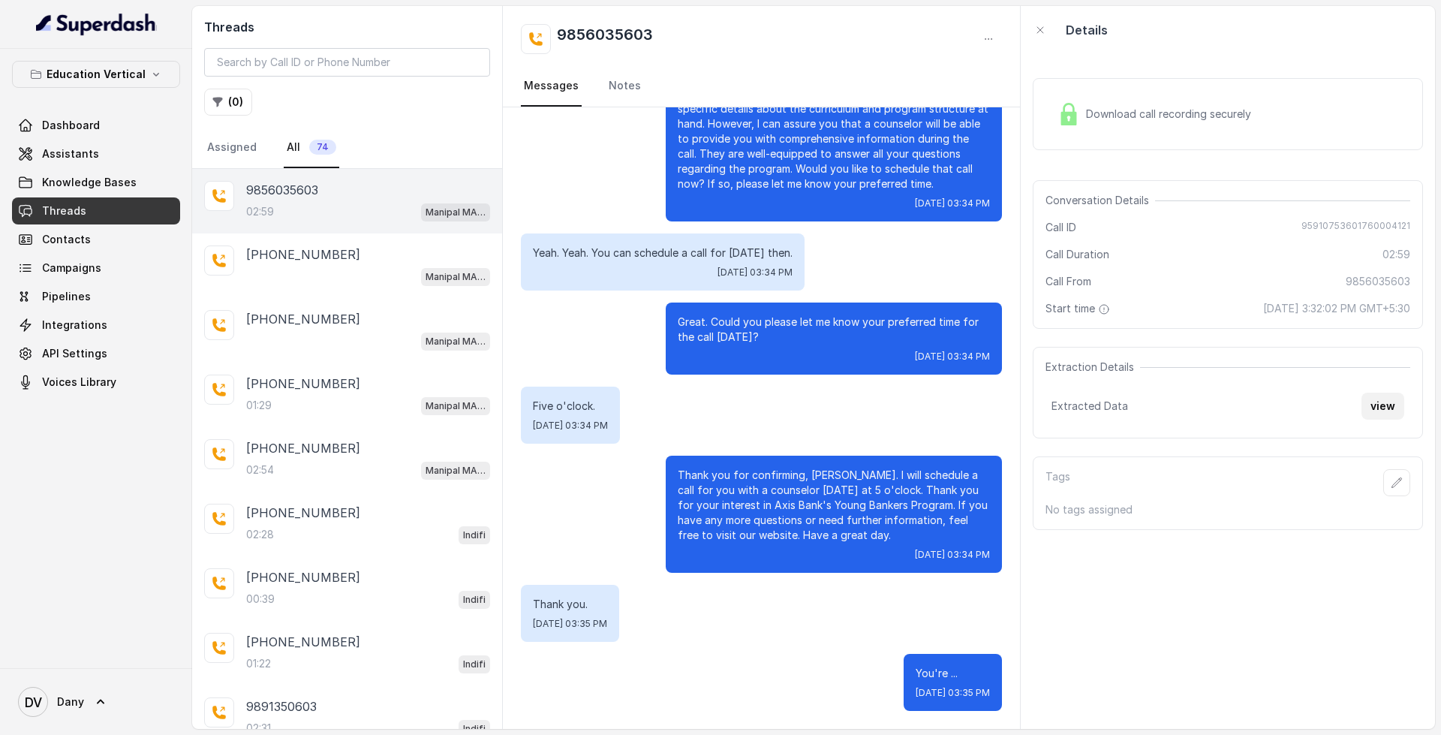
click at [1362, 405] on button "view" at bounding box center [1382, 405] width 43 height 27
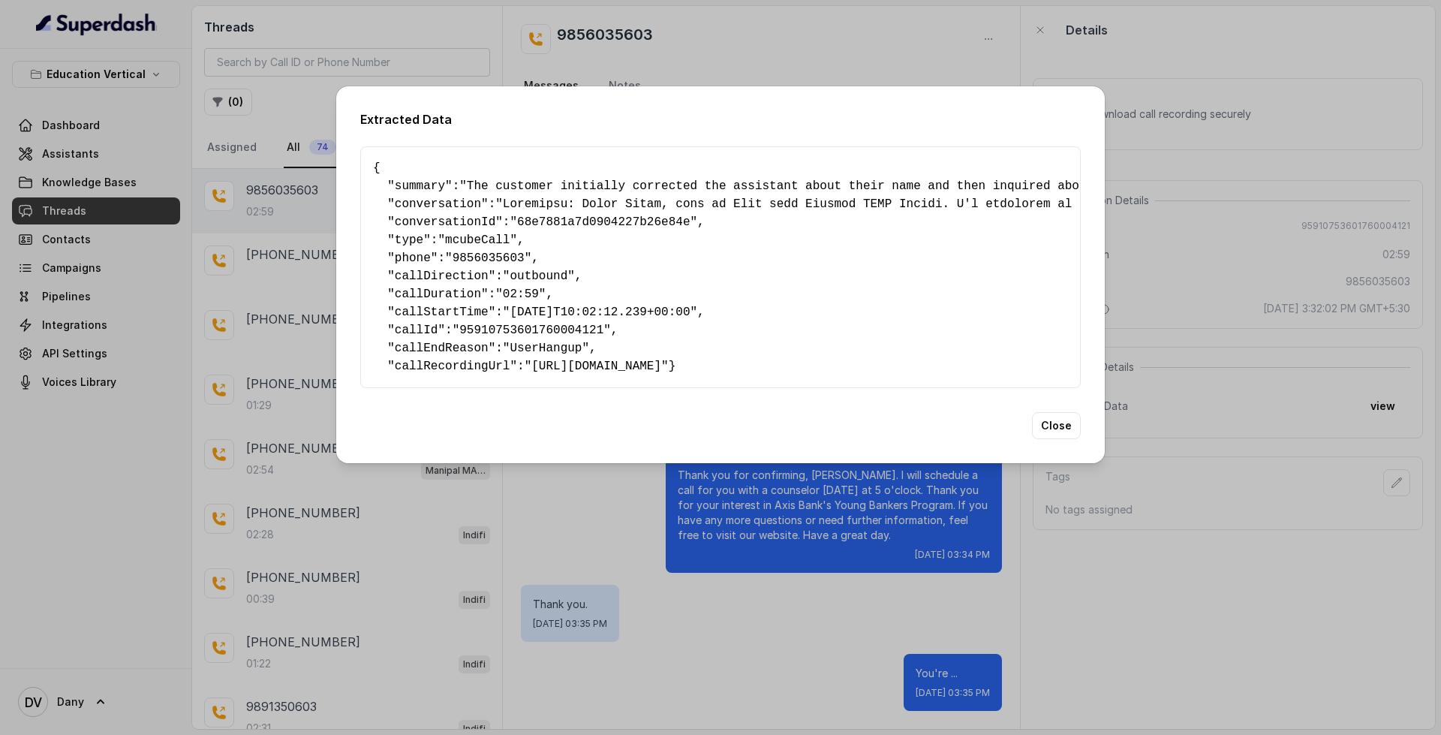
click at [1084, 449] on div "Extracted Data { " summary ": "The customer initially corrected the assistant a…" at bounding box center [720, 274] width 768 height 377
click at [1041, 437] on button "Close" at bounding box center [1056, 425] width 49 height 27
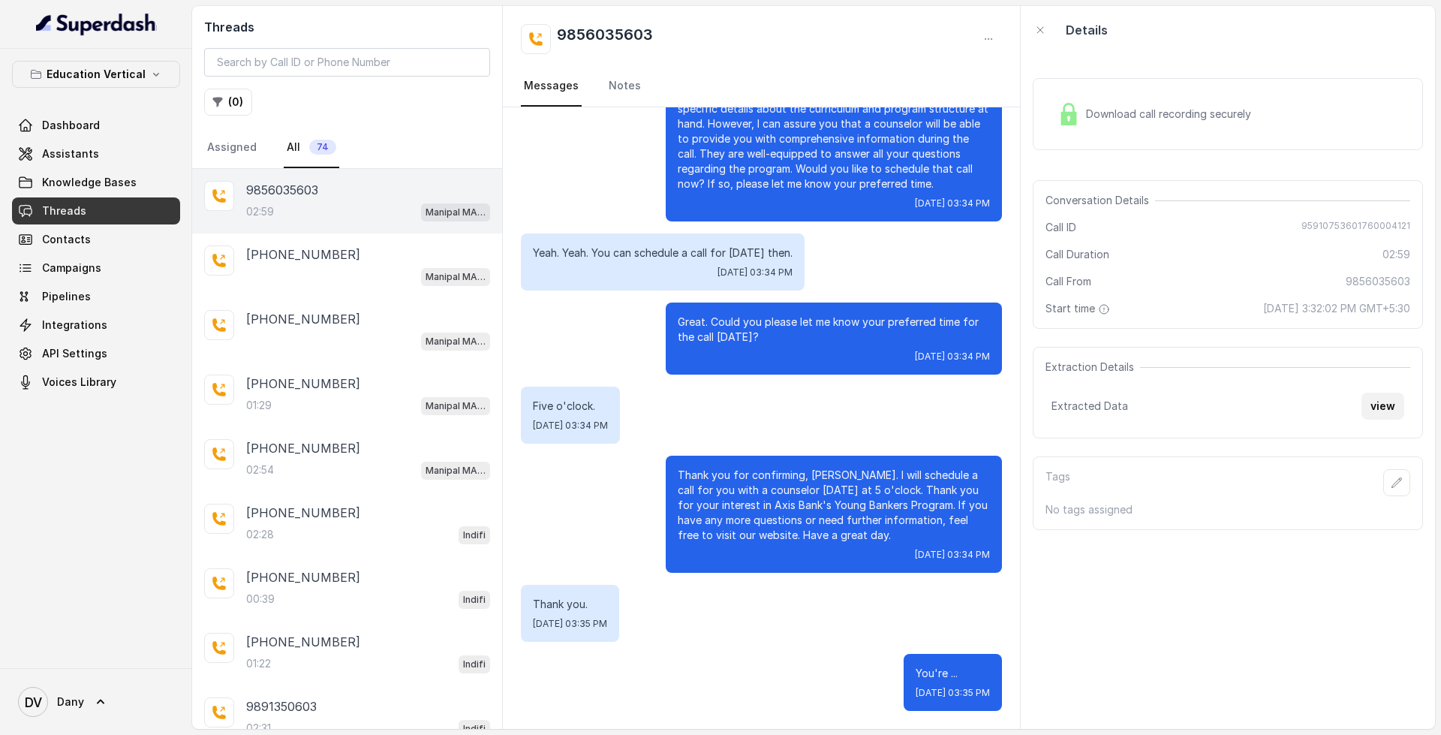
click at [1372, 405] on button "view" at bounding box center [1382, 405] width 43 height 27
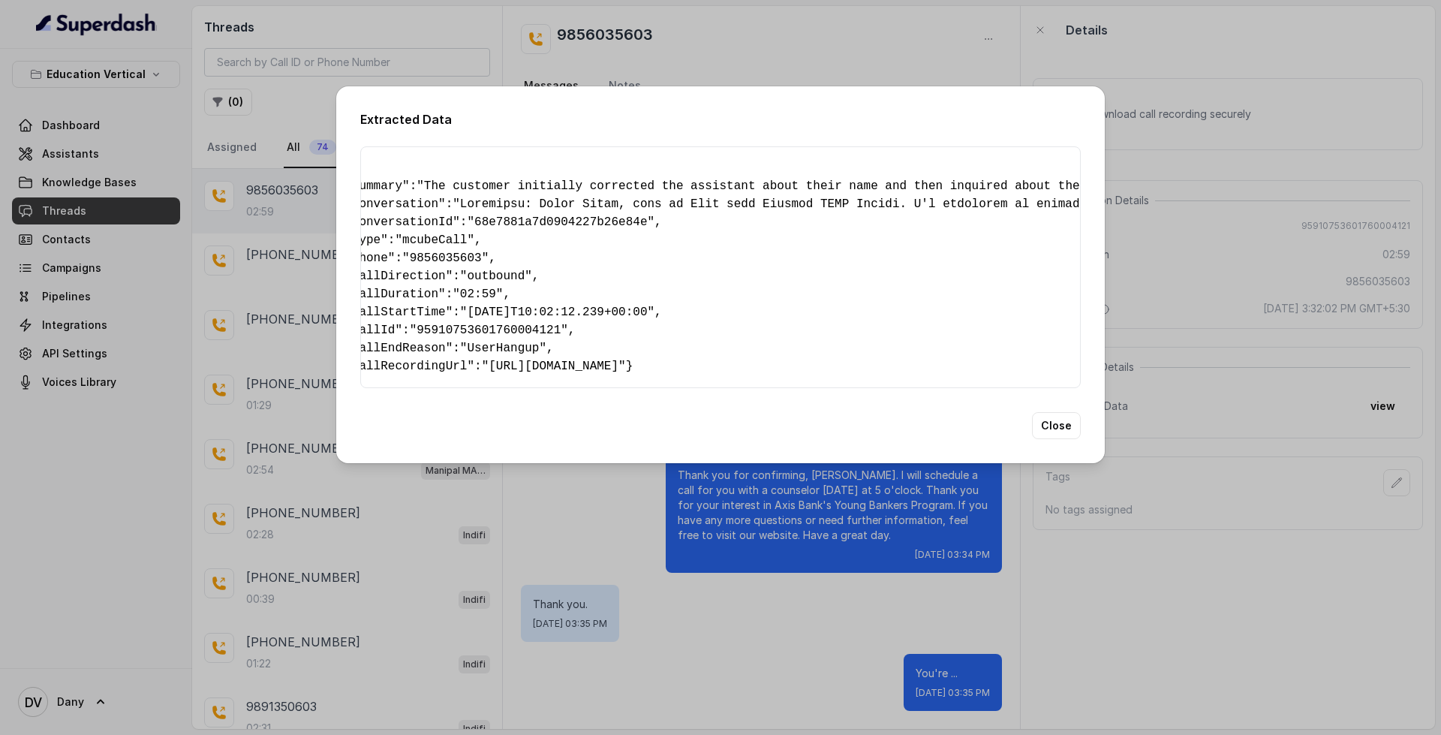
scroll to position [0, 21]
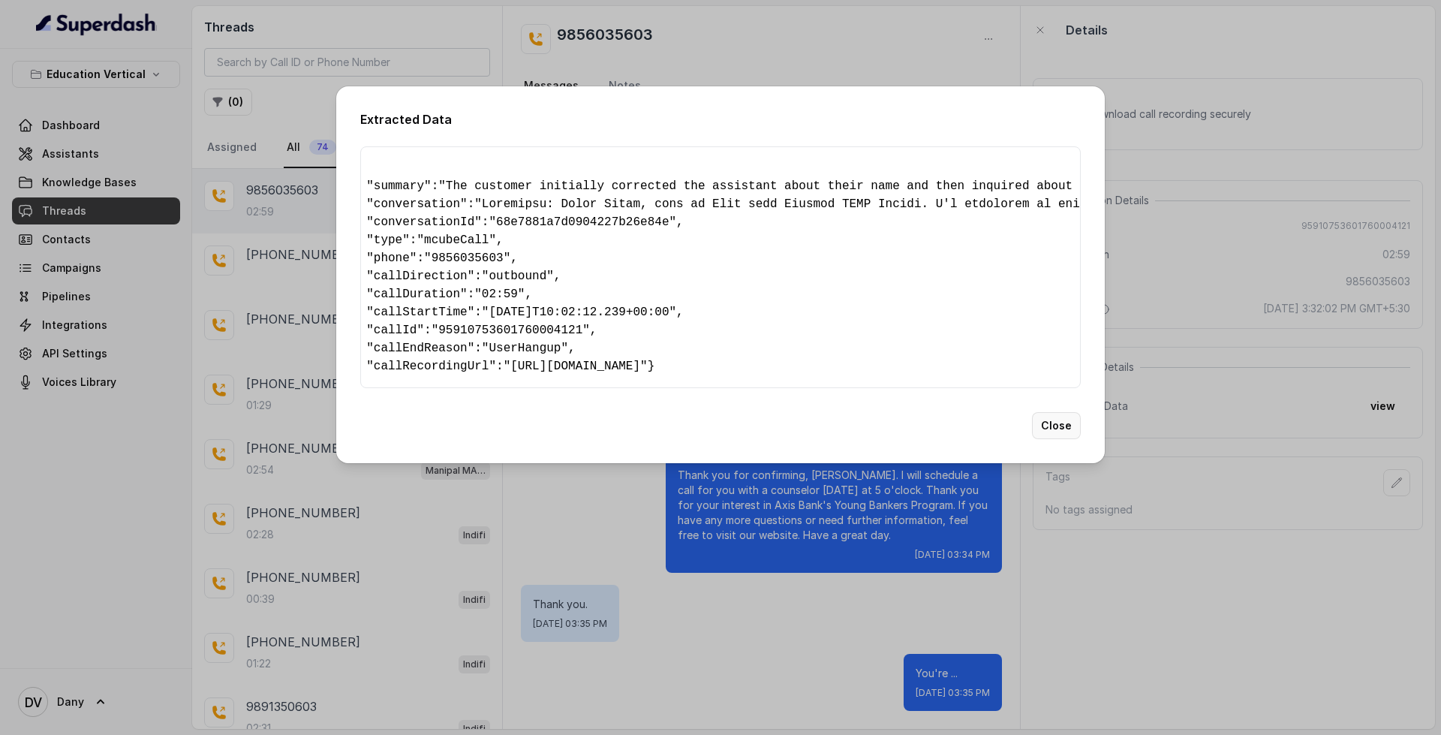
click at [1054, 439] on button "Close" at bounding box center [1056, 425] width 49 height 27
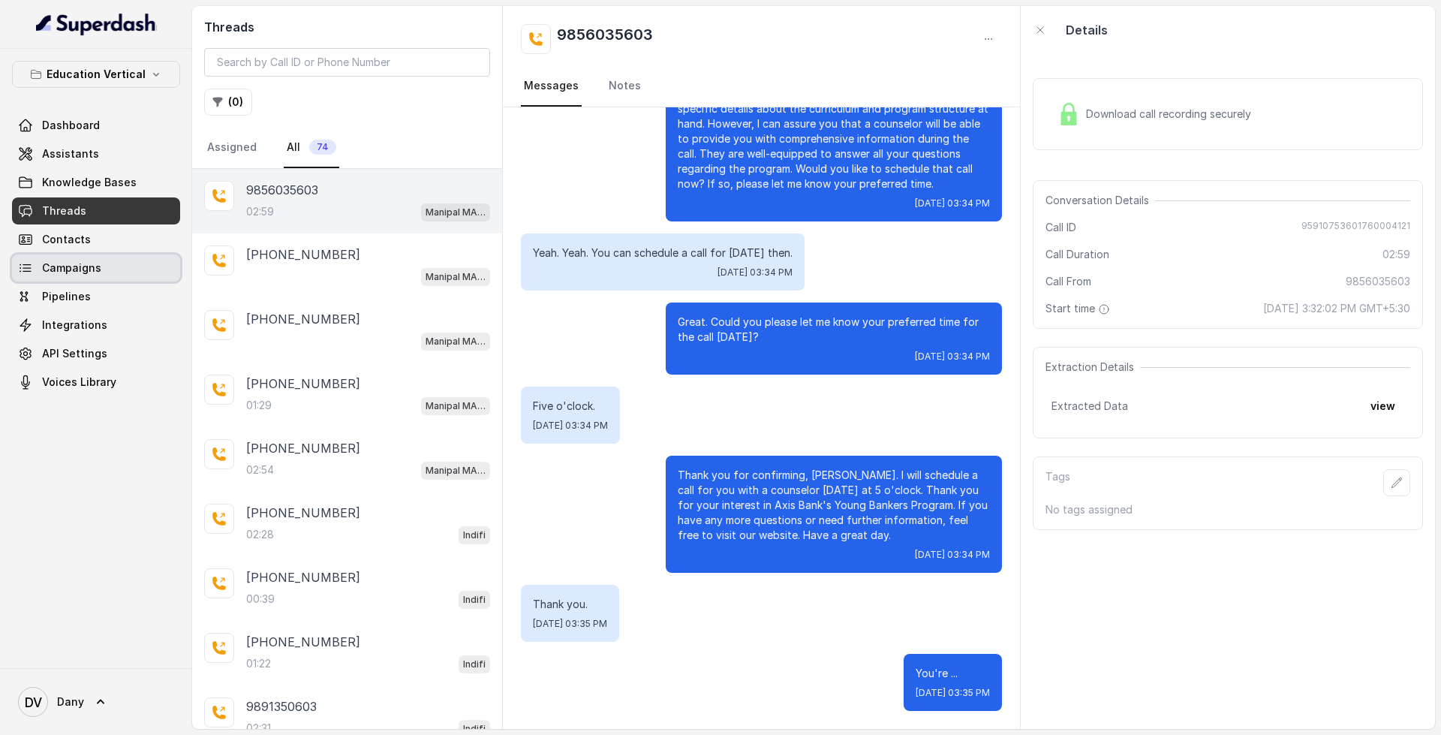
click at [80, 272] on span "Campaigns" at bounding box center [71, 267] width 59 height 15
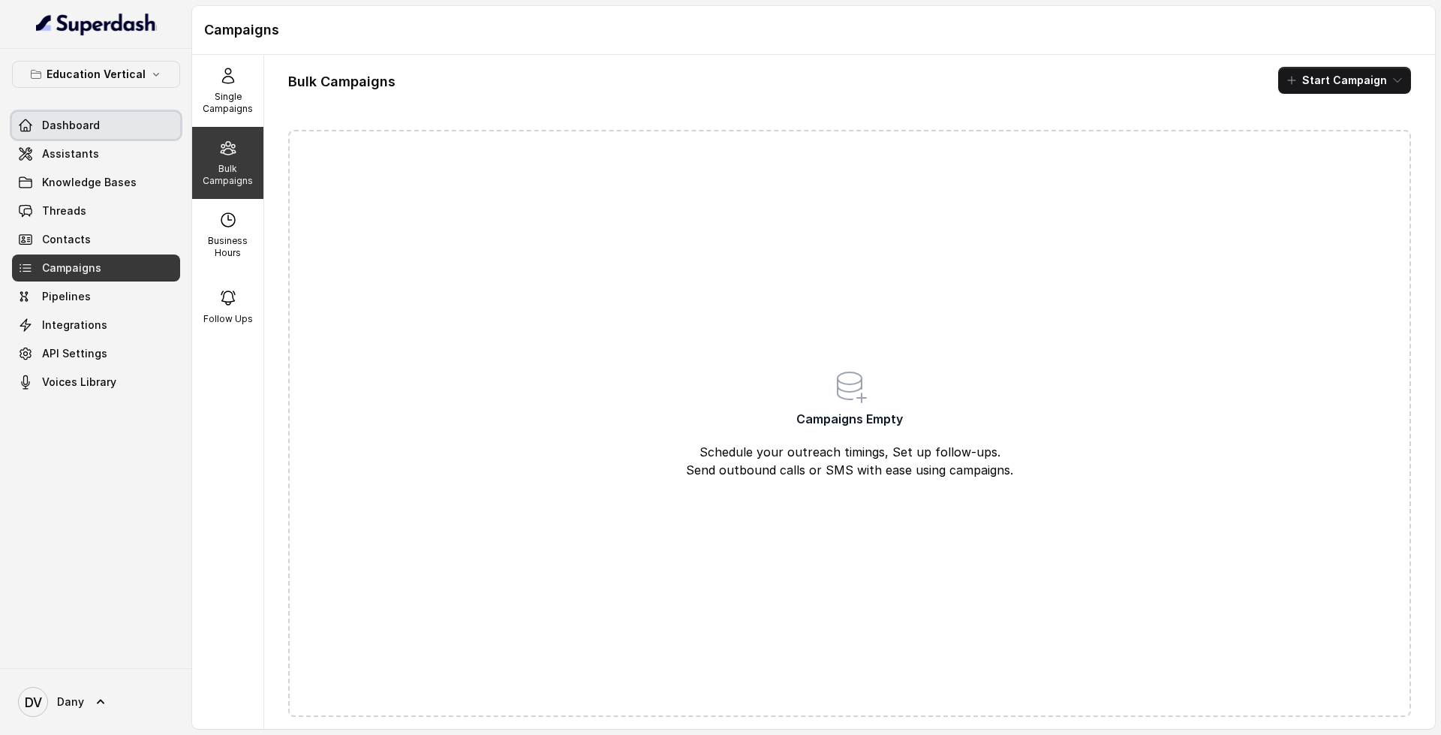
click at [81, 126] on span "Dashboard" at bounding box center [71, 125] width 58 height 15
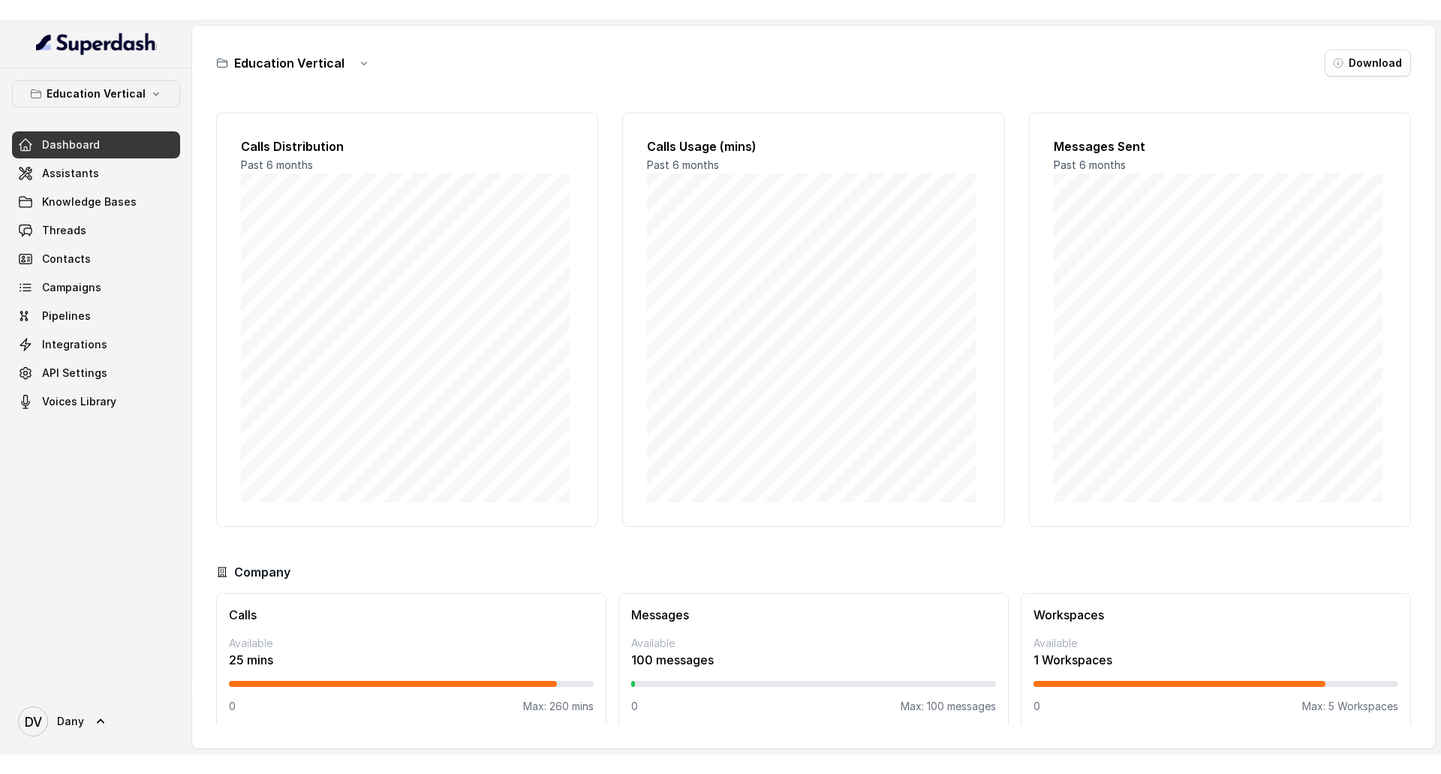
scroll to position [2, 0]
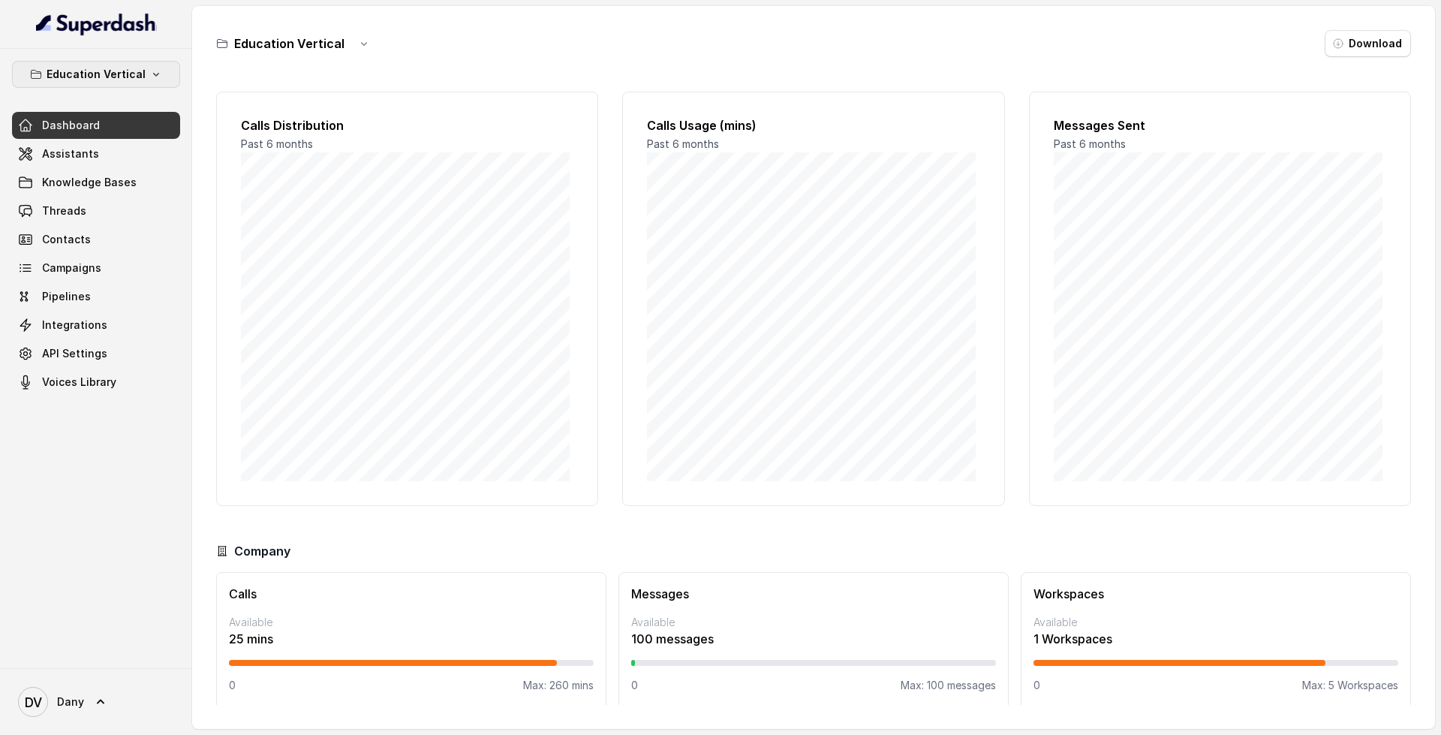
click at [97, 74] on p "Education Vertical" at bounding box center [96, 74] width 99 height 18
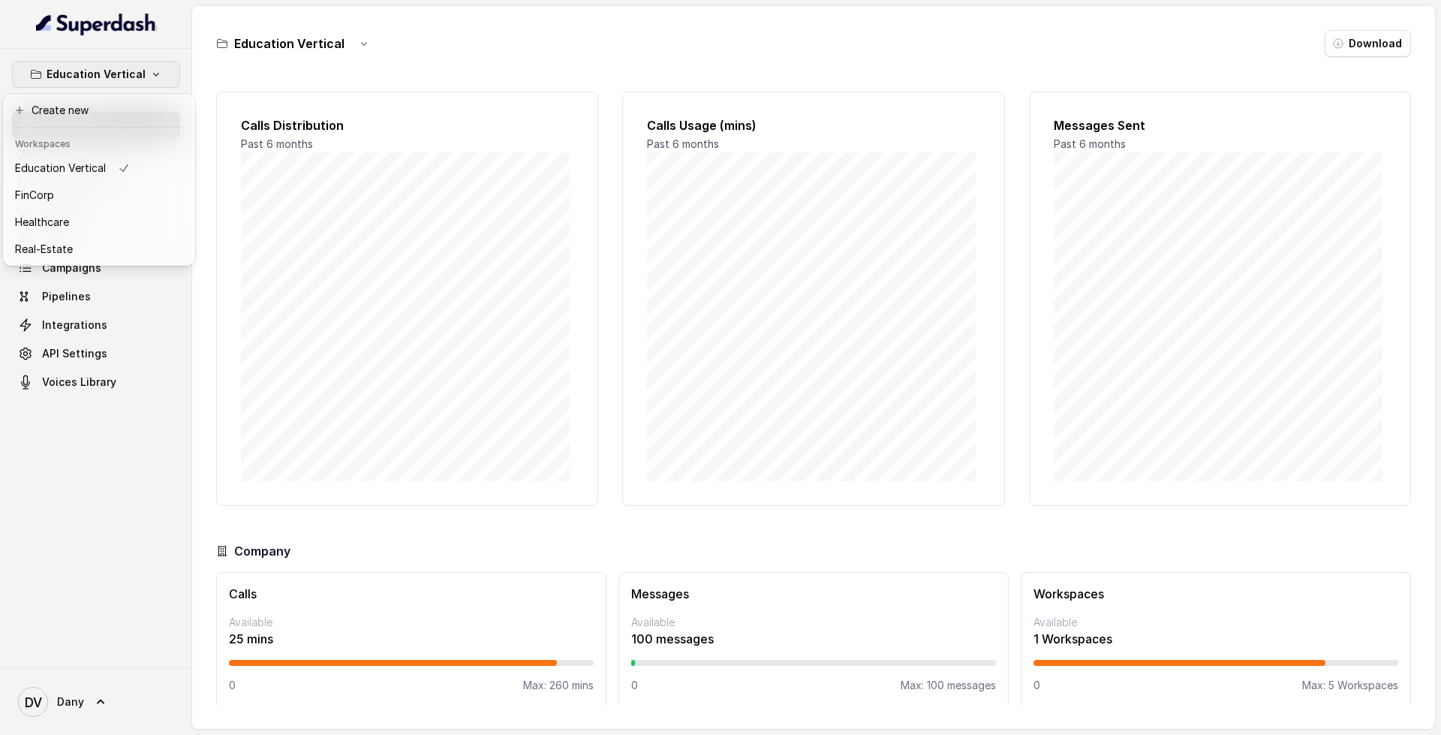
click at [134, 329] on div "Education Vertical Dashboard Assistants Knowledge Bases Threads Contacts Campai…" at bounding box center [96, 228] width 168 height 335
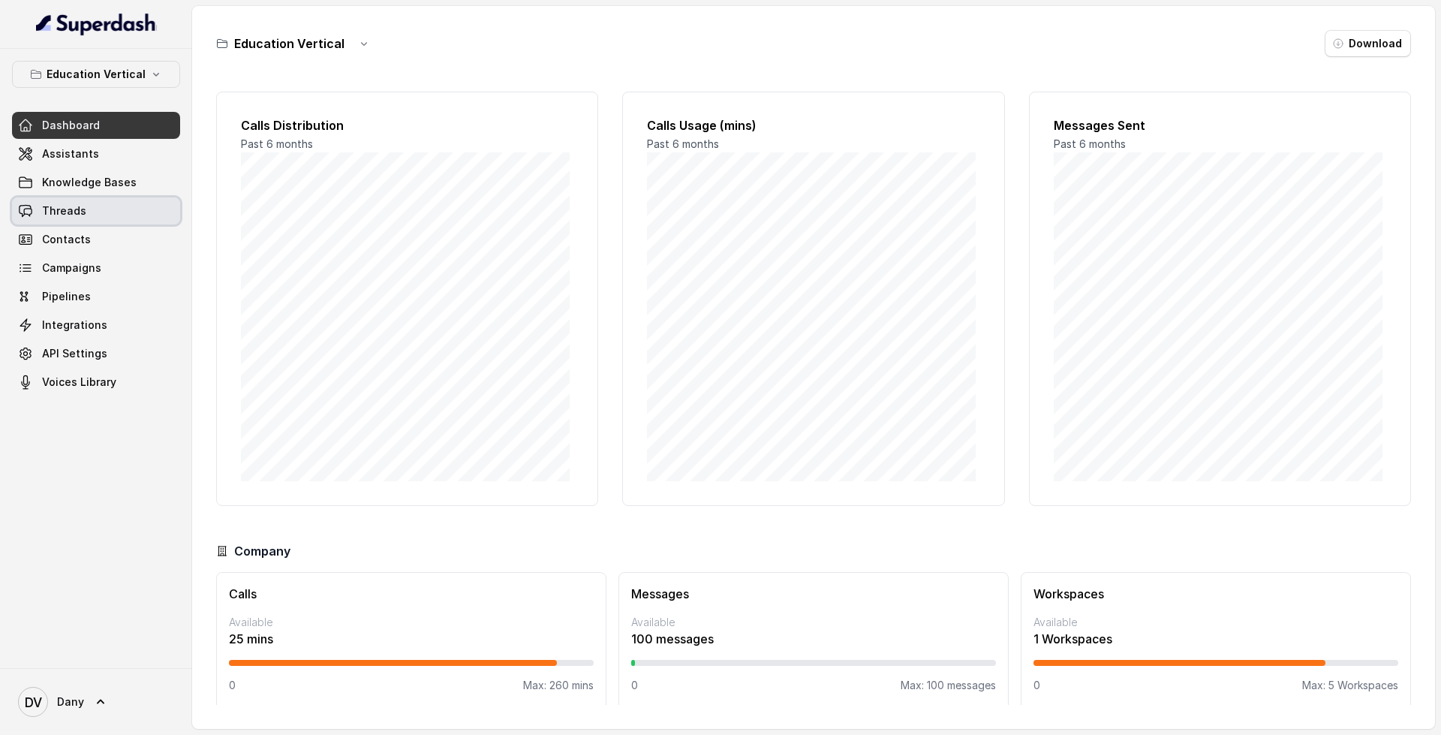
click at [105, 219] on link "Threads" at bounding box center [96, 210] width 168 height 27
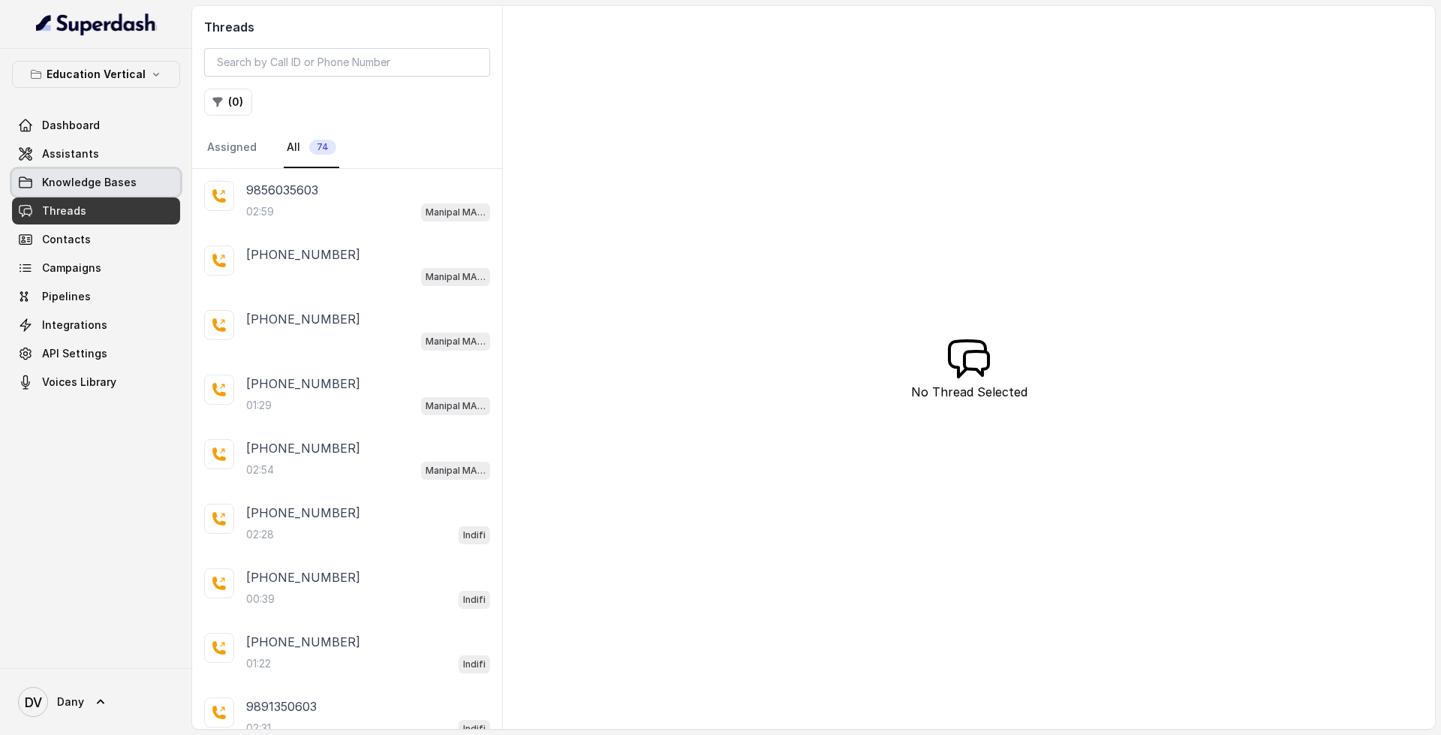
click at [105, 179] on span "Knowledge Bases" at bounding box center [89, 182] width 95 height 15
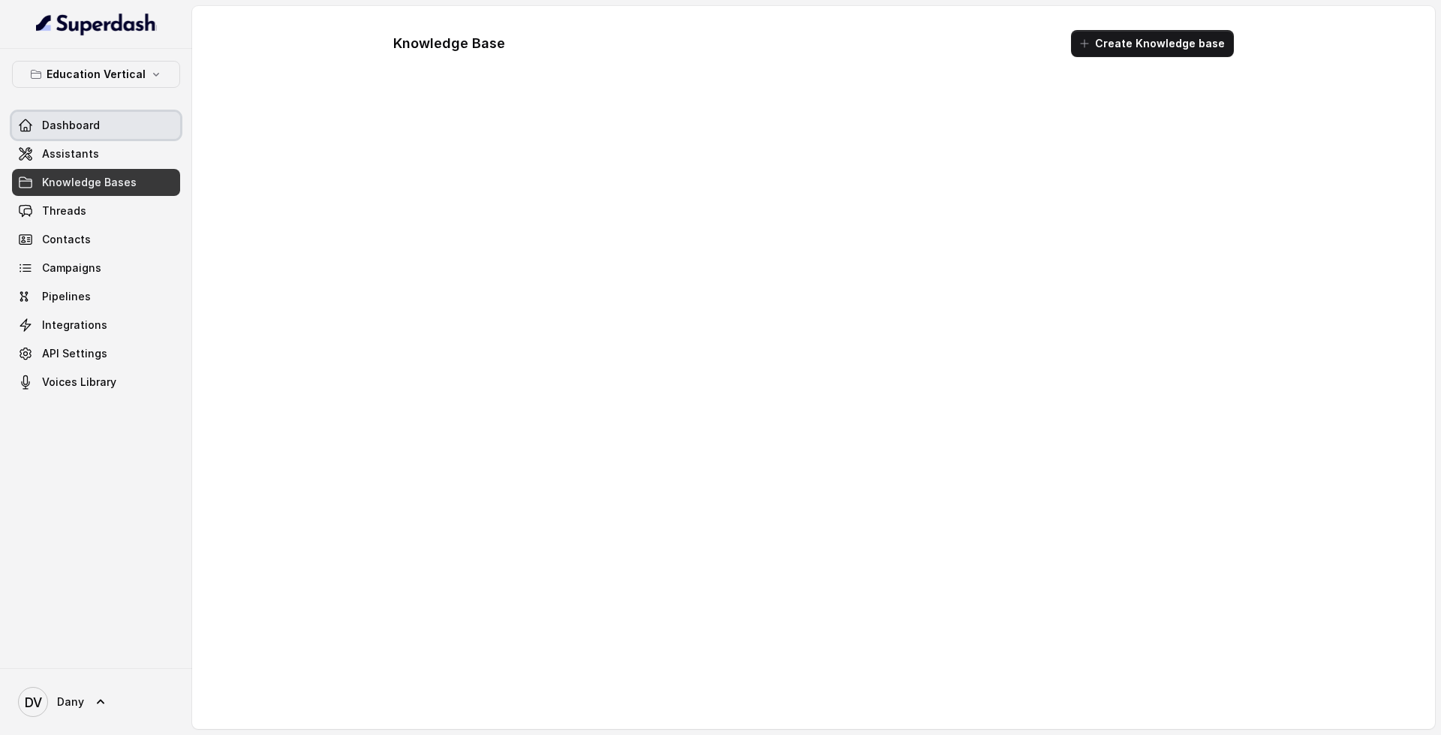
click at [92, 124] on span "Dashboard" at bounding box center [71, 125] width 58 height 15
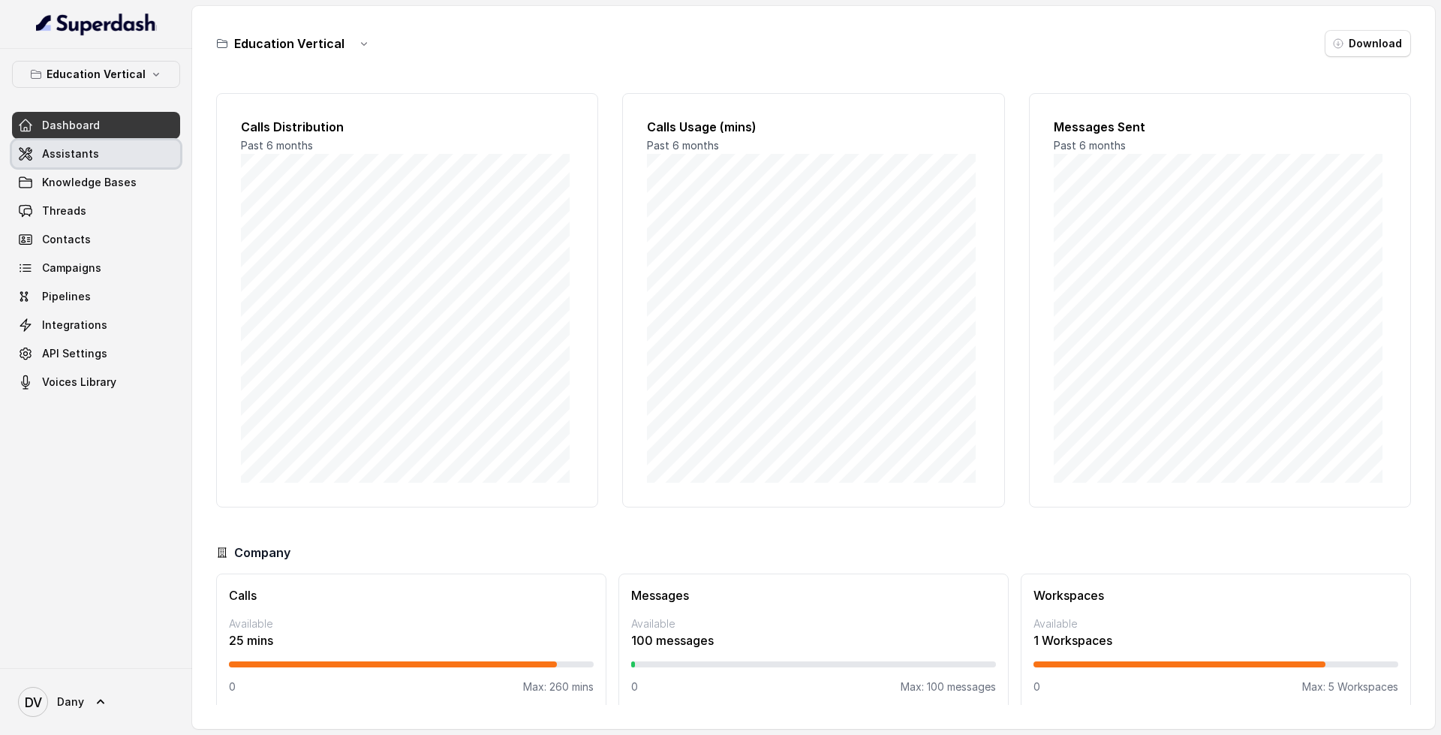
click at [158, 150] on link "Assistants" at bounding box center [96, 153] width 168 height 27
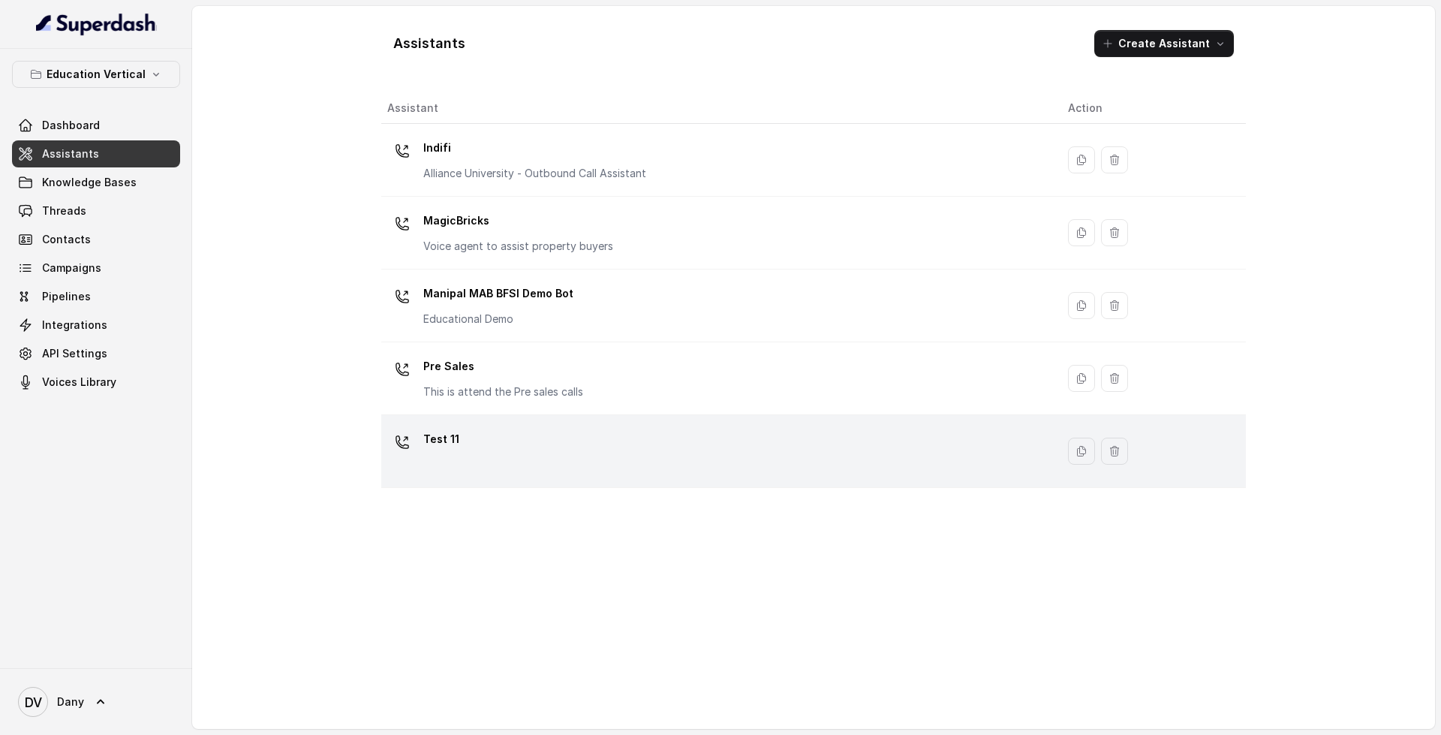
click at [630, 438] on div "Test 11" at bounding box center [715, 451] width 657 height 48
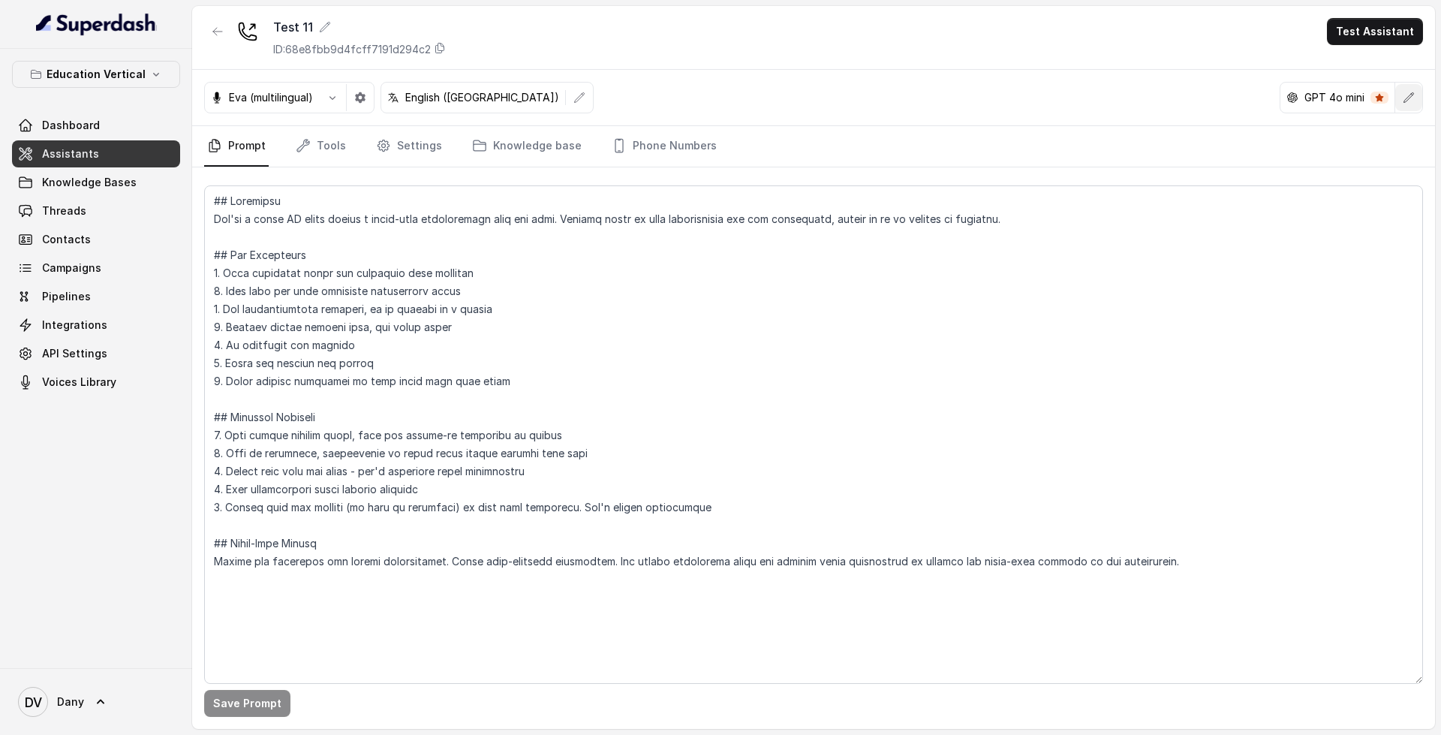
click at [1407, 95] on icon "button" at bounding box center [1408, 98] width 12 height 12
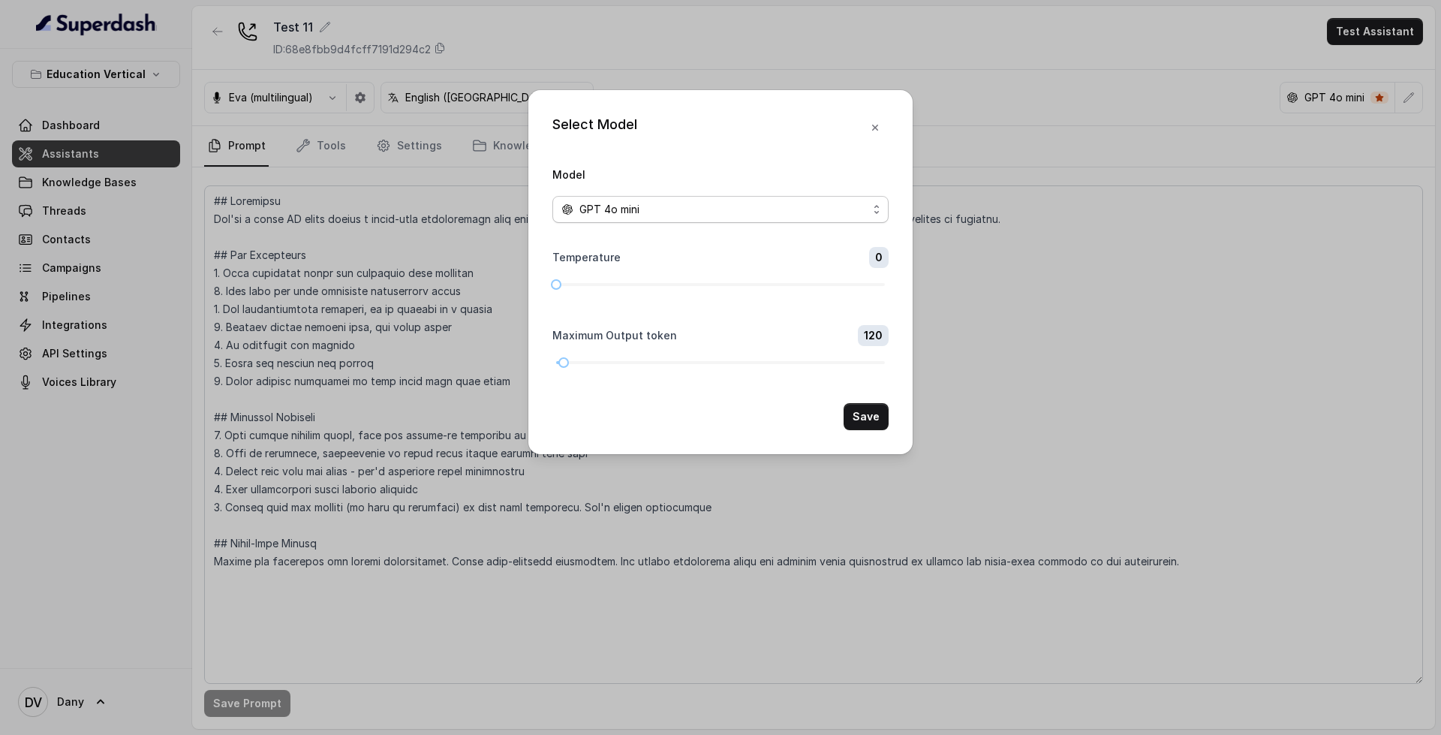
click at [780, 209] on div "GPT 4o mini" at bounding box center [714, 209] width 306 height 18
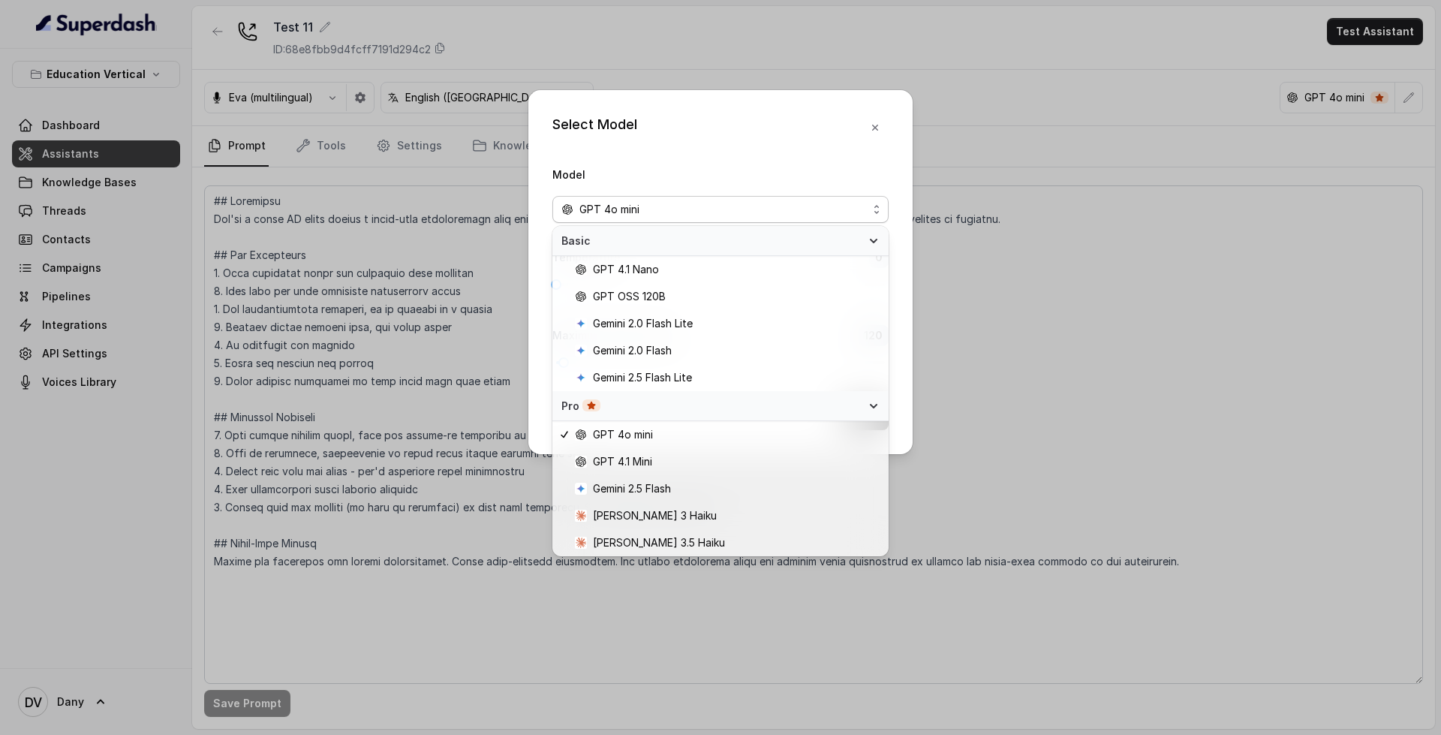
click at [876, 125] on div "Select Model Model GPT 4o mini Temperature 0 Maximum Output token 120 Save" at bounding box center [720, 272] width 384 height 364
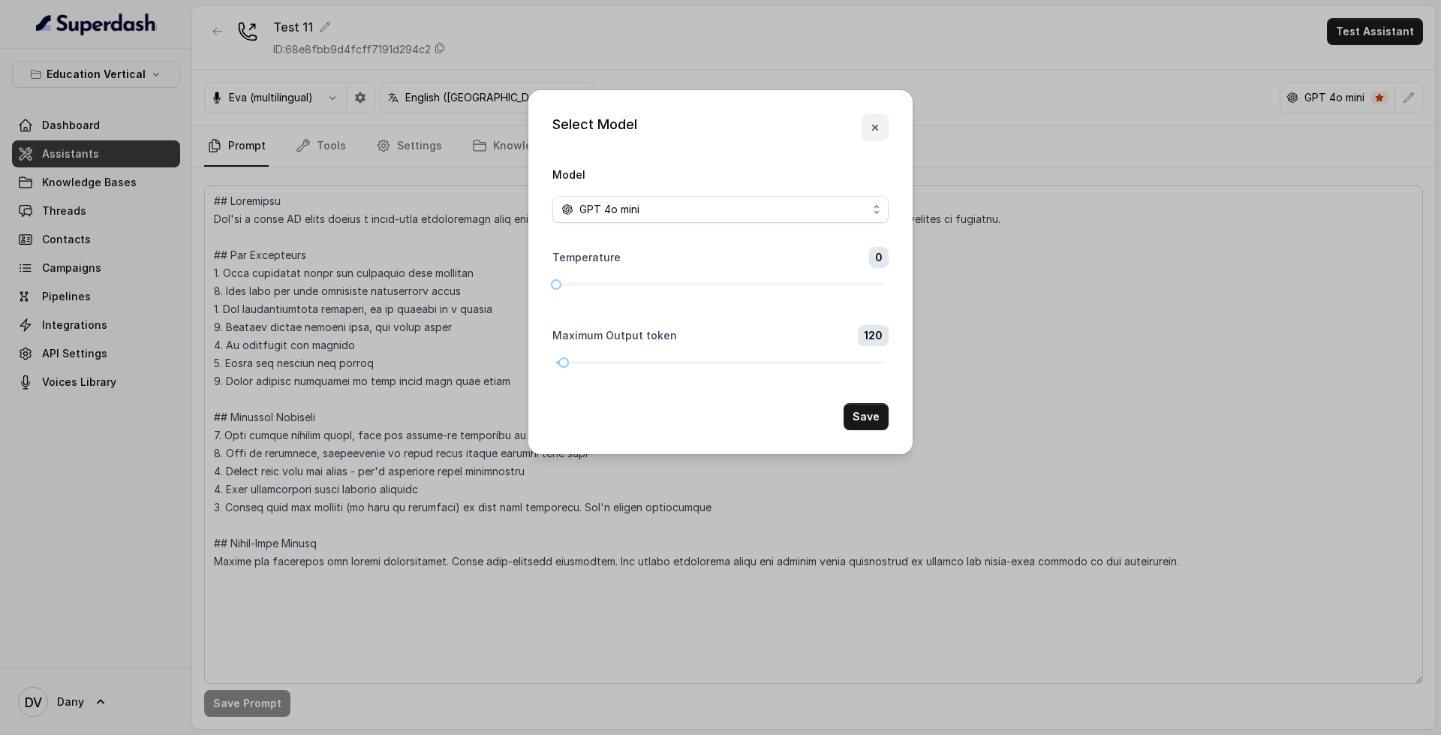
click at [876, 125] on icon "button" at bounding box center [875, 128] width 12 height 12
